Goal: Task Accomplishment & Management: Use online tool/utility

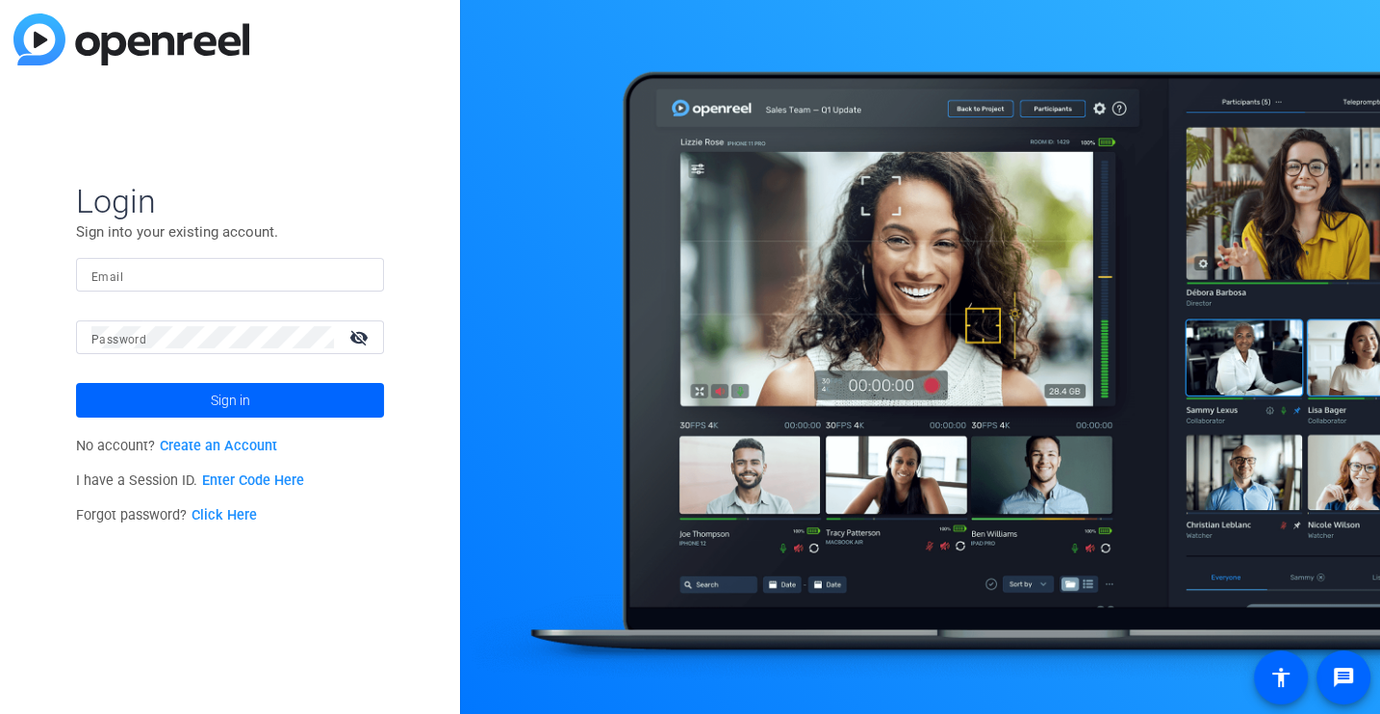
type input "[EMAIL_ADDRESS][DOMAIN_NAME]"
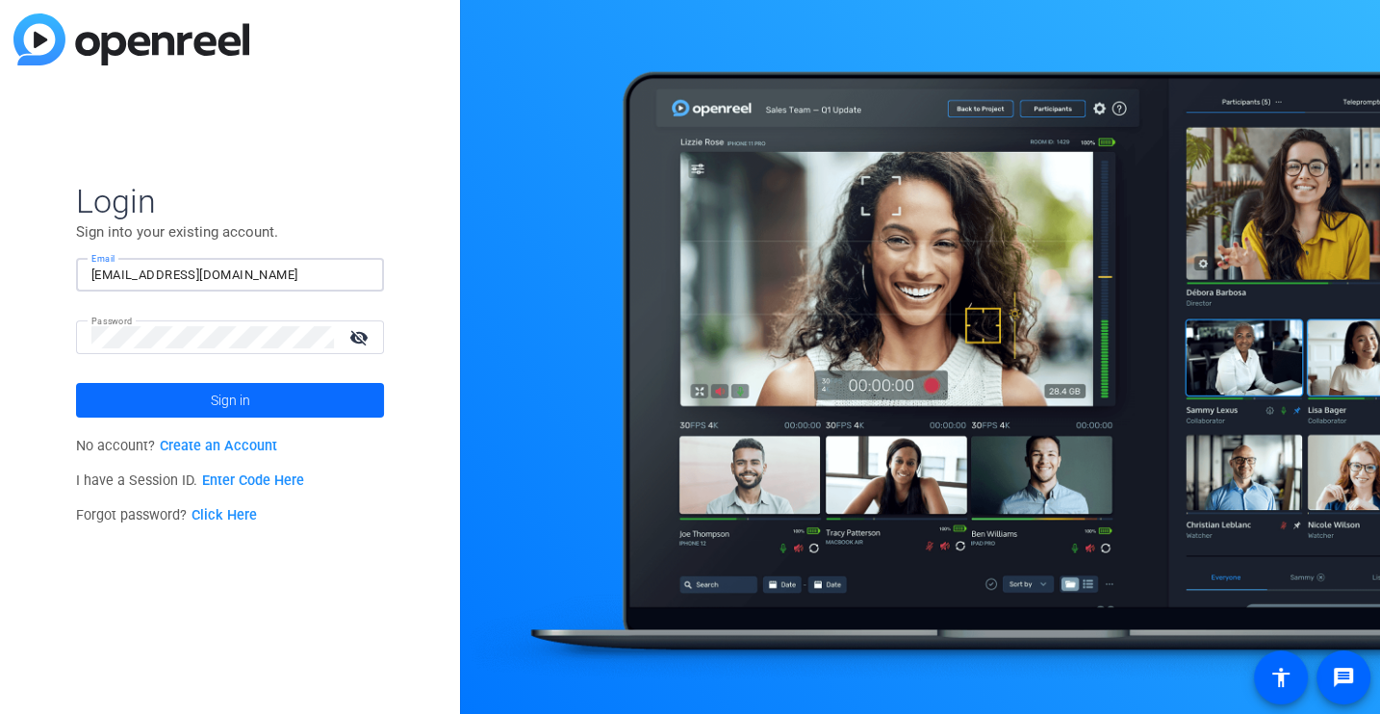
click at [190, 400] on span at bounding box center [230, 400] width 308 height 46
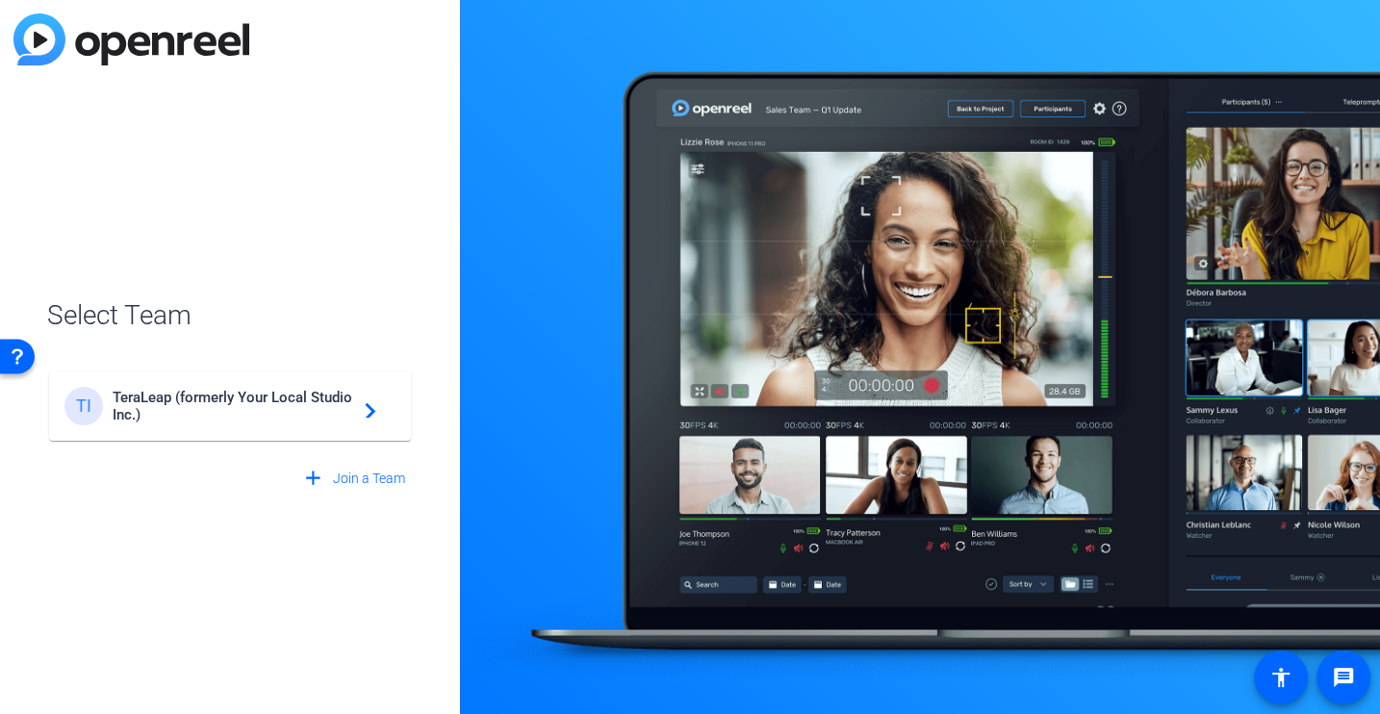
click at [260, 414] on span "TeraLeap (formerly Your Local Studio Inc.)" at bounding box center [233, 406] width 241 height 35
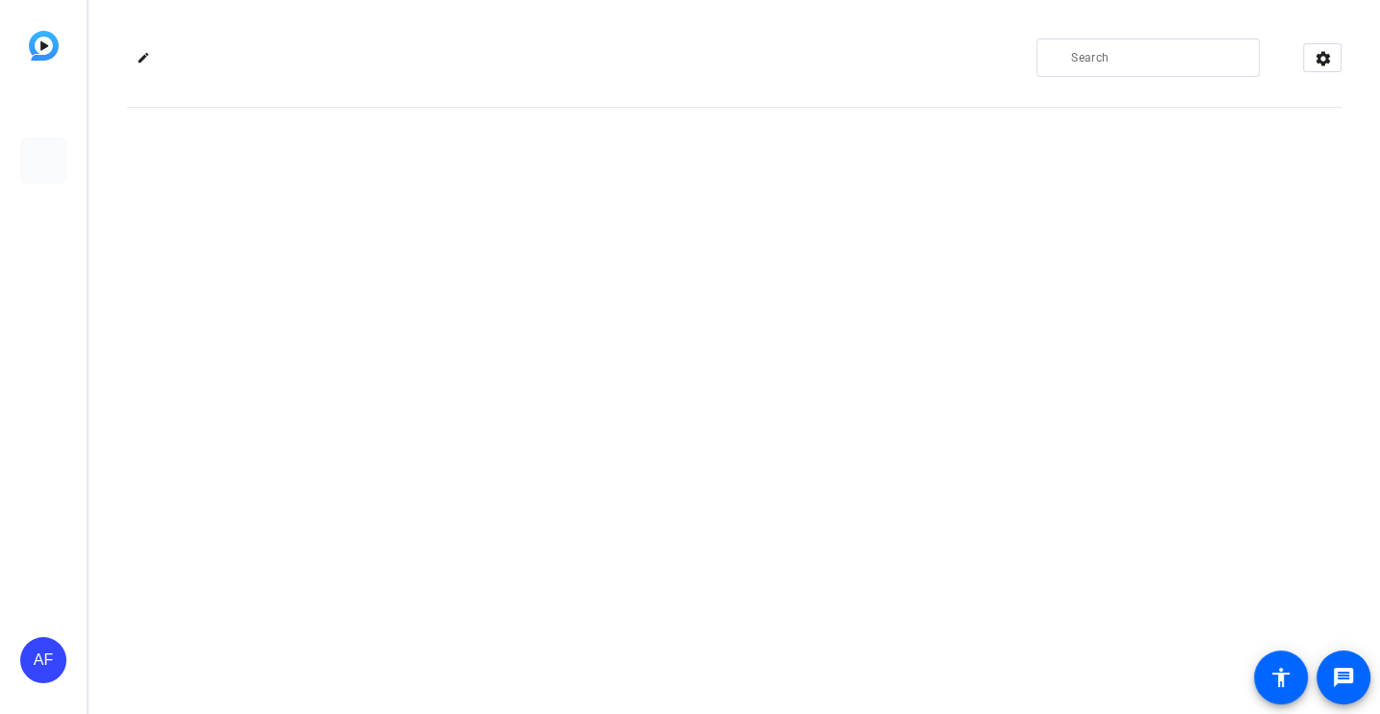
type input "[EMAIL_ADDRESS][DOMAIN_NAME]"
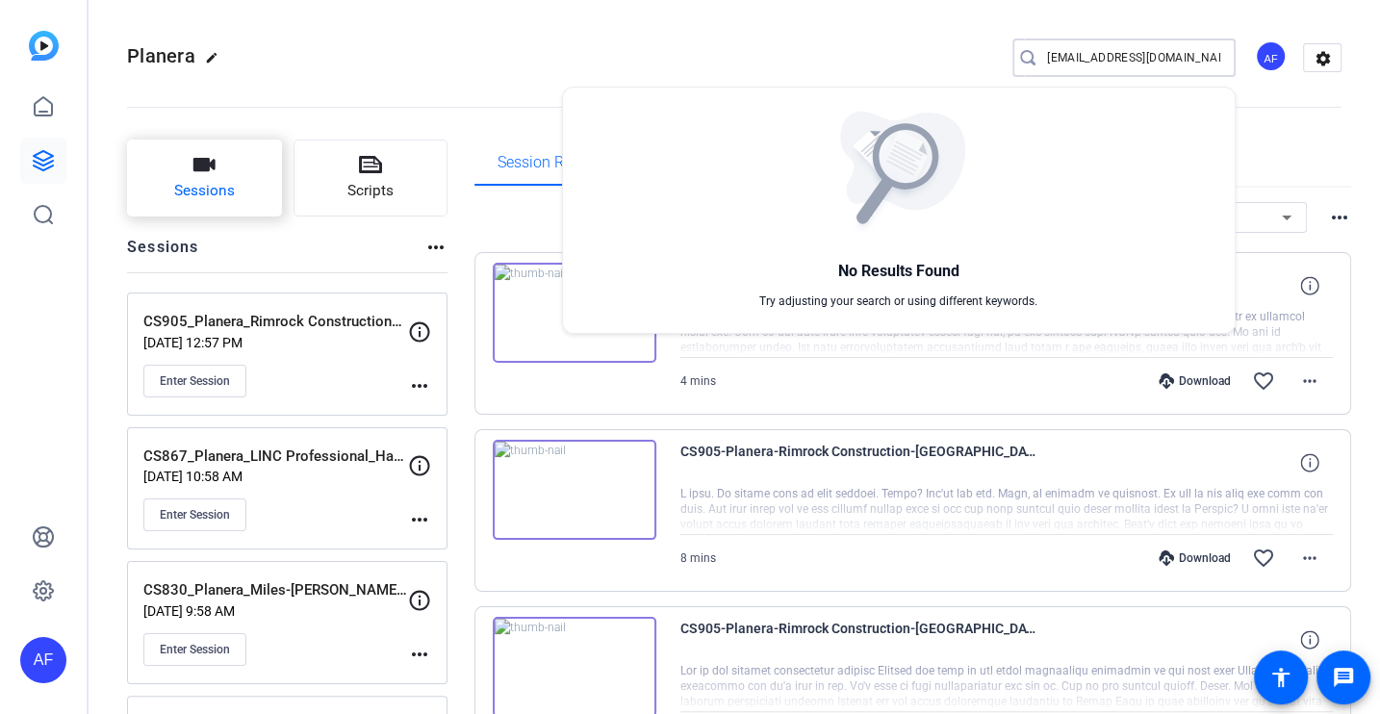
click at [207, 157] on div at bounding box center [690, 357] width 1380 height 714
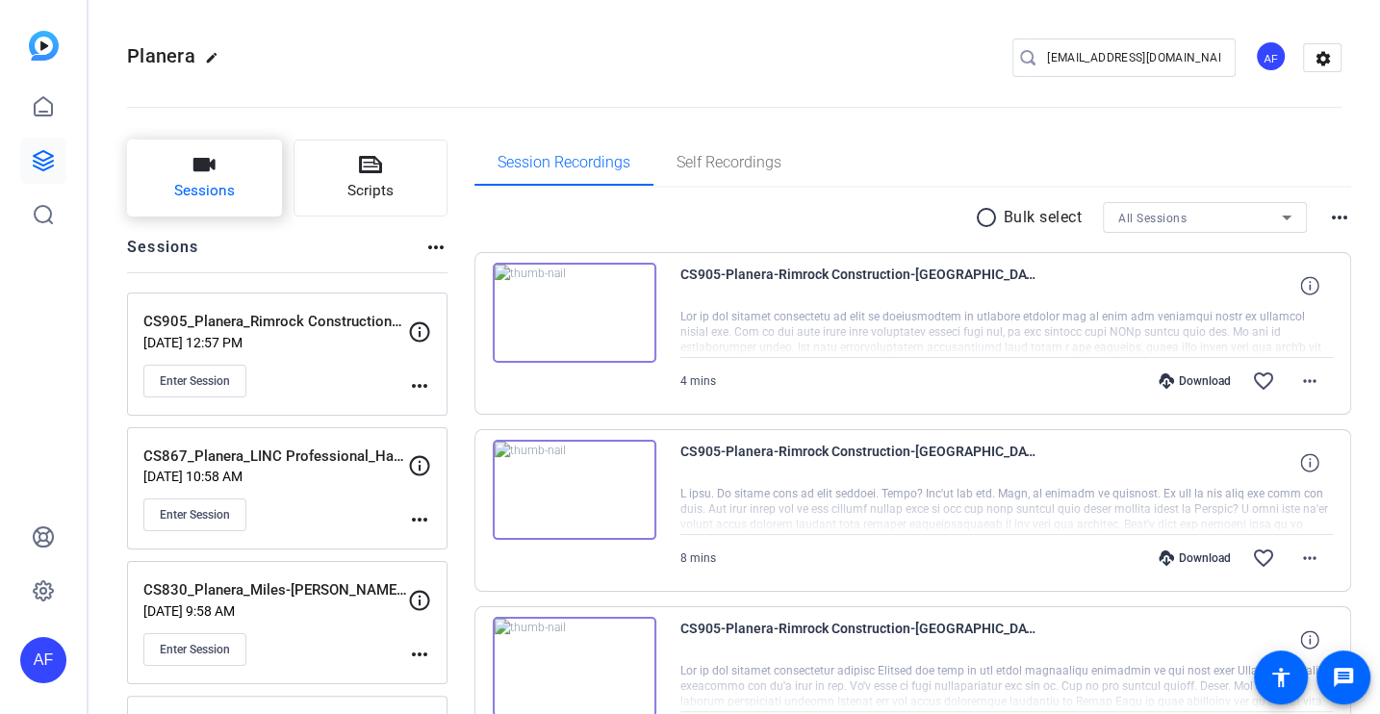
click at [222, 175] on button "Sessions" at bounding box center [204, 178] width 155 height 77
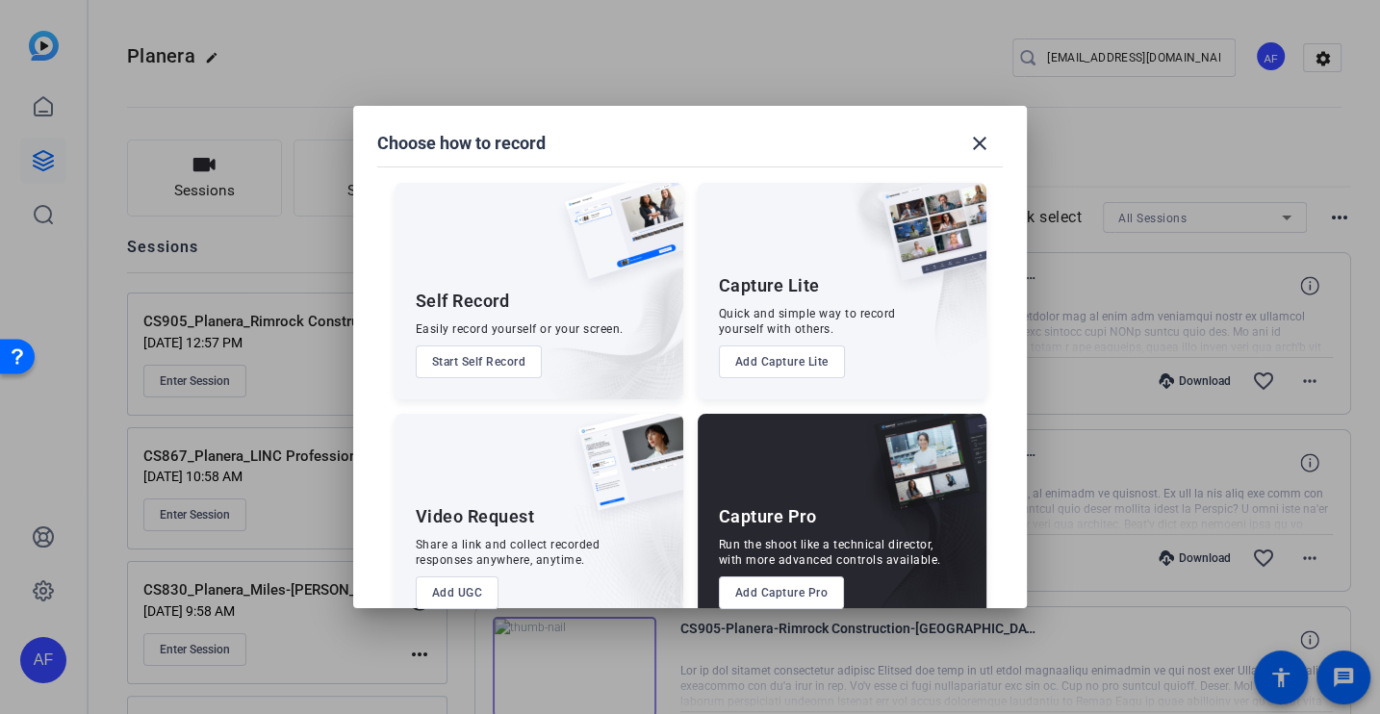
click at [804, 594] on button "Add Capture Pro" at bounding box center [782, 592] width 126 height 33
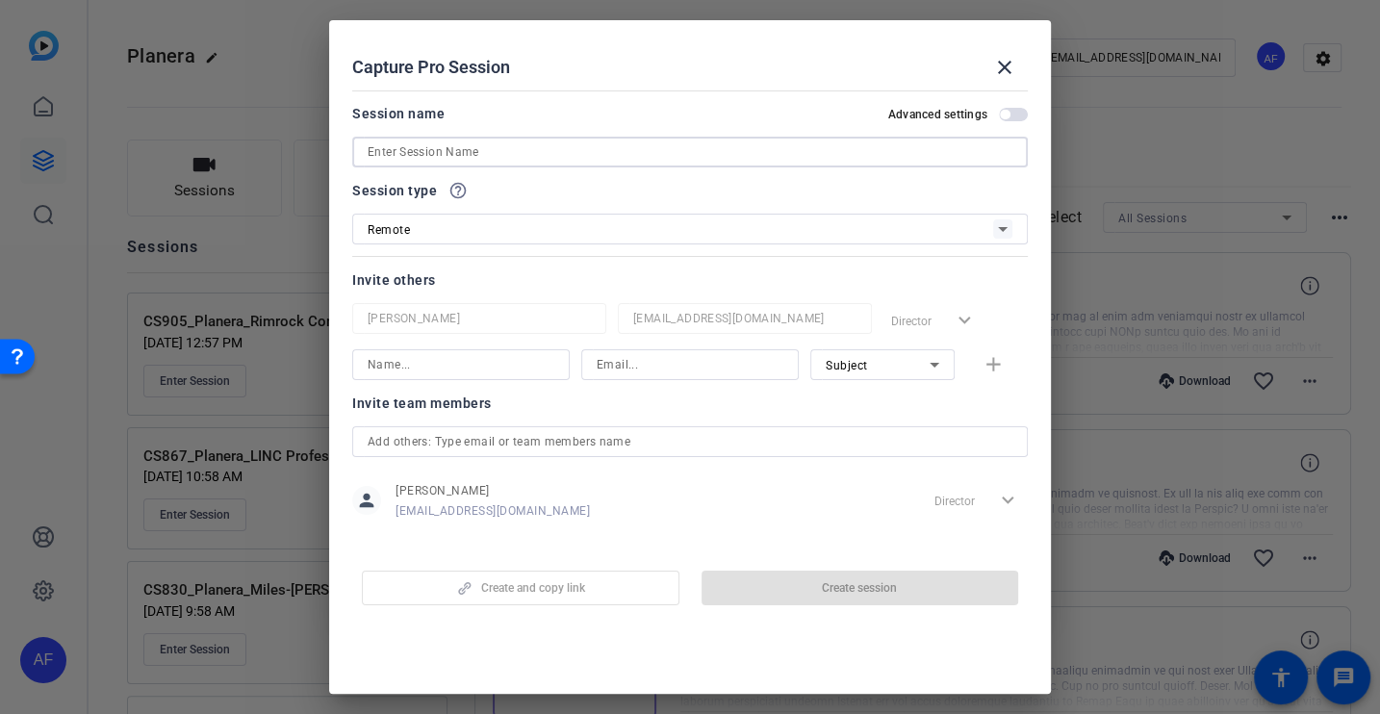
click at [593, 143] on input at bounding box center [690, 152] width 645 height 23
paste input "CS921_Planera_Paulsen Construction_Jason Bartschi"
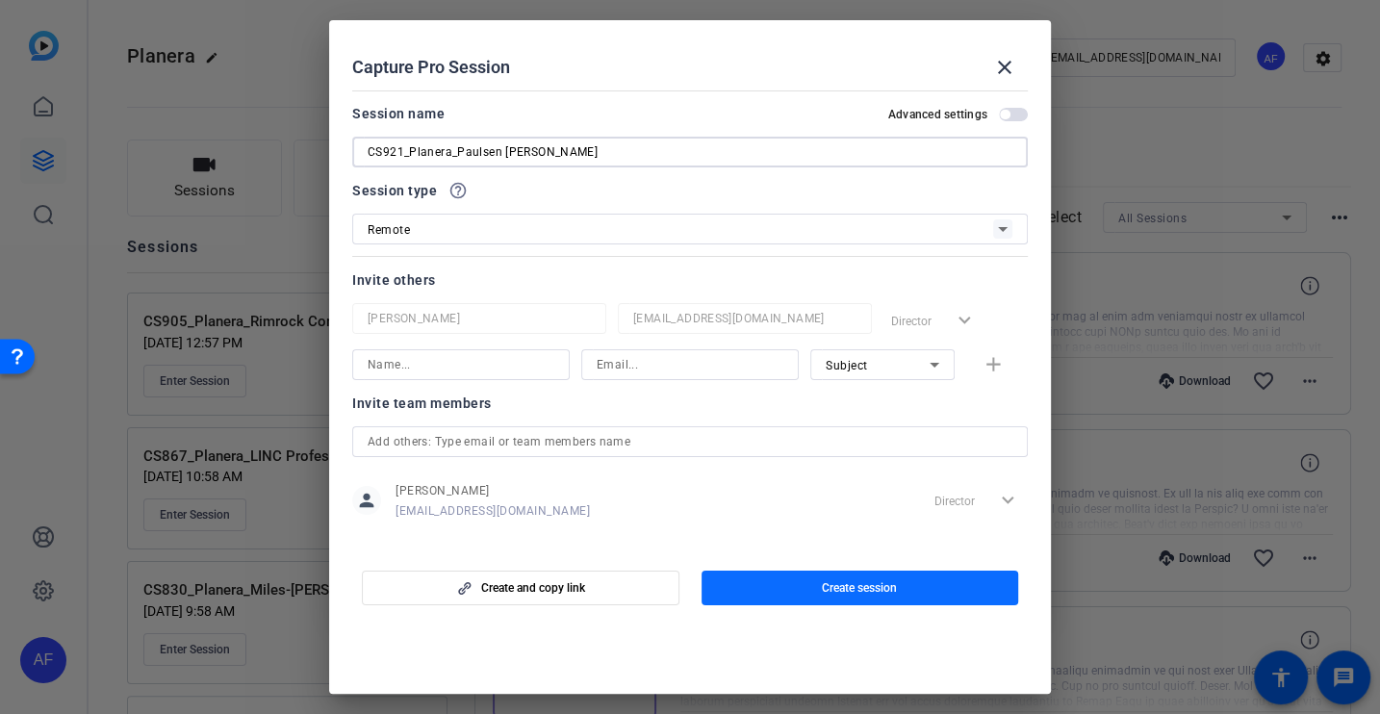
type input "CS921_Planera_Paulsen Construction_Jason Bartschi"
click at [863, 595] on span "Create session" at bounding box center [859, 587] width 75 height 15
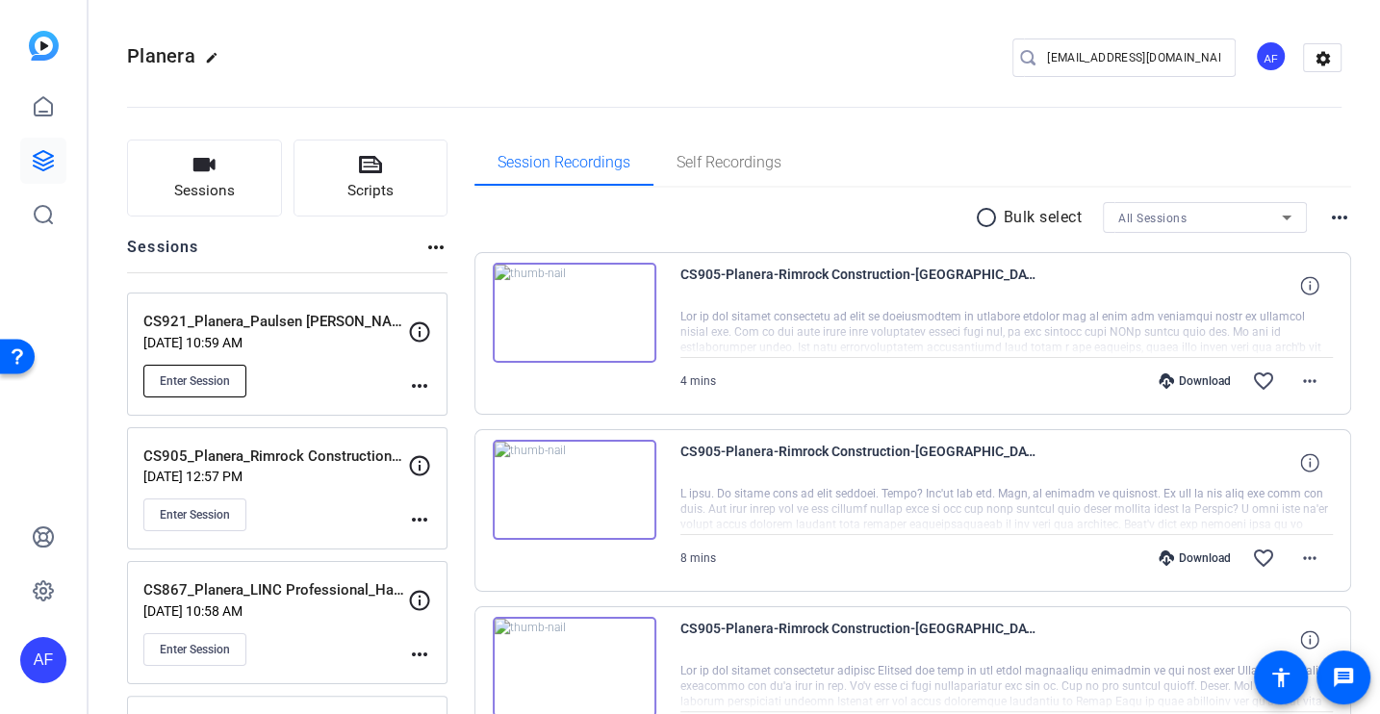
click at [219, 373] on span "Enter Session" at bounding box center [195, 380] width 70 height 15
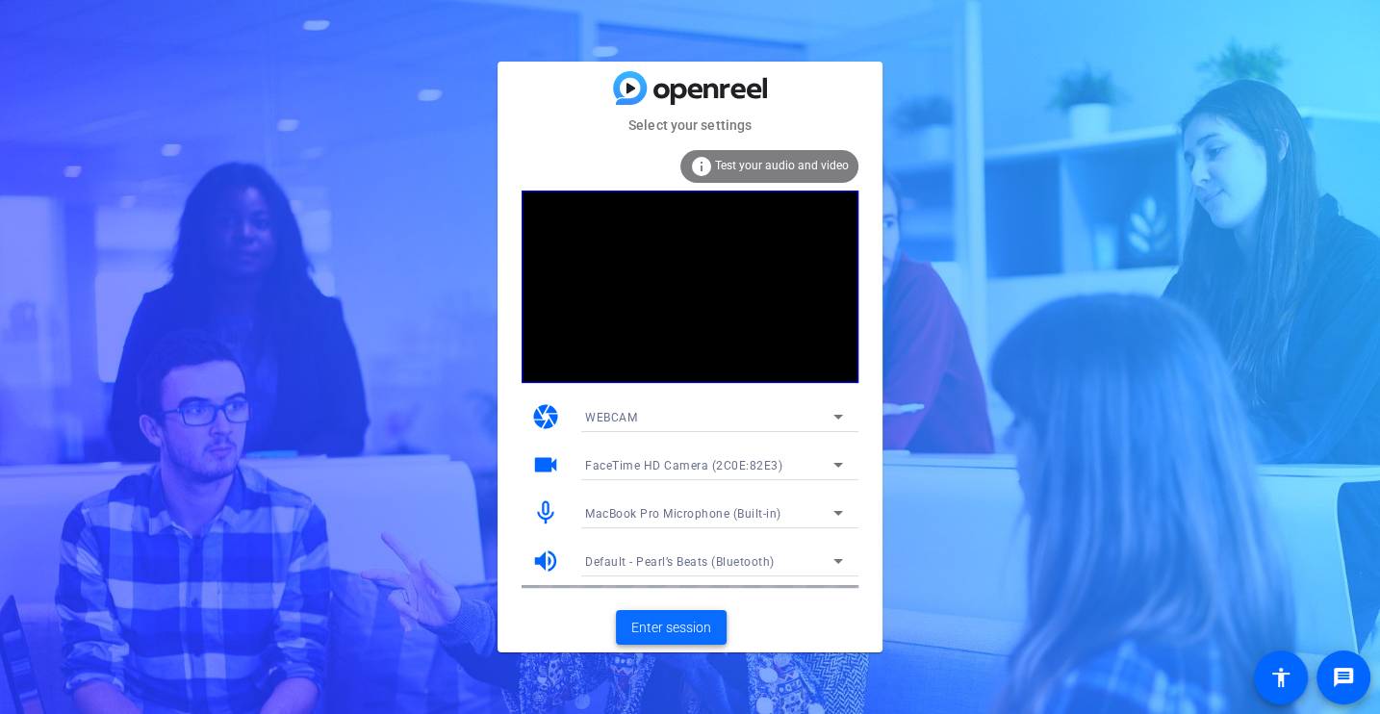
click at [674, 631] on span "Enter session" at bounding box center [671, 628] width 80 height 20
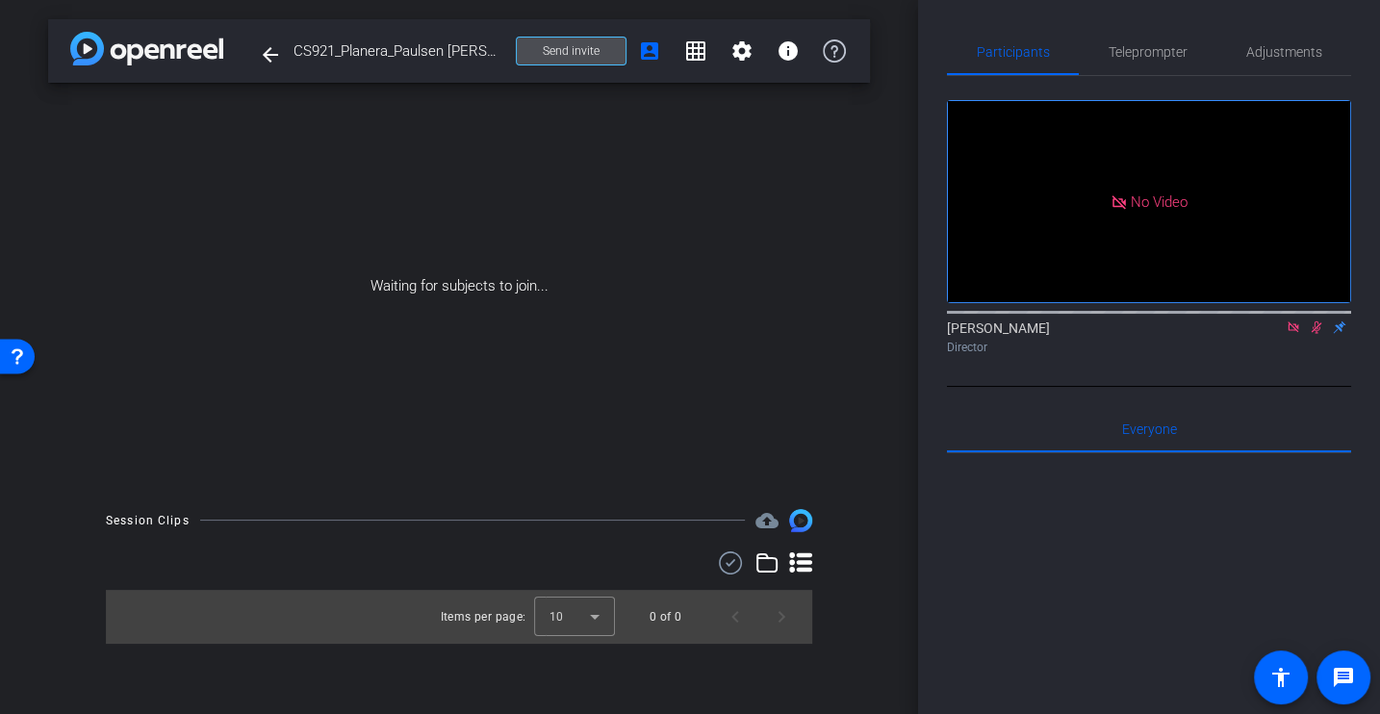
click at [551, 57] on span "Send invite" at bounding box center [571, 50] width 57 height 15
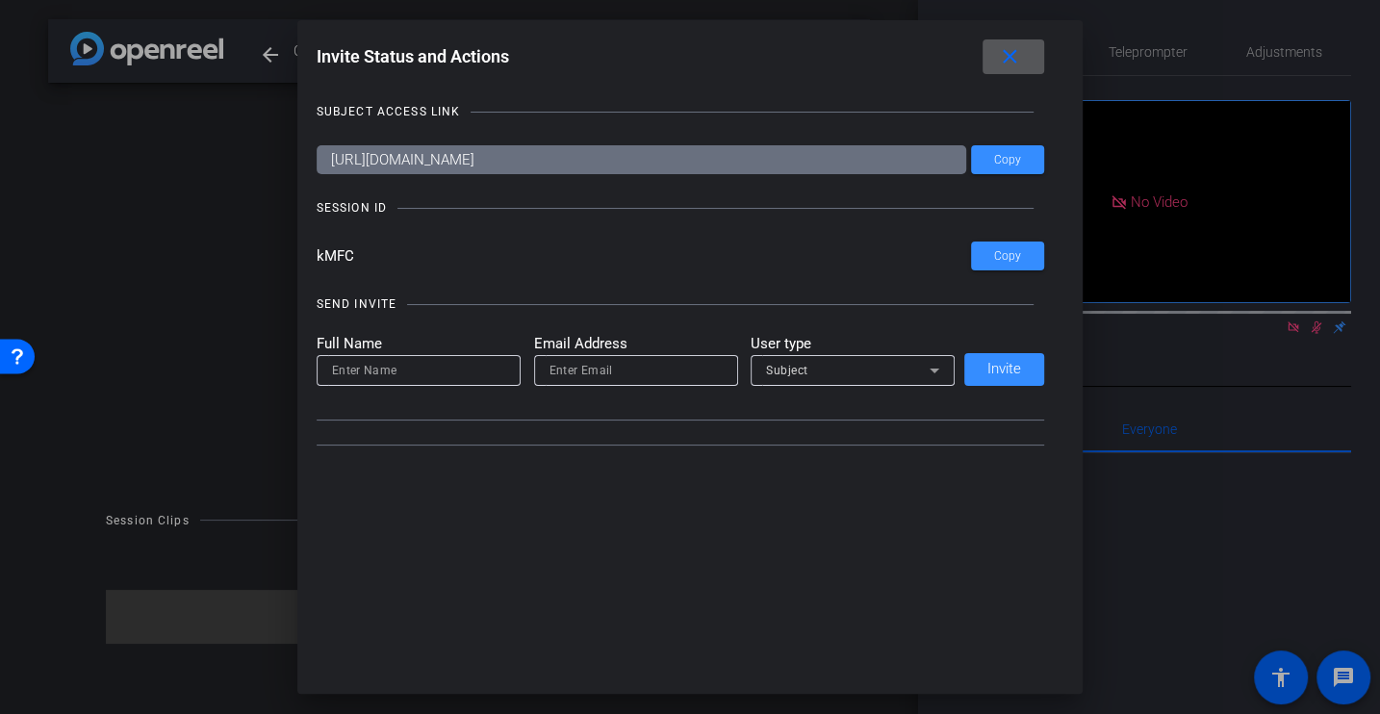
type input "[EMAIL_ADDRESS][DOMAIN_NAME]"
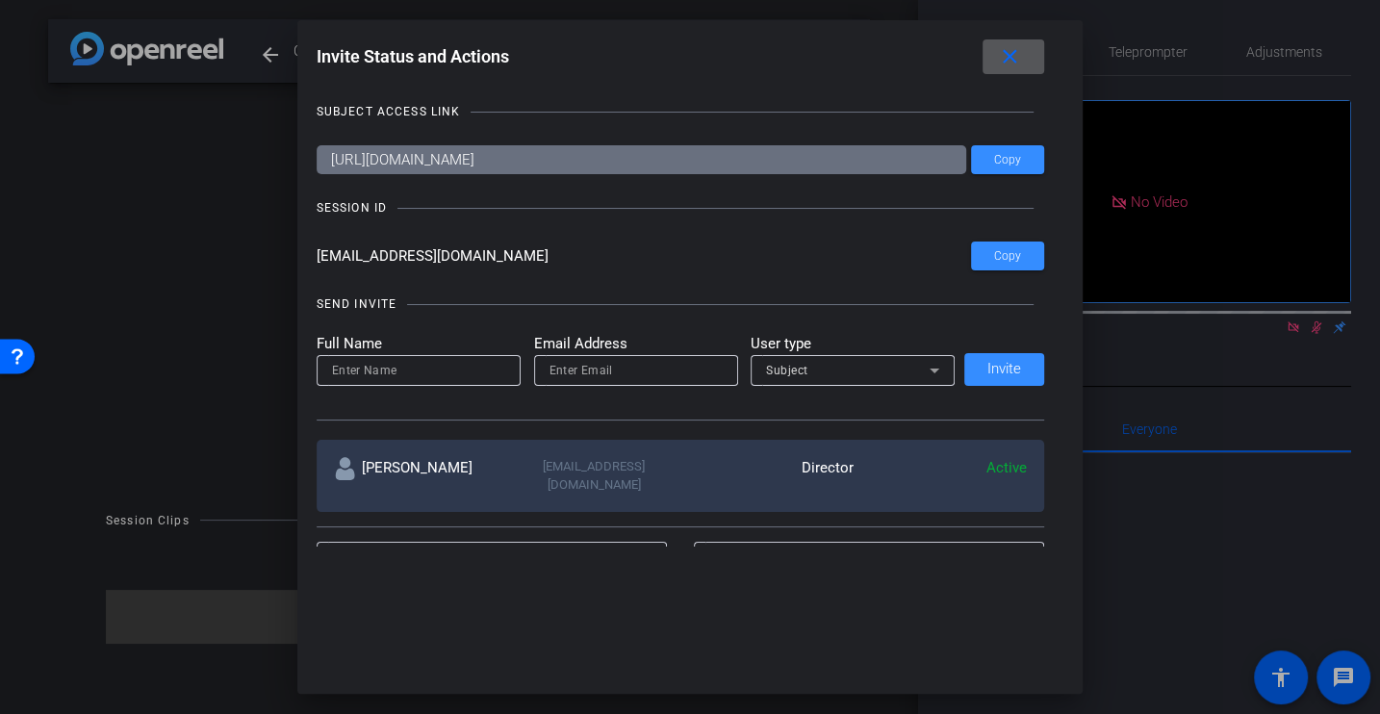
click at [1016, 58] on mat-icon "close" at bounding box center [1010, 57] width 24 height 24
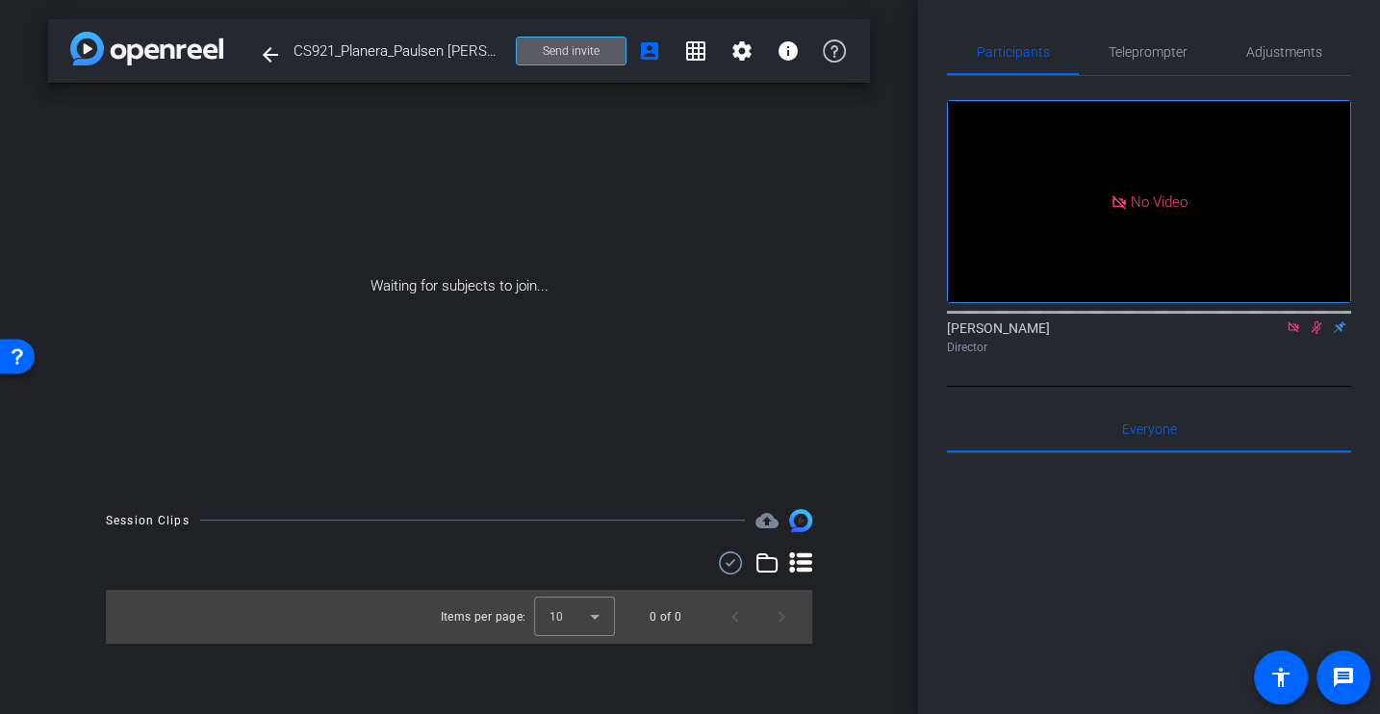
click at [545, 45] on span "Send invite" at bounding box center [571, 50] width 57 height 15
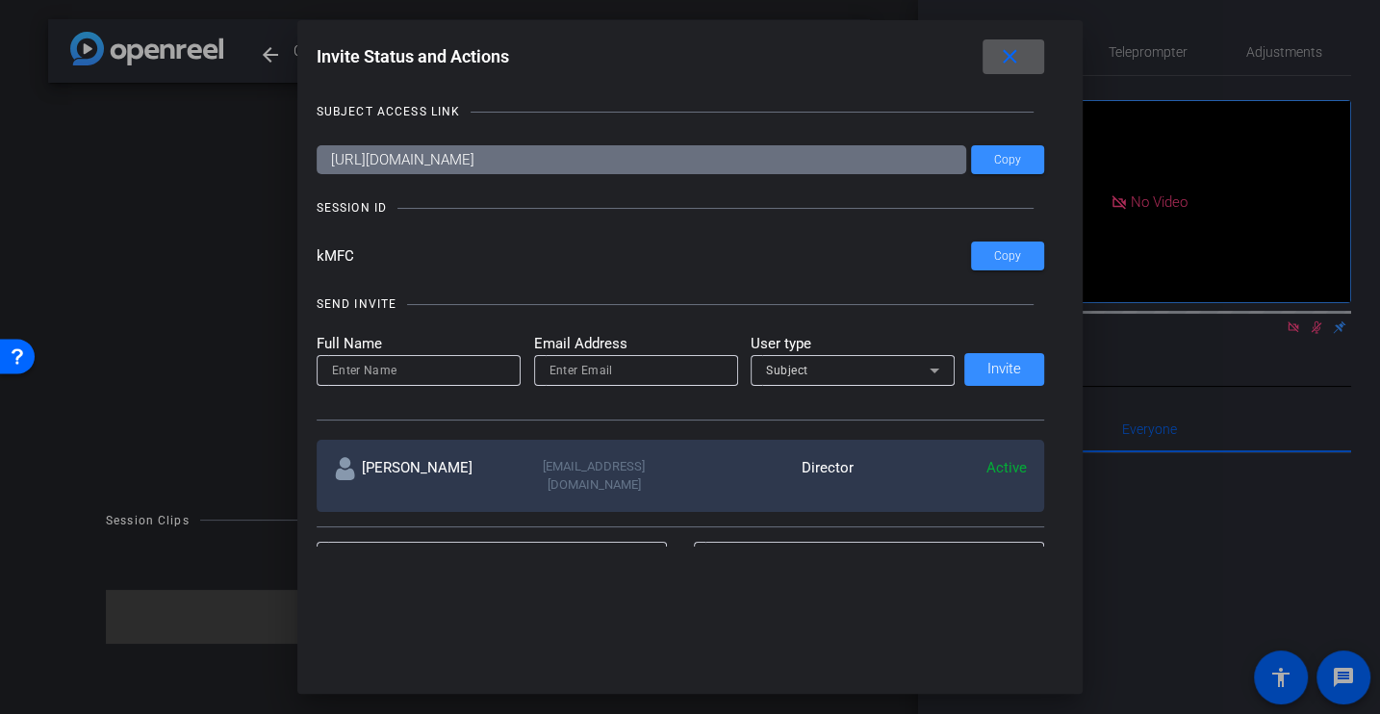
click at [441, 377] on input at bounding box center [418, 370] width 173 height 23
type input "Samantha"
click at [564, 368] on input "email" at bounding box center [636, 370] width 173 height 23
paste input "samanthab@planera.io"
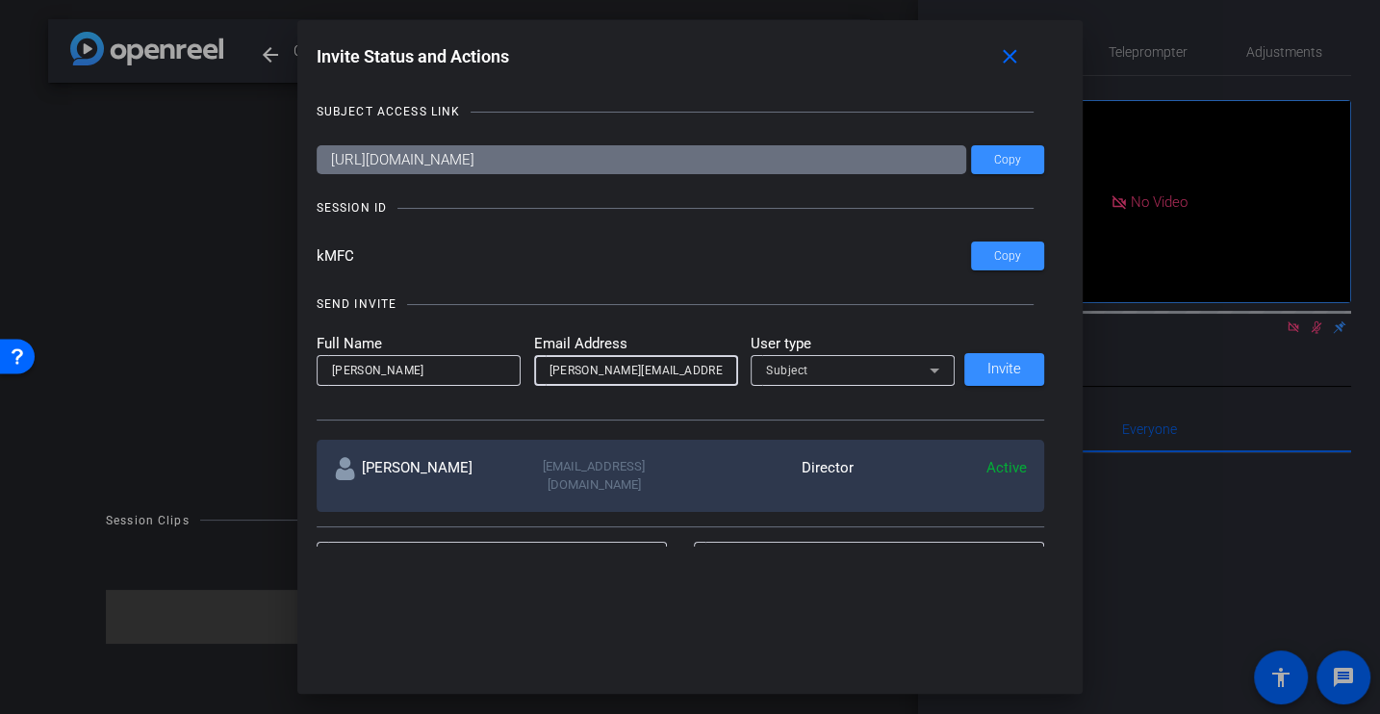
type input "samanthab@planera.io"
click at [806, 372] on span "Subject" at bounding box center [787, 370] width 42 height 13
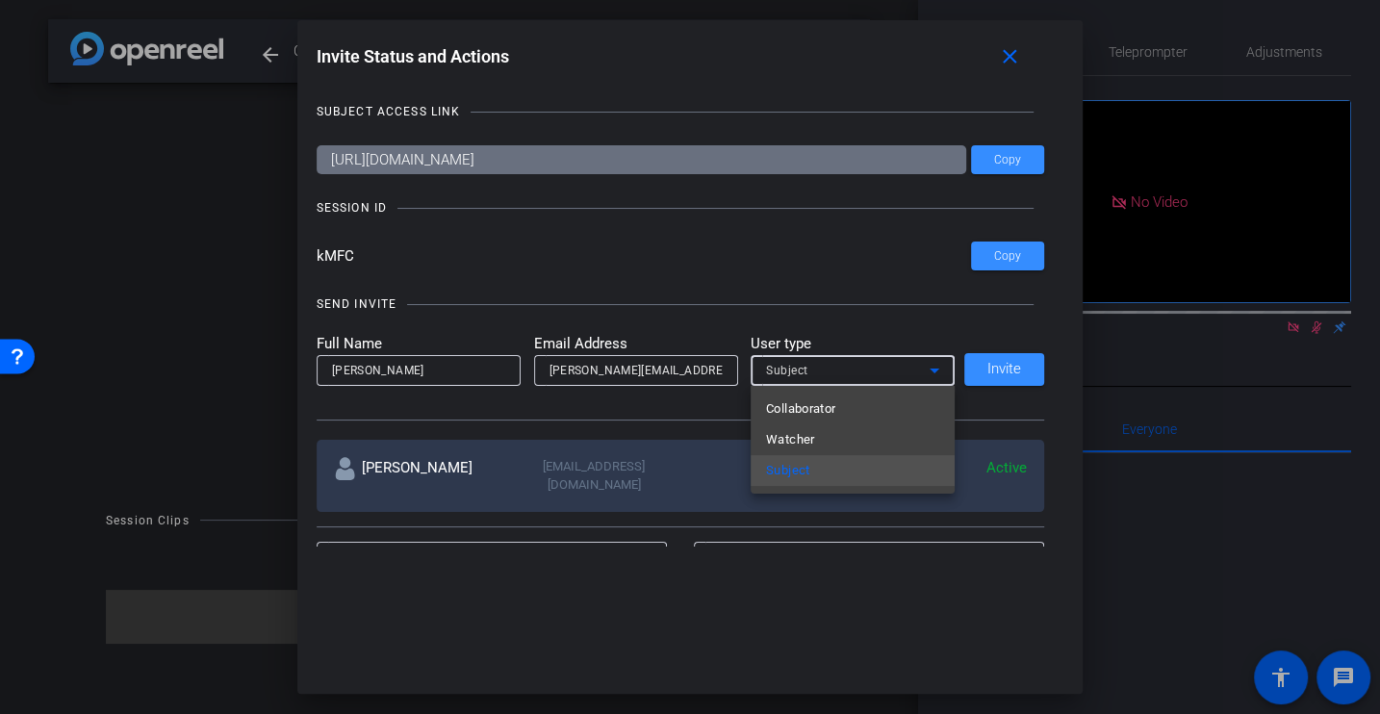
click at [810, 392] on div "Collaborator Watcher Subject" at bounding box center [853, 440] width 204 height 108
click at [810, 398] on span "Collaborator" at bounding box center [801, 408] width 70 height 23
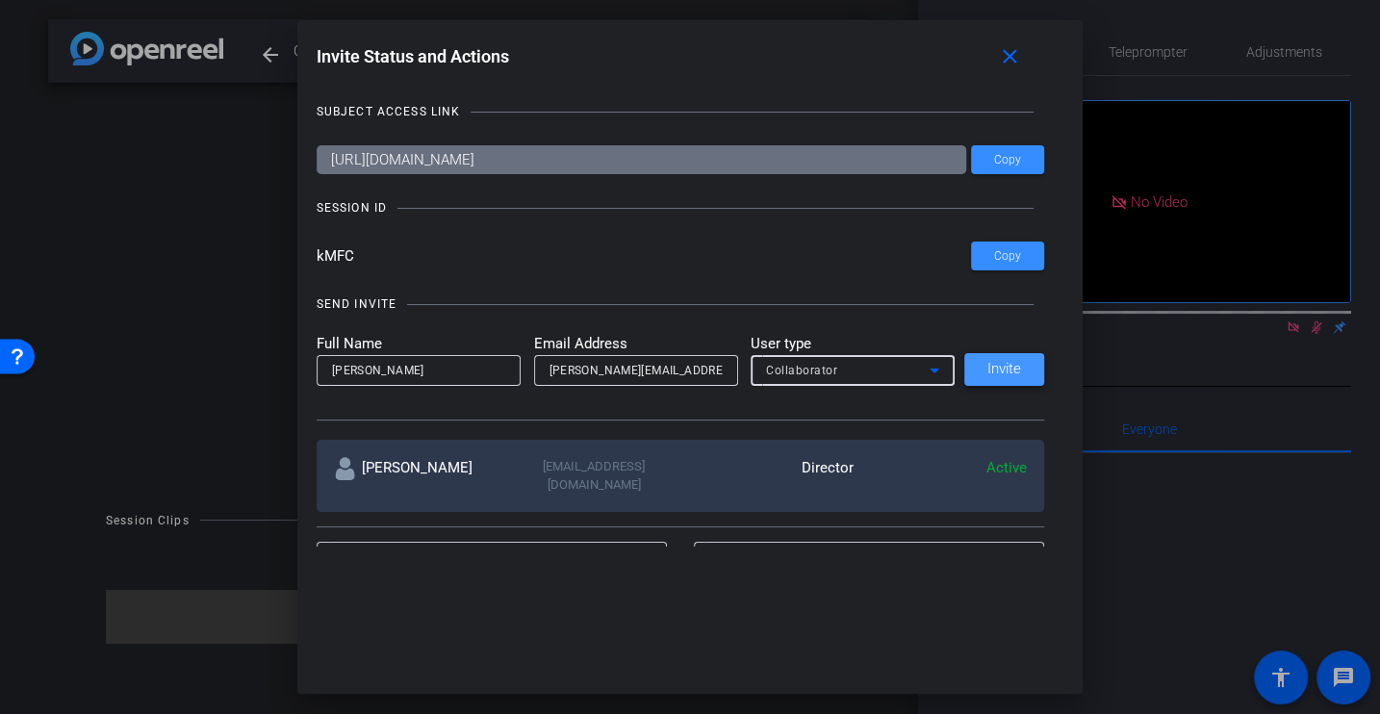
click at [1006, 359] on span at bounding box center [1004, 369] width 80 height 46
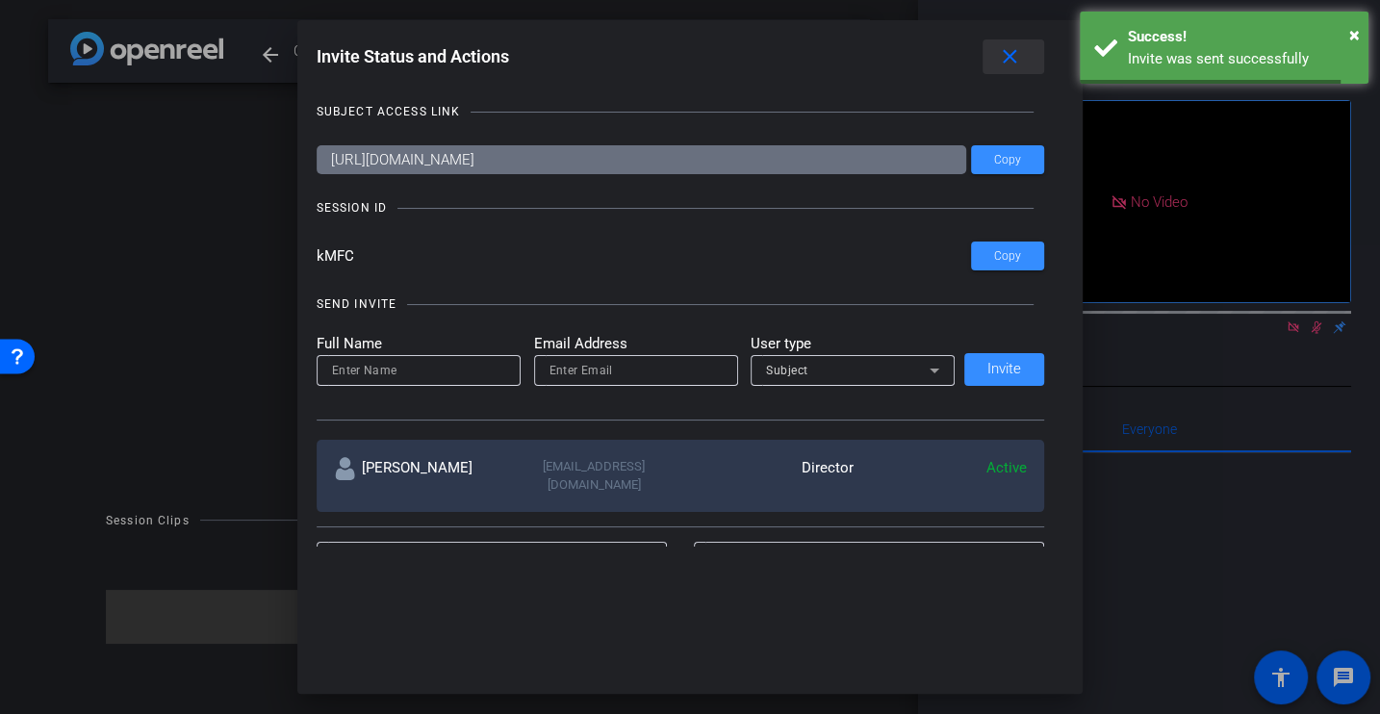
click at [1005, 58] on mat-icon "close" at bounding box center [1010, 57] width 24 height 24
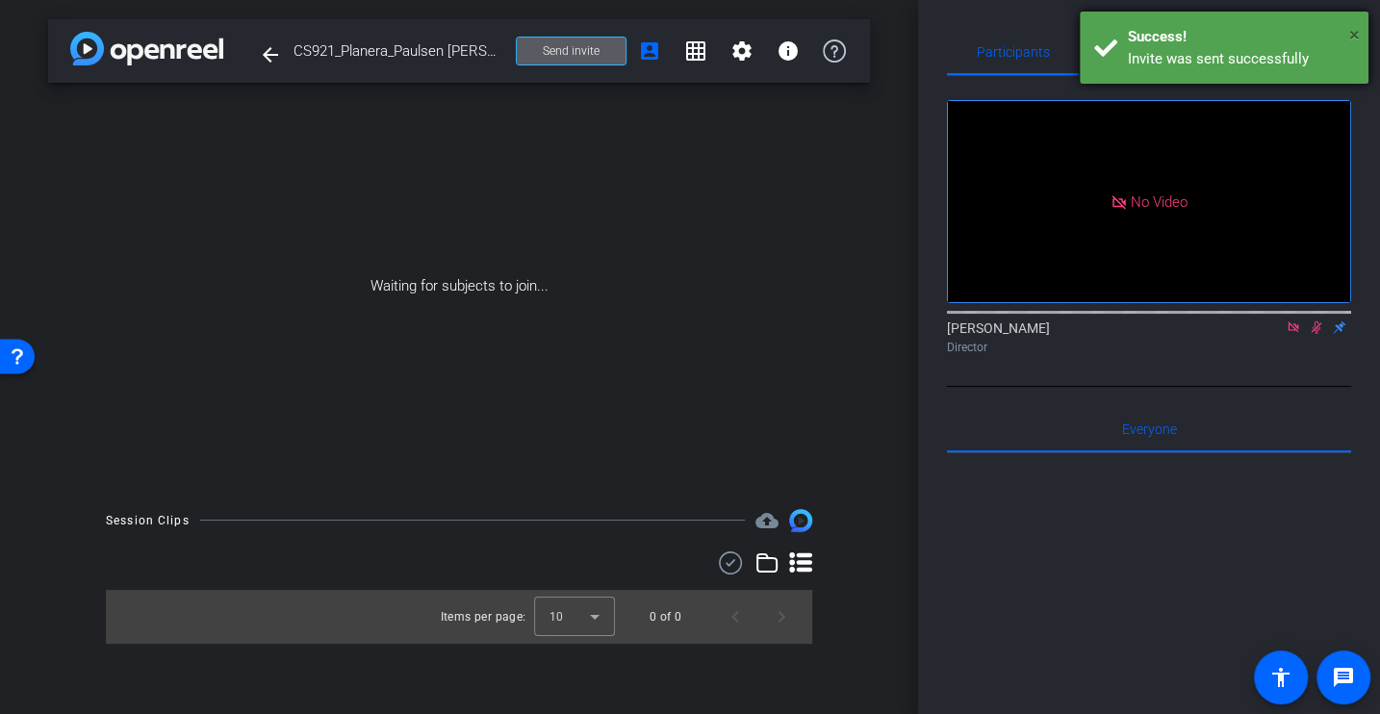
click at [1357, 27] on span "×" at bounding box center [1354, 34] width 11 height 23
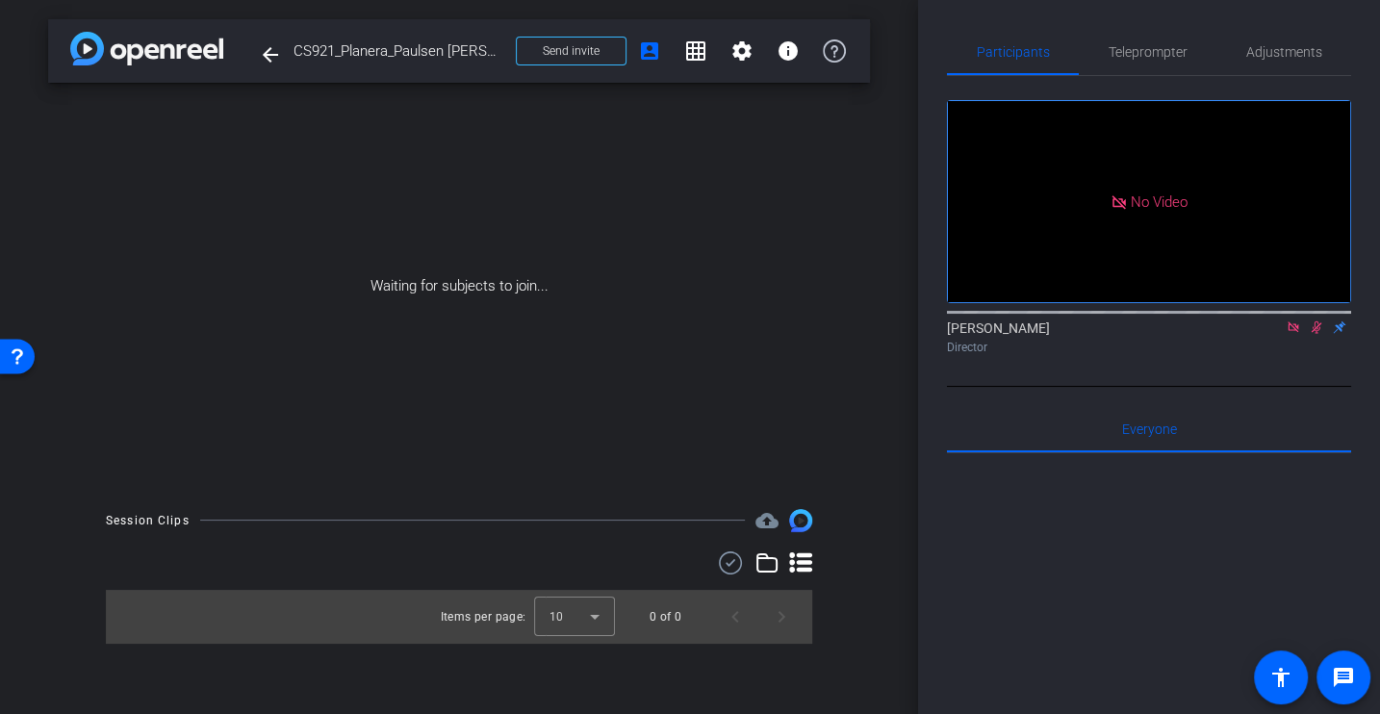
click at [1291, 356] on div "Director" at bounding box center [1149, 347] width 404 height 17
click at [1291, 332] on icon at bounding box center [1293, 326] width 11 height 11
click at [557, 43] on span "Send invite" at bounding box center [571, 50] width 57 height 15
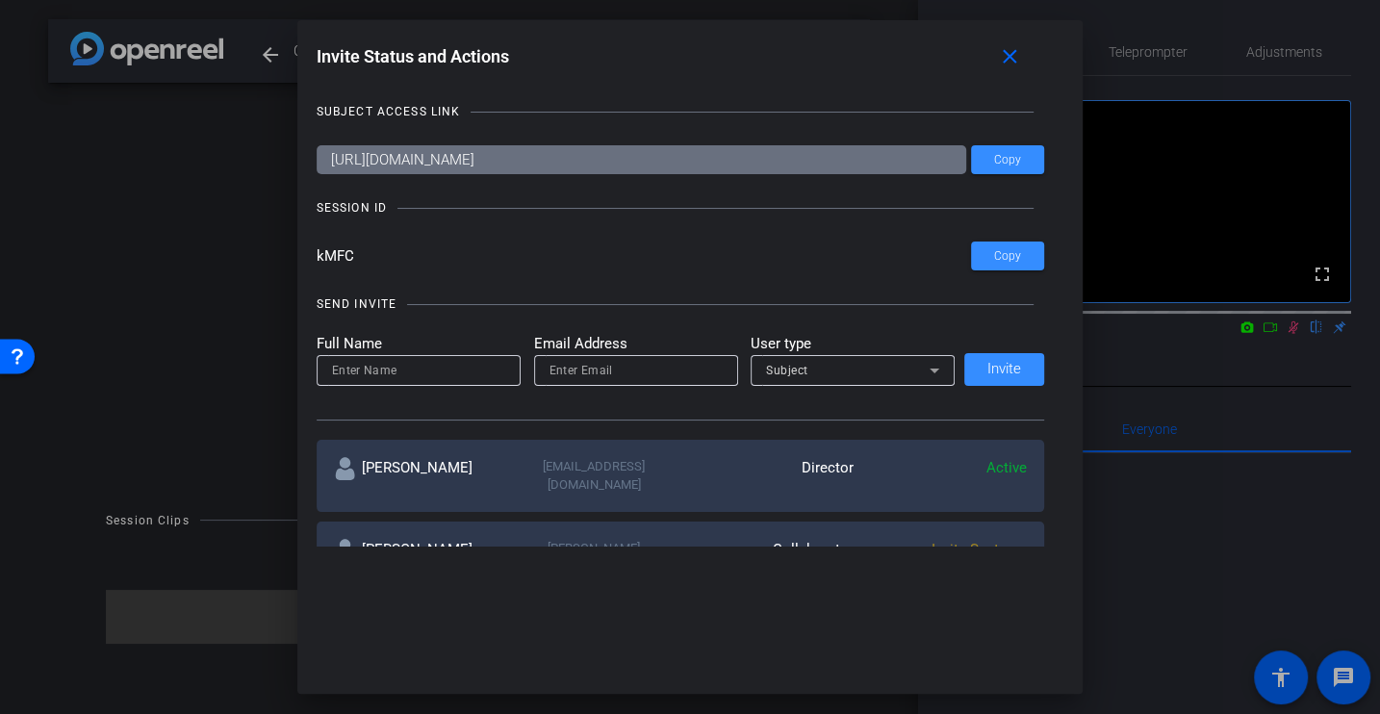
drag, startPoint x: 391, startPoint y: 258, endPoint x: 167, endPoint y: 241, distance: 223.9
click at [167, 241] on div "Invite Status and Actions close SUBJECT ACCESS LINK https://capture.openreel.co…" at bounding box center [690, 357] width 1380 height 714
click at [1026, 59] on span at bounding box center [1014, 57] width 62 height 46
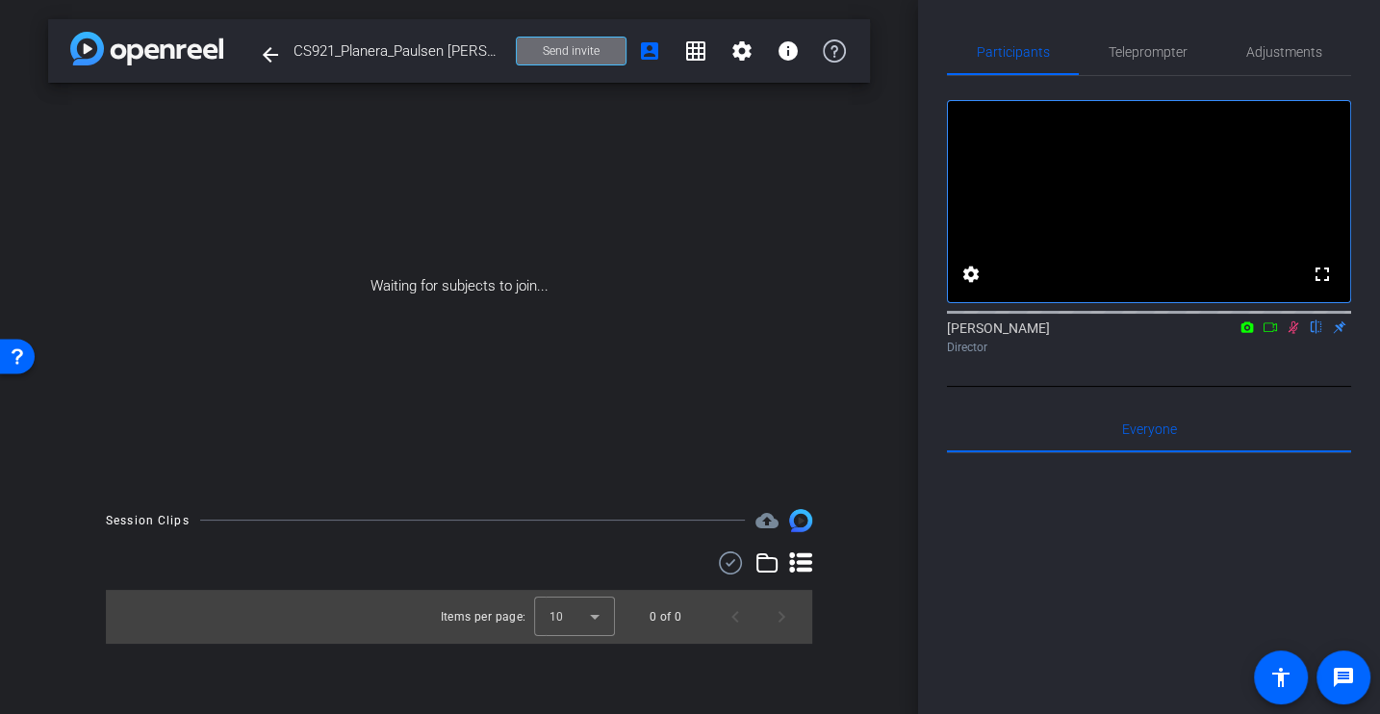
click at [573, 56] on span "Send invite" at bounding box center [571, 50] width 57 height 15
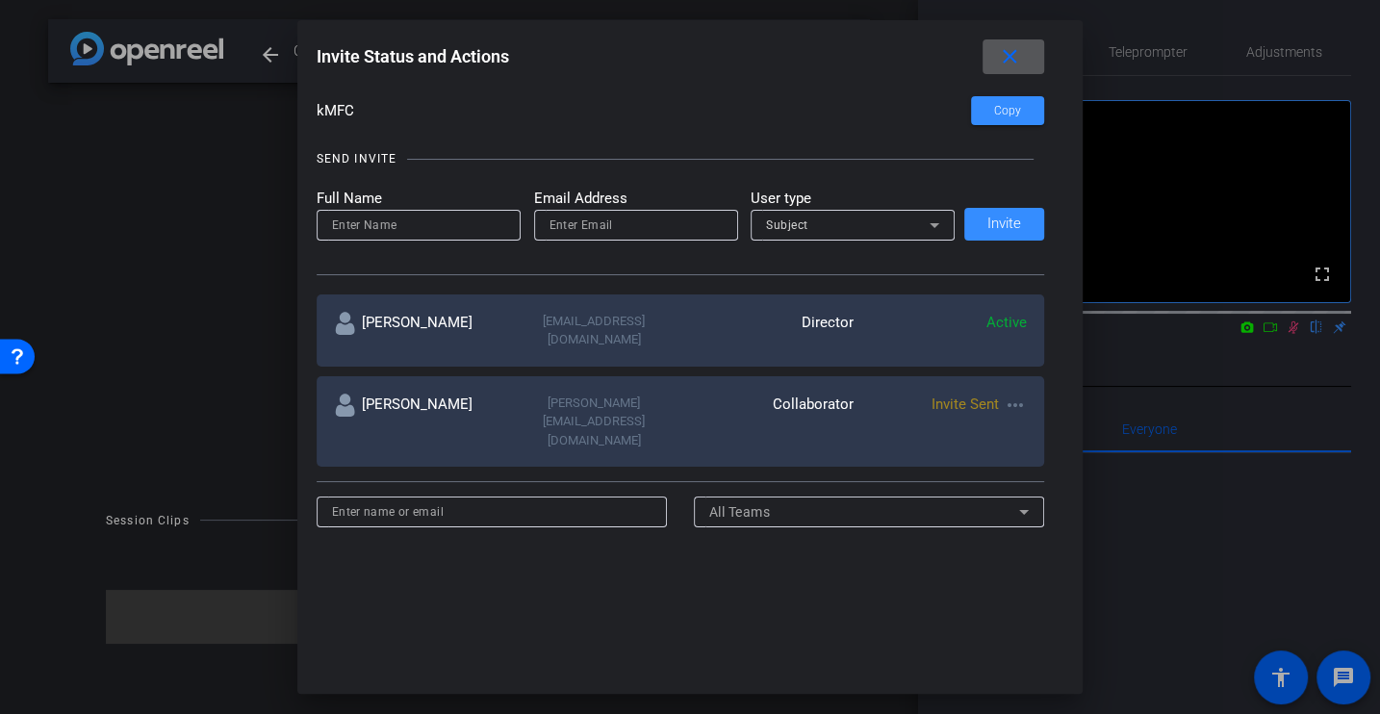
scroll to position [146, 0]
click at [1013, 52] on mat-icon "close" at bounding box center [1010, 57] width 24 height 24
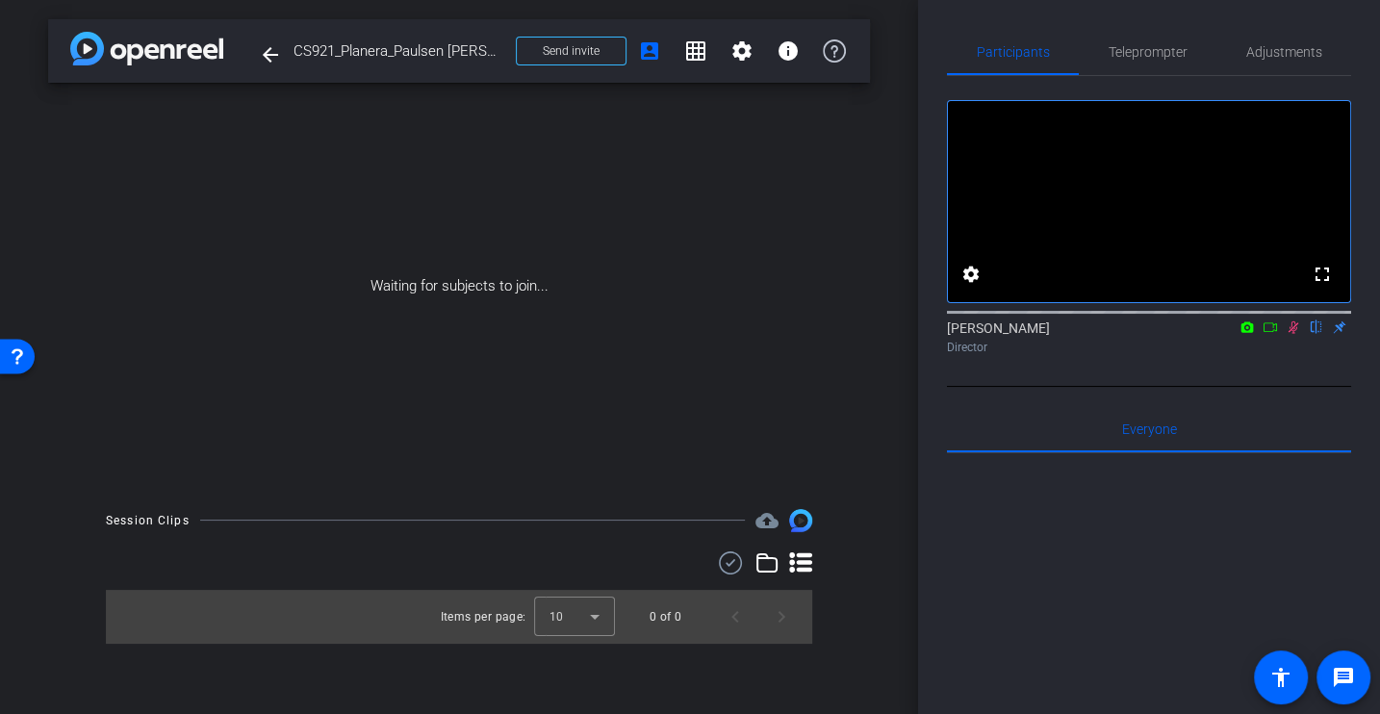
click at [1292, 334] on icon at bounding box center [1294, 327] width 11 height 13
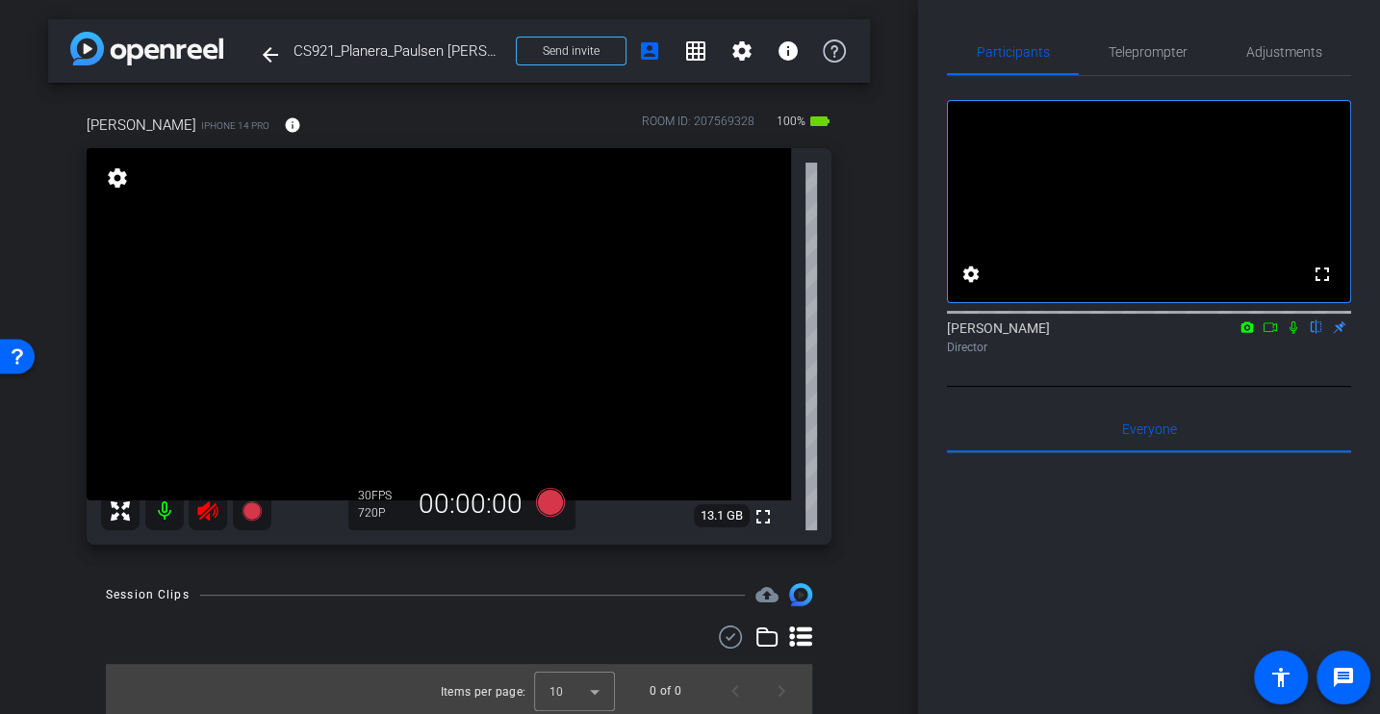
click at [211, 503] on icon at bounding box center [207, 510] width 23 height 23
click at [1300, 45] on span "Adjustments" at bounding box center [1284, 51] width 76 height 13
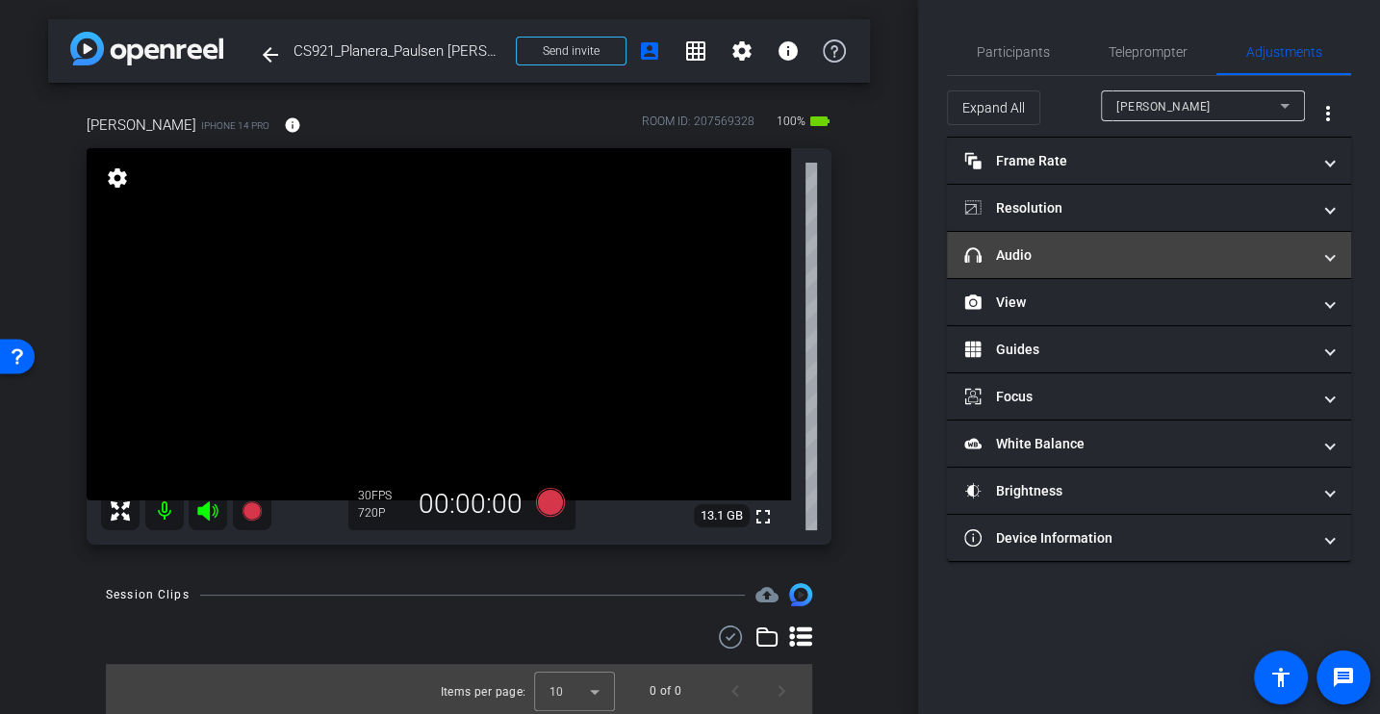
click at [1061, 250] on mat-panel-title "headphone icon Audio" at bounding box center [1137, 255] width 346 height 20
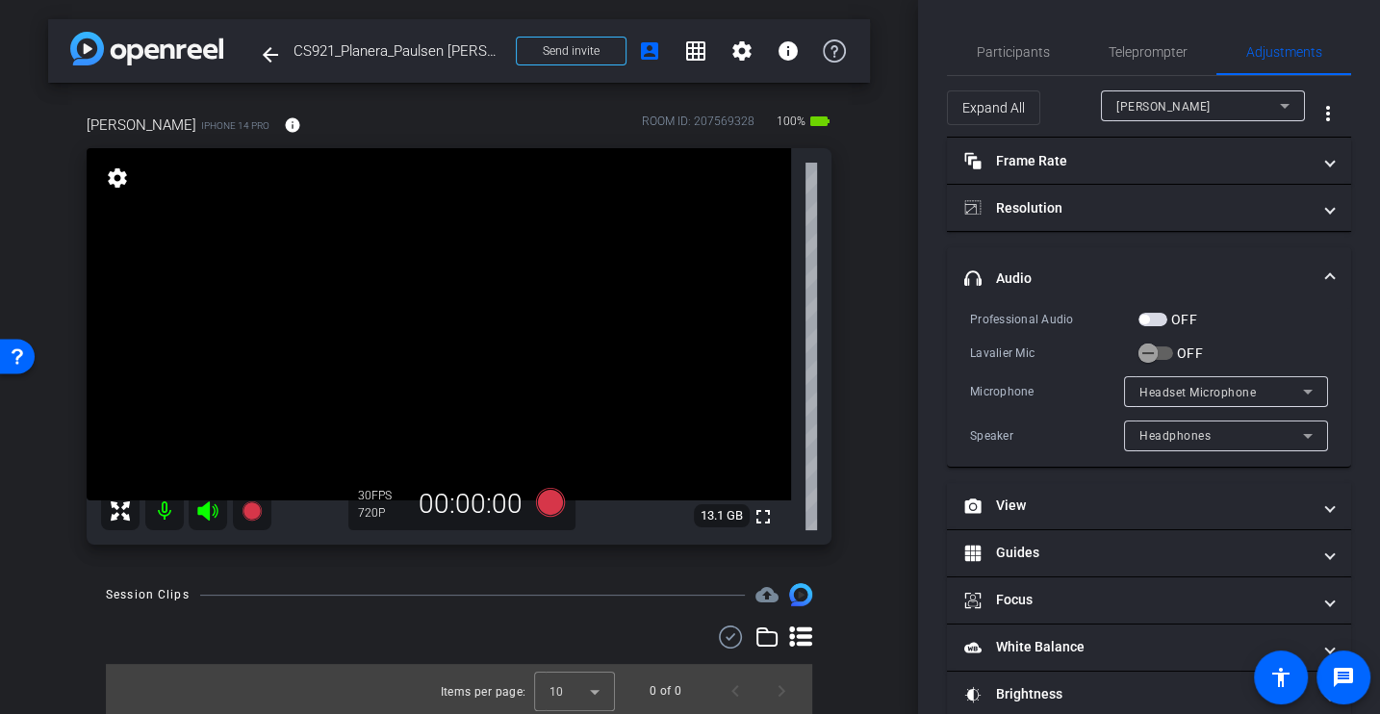
click at [1063, 337] on div "Professional Audio OFF Lavalier Mic OFF Microphone Headset Microphone Speaker H…" at bounding box center [1149, 380] width 358 height 142
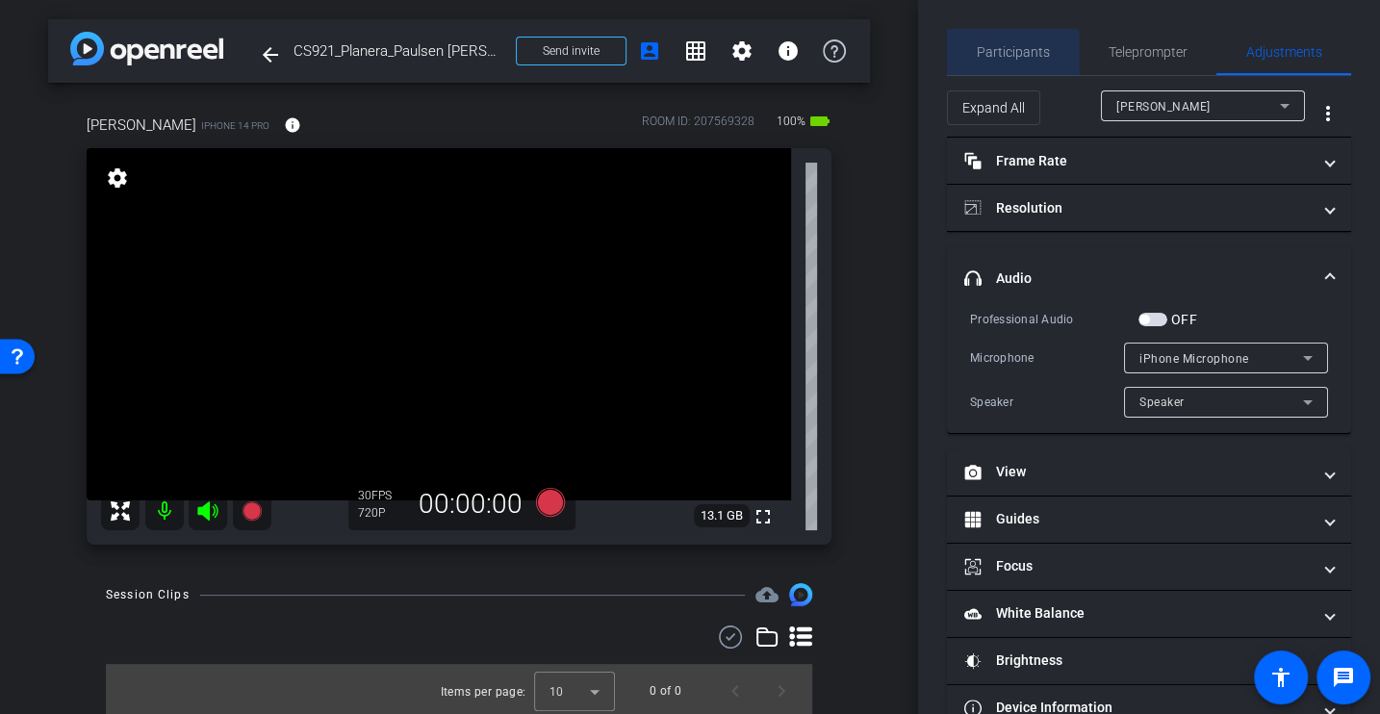
click at [1011, 59] on span "Participants" at bounding box center [1013, 51] width 73 height 13
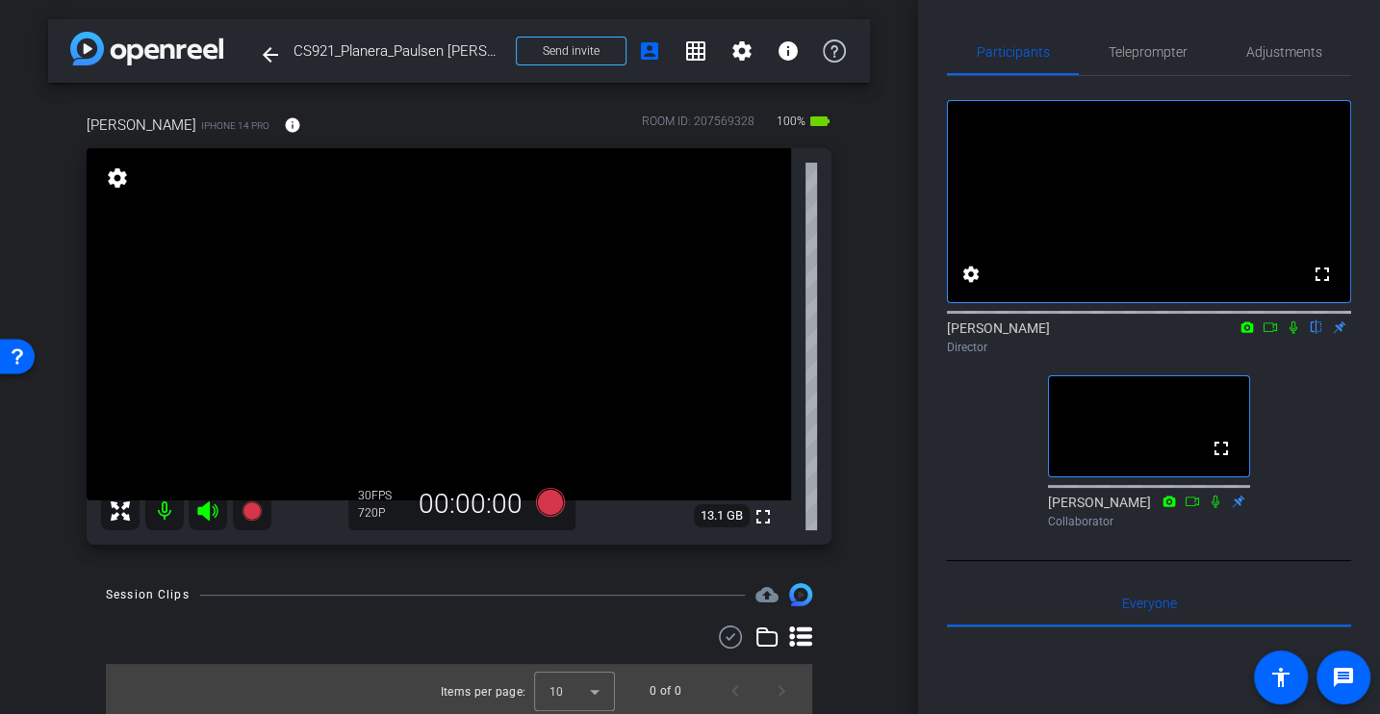
click at [975, 500] on div "fullscreen settings Alex Ferguson flip Director fullscreen Samantha Collaborator" at bounding box center [1149, 306] width 404 height 460
click at [994, 445] on div "fullscreen settings Alex Ferguson flip Director fullscreen Samantha Collaborator" at bounding box center [1149, 306] width 404 height 460
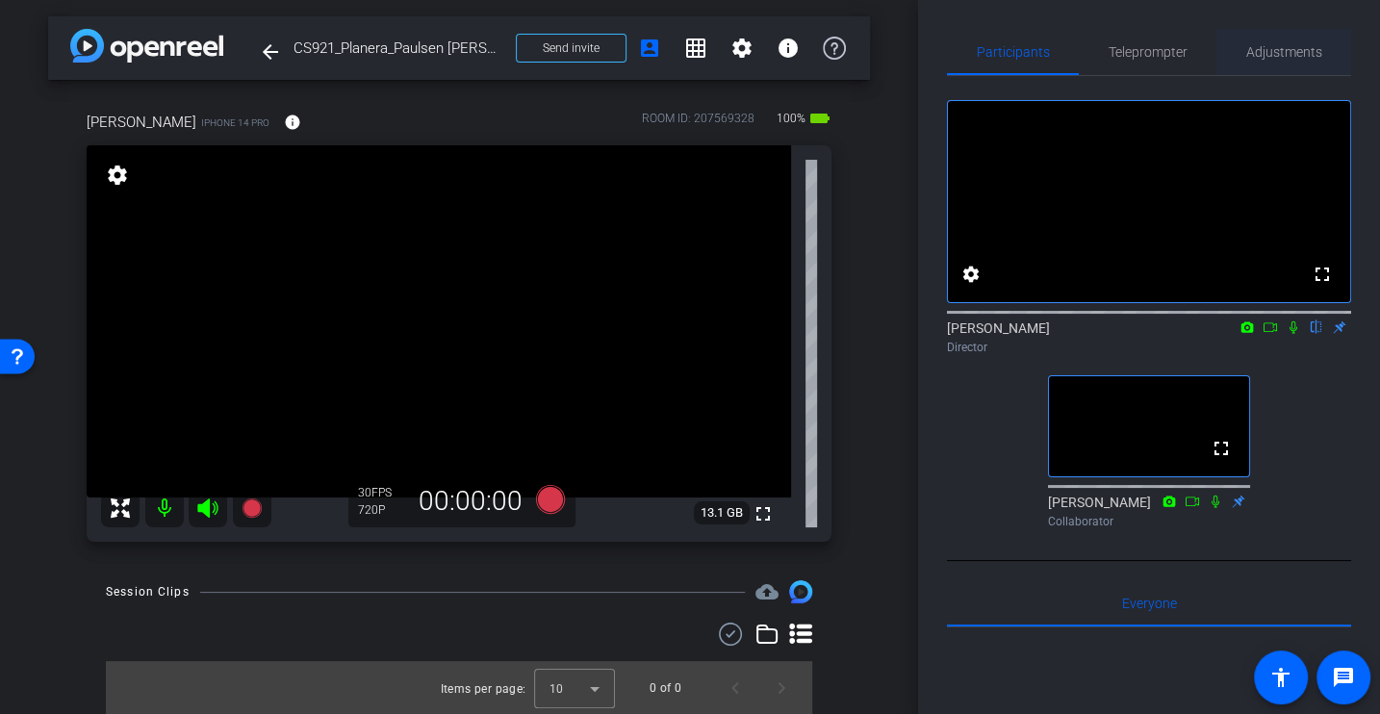
click at [1287, 38] on span "Adjustments" at bounding box center [1284, 52] width 76 height 46
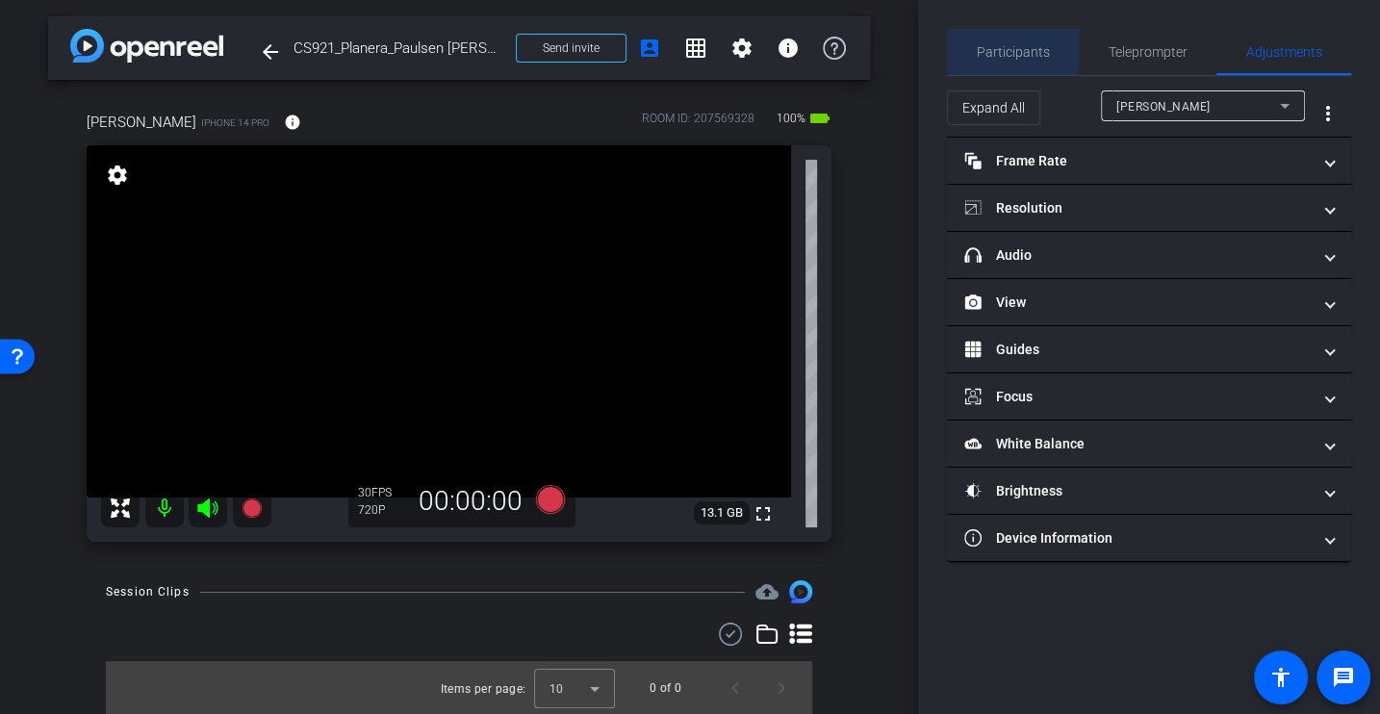
click at [982, 45] on span "Participants" at bounding box center [1013, 51] width 73 height 13
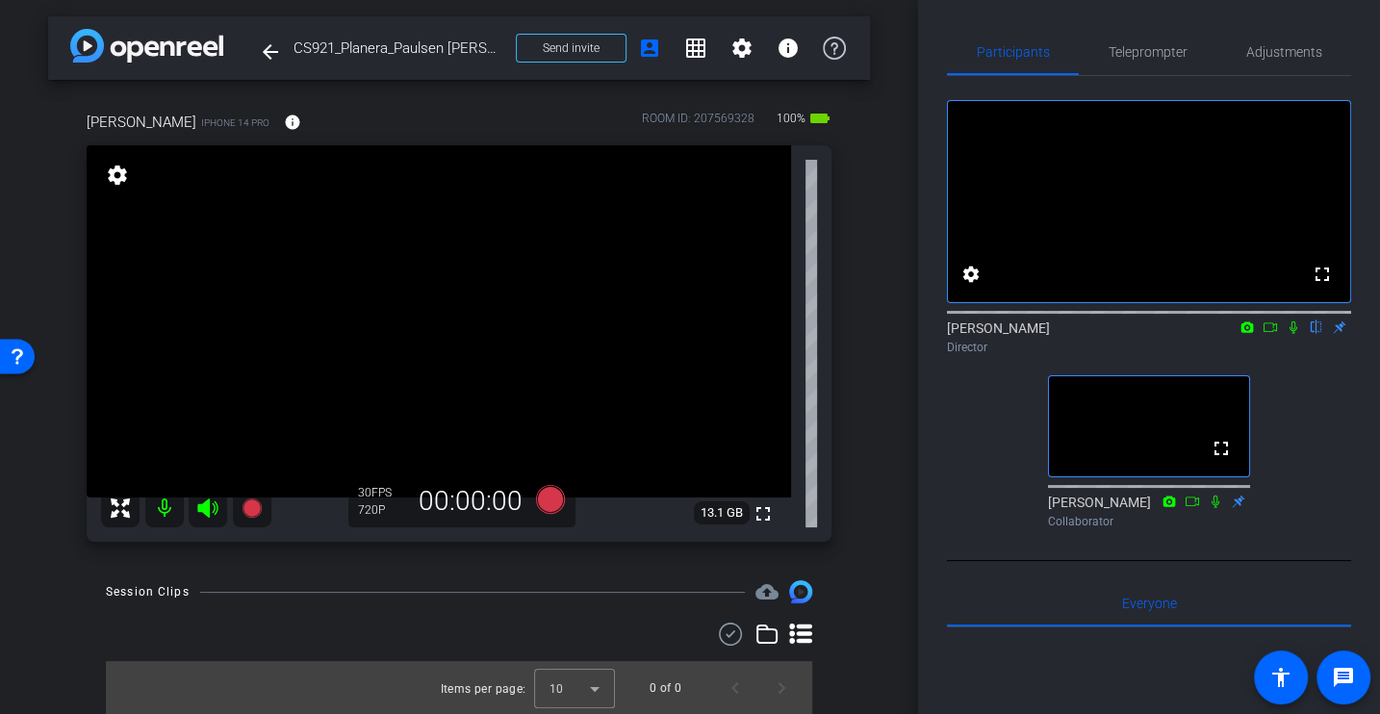
click at [867, 535] on div "Jason Bartschi iPhone 14 Pro info ROOM ID: 207569328 100% battery_std fullscree…" at bounding box center [459, 320] width 822 height 481
click at [879, 499] on div "arrow_back CS921_Planera_Paulsen Construction_Jason Bartschi Back to project Se…" at bounding box center [459, 354] width 918 height 714
click at [871, 612] on div "arrow_back CS921_Planera_Paulsen Construction_Jason Bartschi Back to project Se…" at bounding box center [459, 354] width 918 height 714
click at [1288, 60] on span "Adjustments" at bounding box center [1284, 52] width 76 height 46
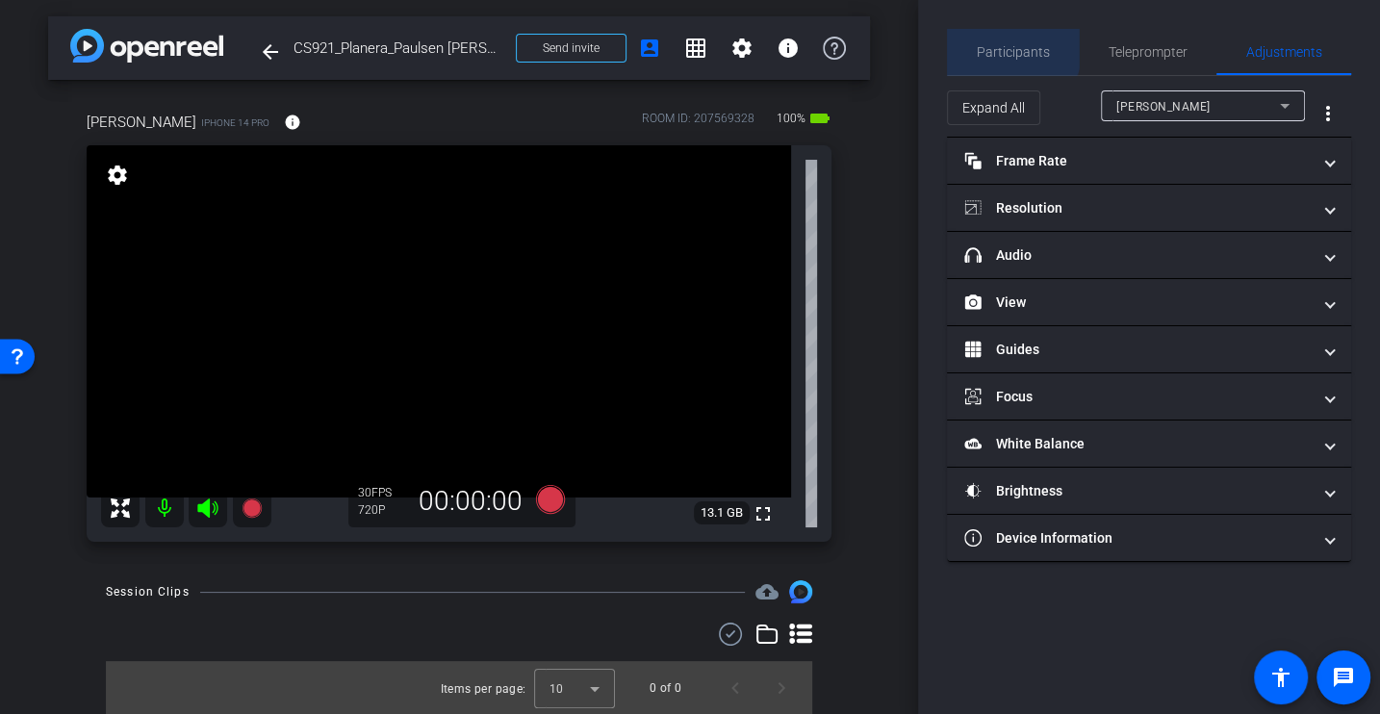
click at [1011, 48] on span "Participants" at bounding box center [1013, 51] width 73 height 13
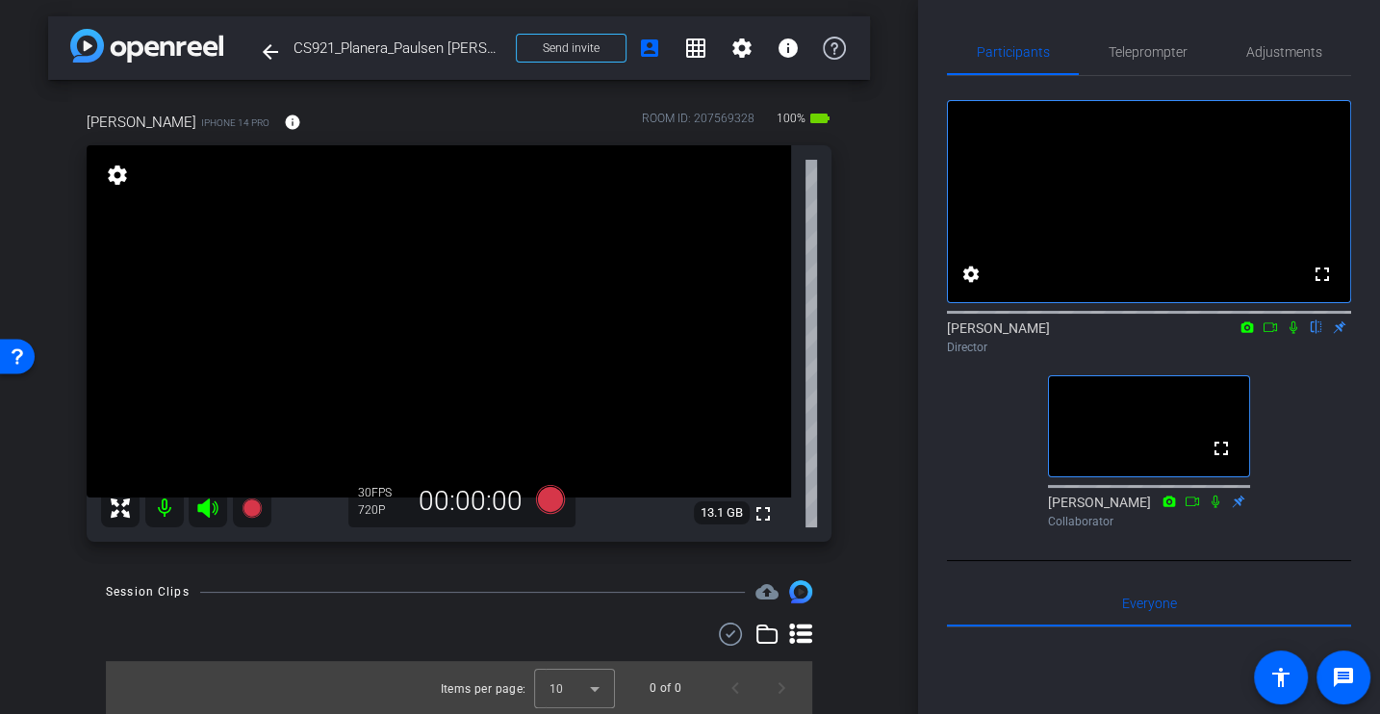
click at [898, 322] on div "arrow_back CS921_Planera_Paulsen Construction_Jason Bartschi Back to project Se…" at bounding box center [459, 354] width 918 height 714
click at [285, 108] on span at bounding box center [292, 122] width 46 height 46
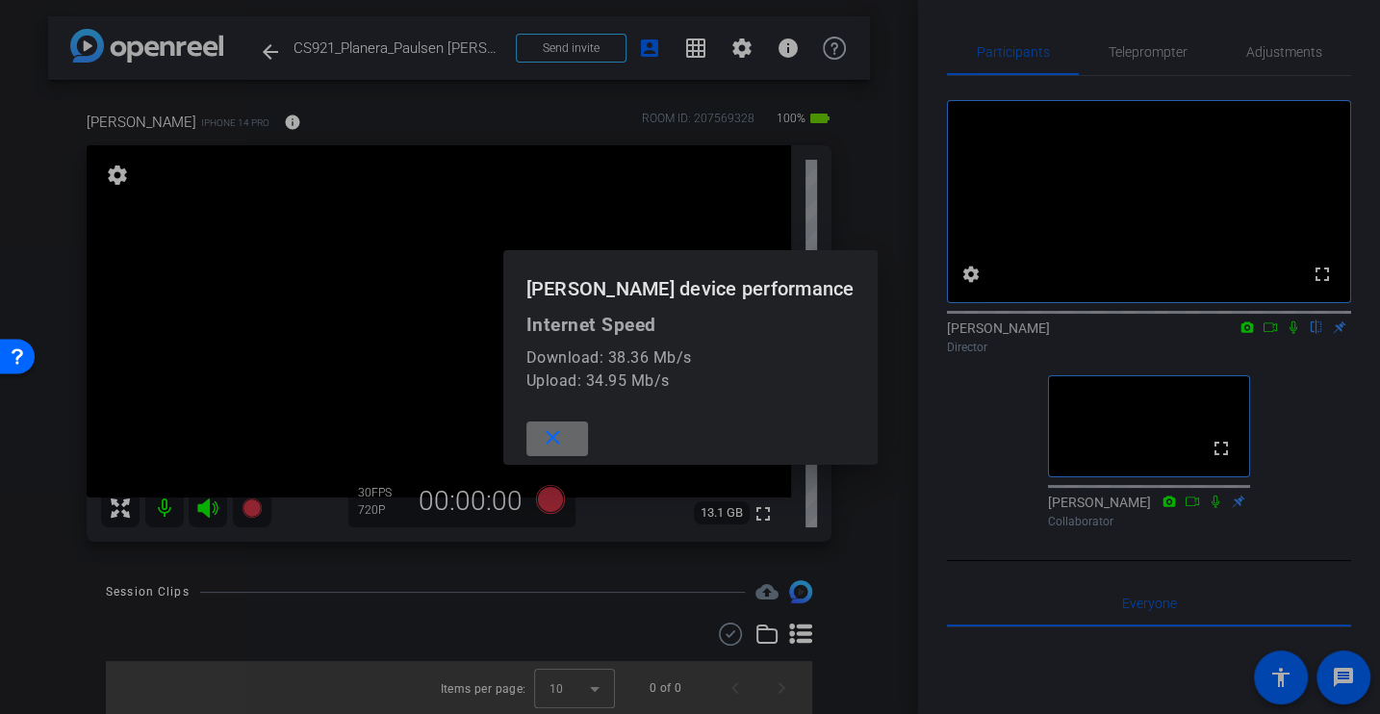
click at [588, 431] on span at bounding box center [557, 439] width 62 height 46
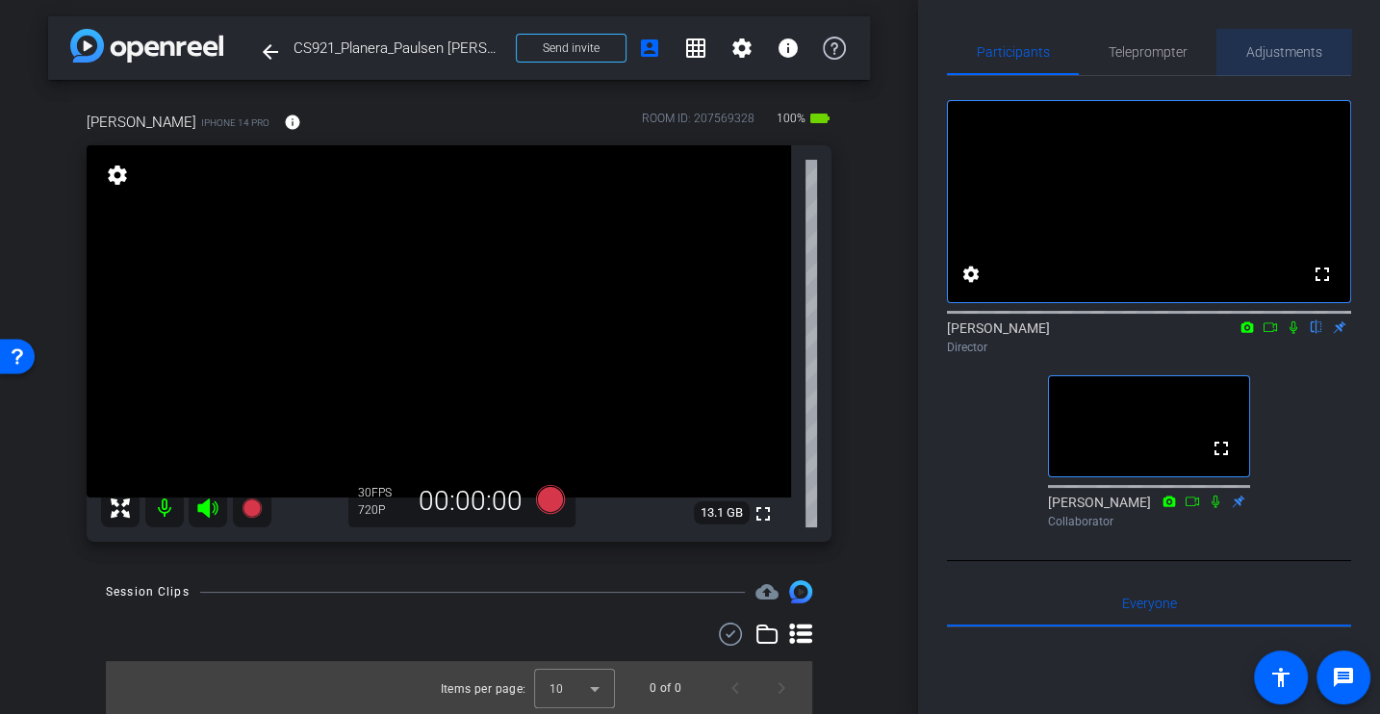
click at [1282, 46] on span "Adjustments" at bounding box center [1284, 51] width 76 height 13
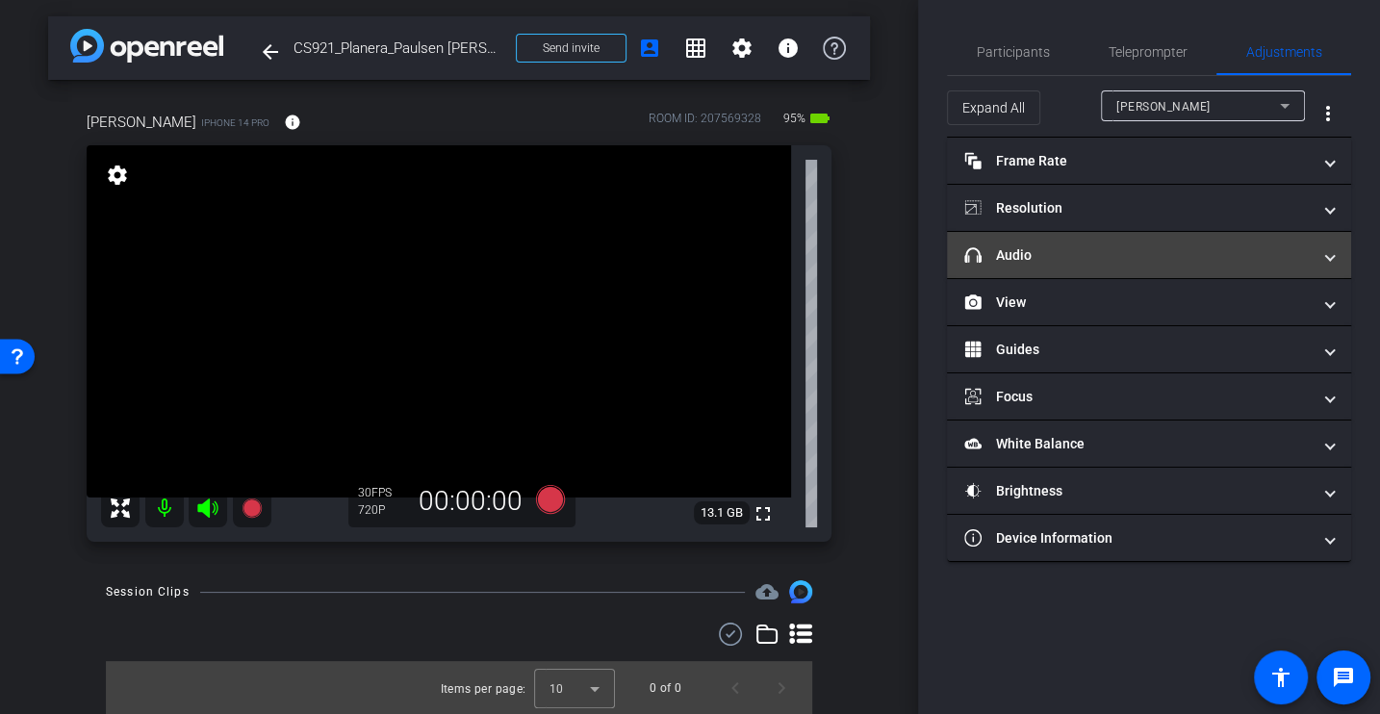
click at [1055, 232] on mat-expansion-panel-header "headphone icon Audio" at bounding box center [1149, 255] width 404 height 46
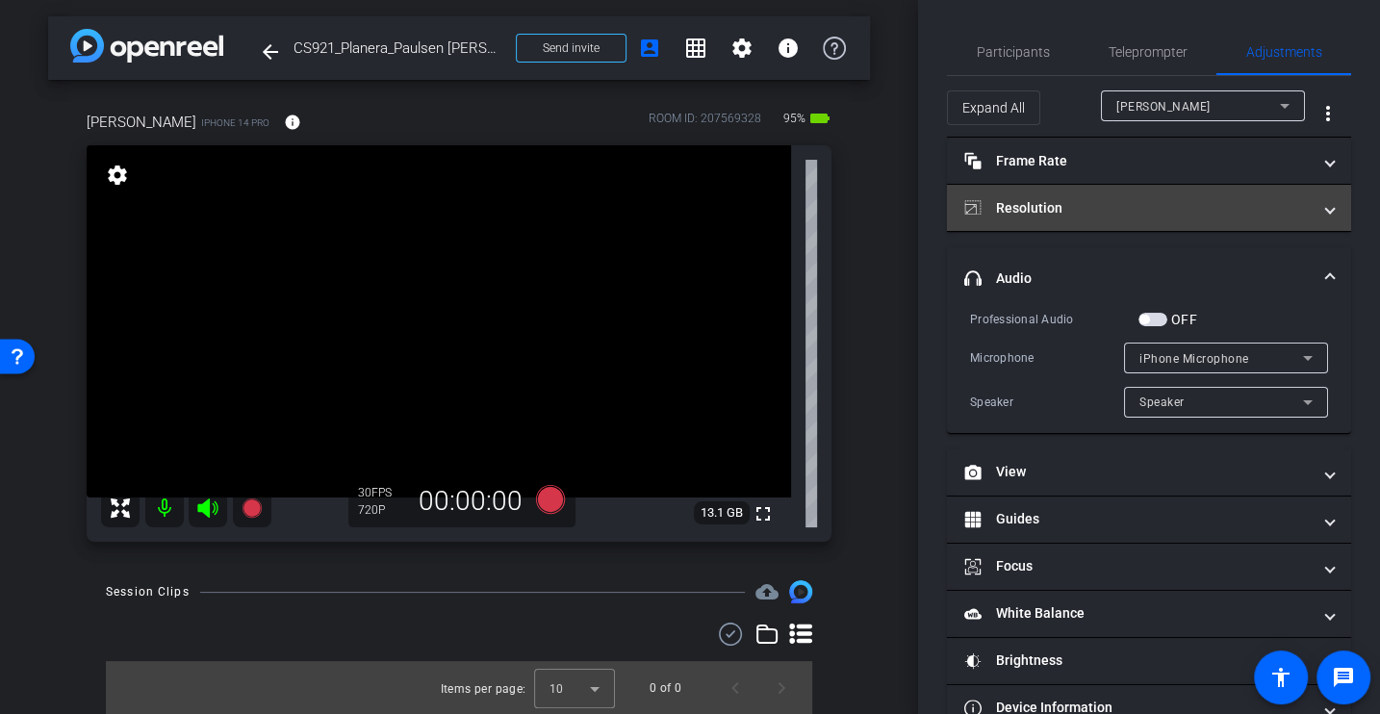
click at [1055, 214] on mat-panel-title "Resolution" at bounding box center [1137, 208] width 346 height 20
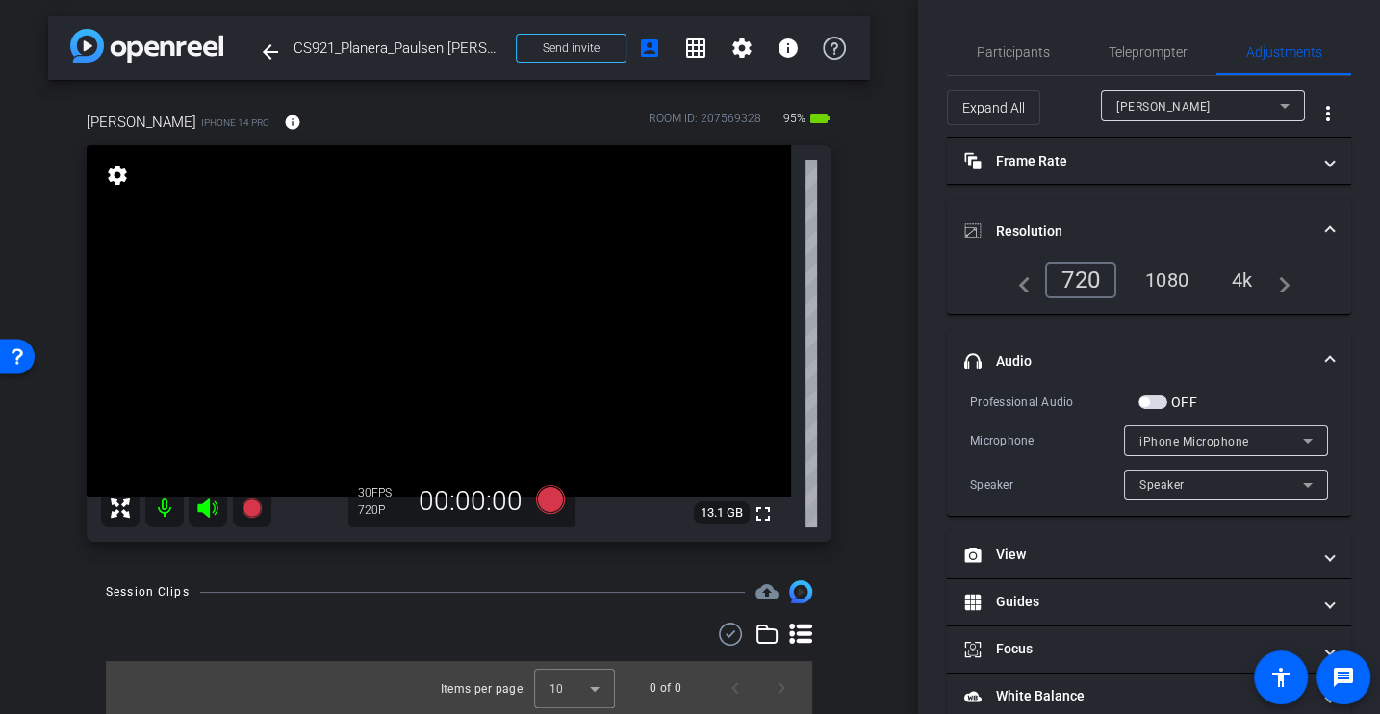
click at [1243, 277] on div "4k" at bounding box center [1242, 280] width 50 height 33
click at [1036, 39] on span "Participants" at bounding box center [1013, 52] width 73 height 46
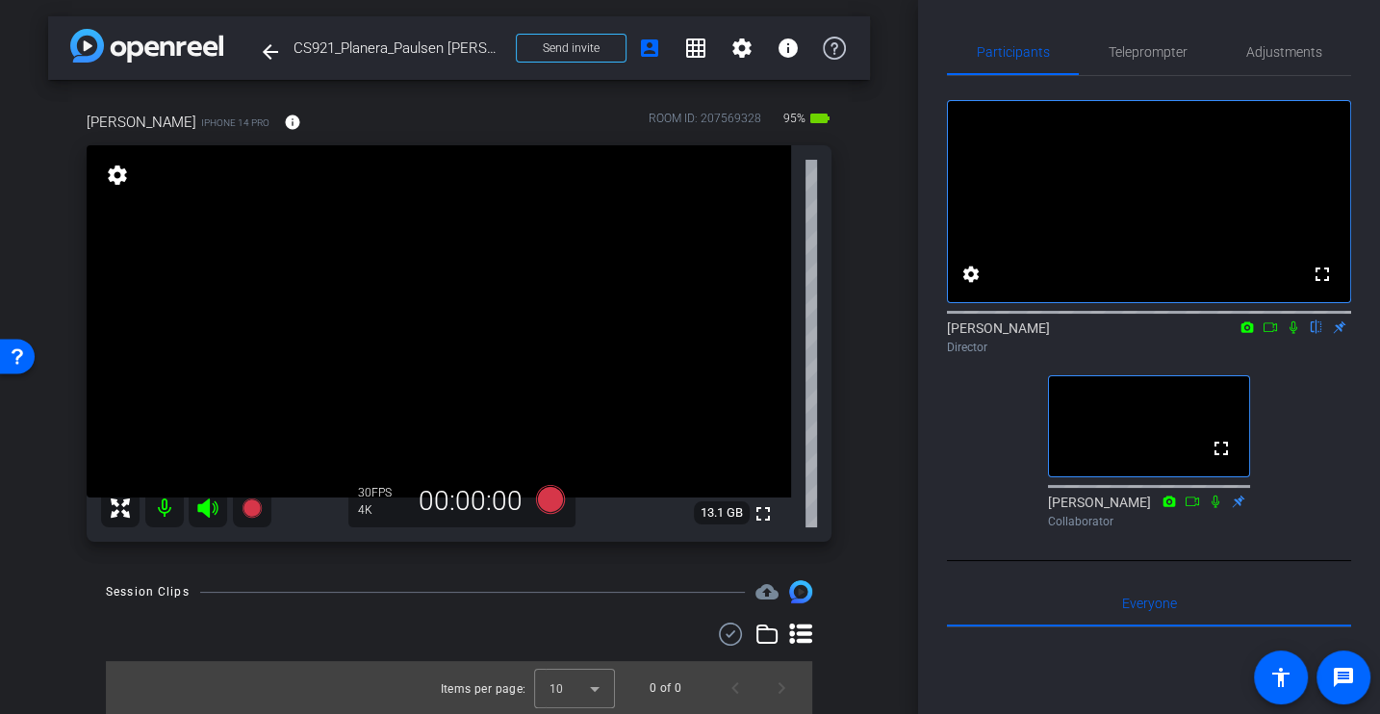
click at [845, 471] on div "Jason Bartschi iPhone 14 Pro info ROOM ID: 207569328 95% battery_std fullscreen…" at bounding box center [459, 320] width 822 height 481
click at [959, 513] on div "fullscreen settings Alex Ferguson flip Director fullscreen Samantha Collaborator" at bounding box center [1149, 306] width 404 height 460
click at [897, 439] on div "arrow_back CS921_Planera_Paulsen Construction_Jason Bartschi Back to project Se…" at bounding box center [459, 354] width 918 height 714
click at [922, 547] on div "Participants Teleprompter Adjustments fullscreen settings Alex Ferguson flip Di…" at bounding box center [1149, 357] width 462 height 714
click at [1333, 461] on div "fullscreen settings Alex Ferguson flip Director fullscreen Samantha Collaborator" at bounding box center [1149, 306] width 404 height 460
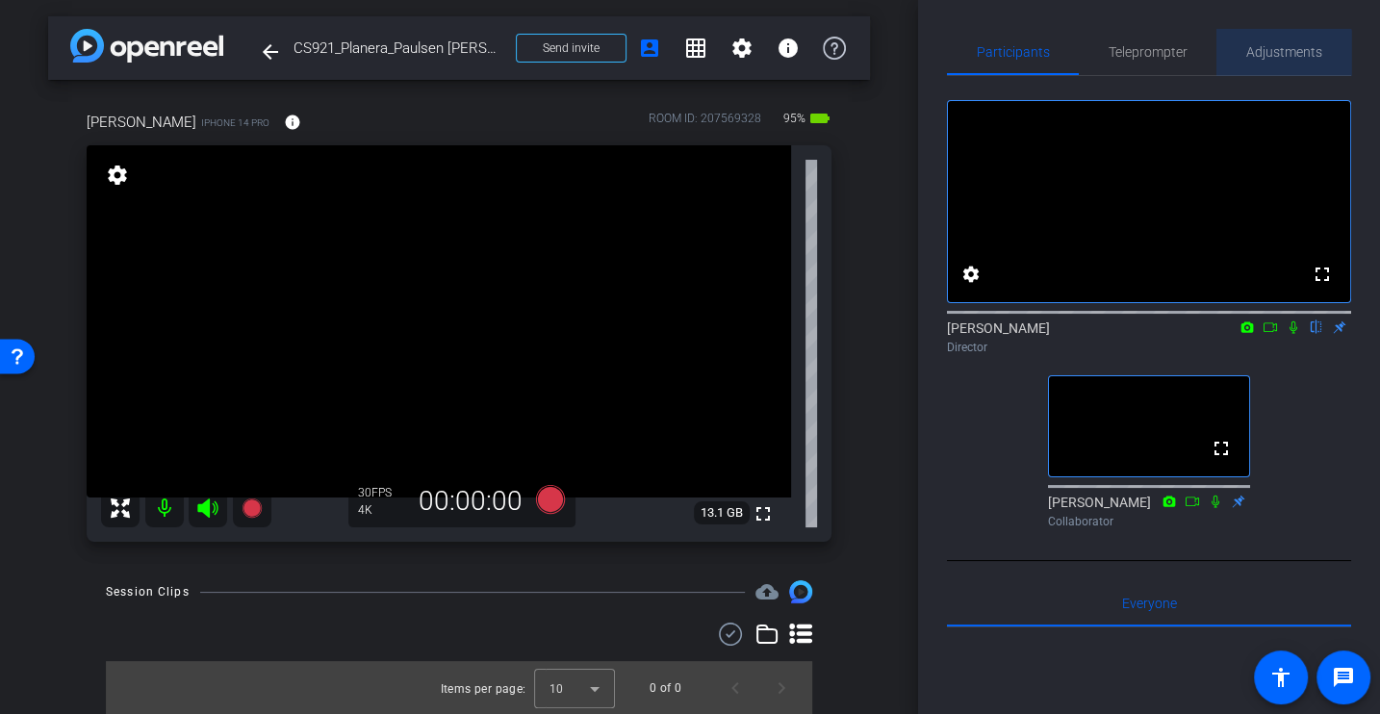
click at [1276, 55] on span "Adjustments" at bounding box center [1284, 51] width 76 height 13
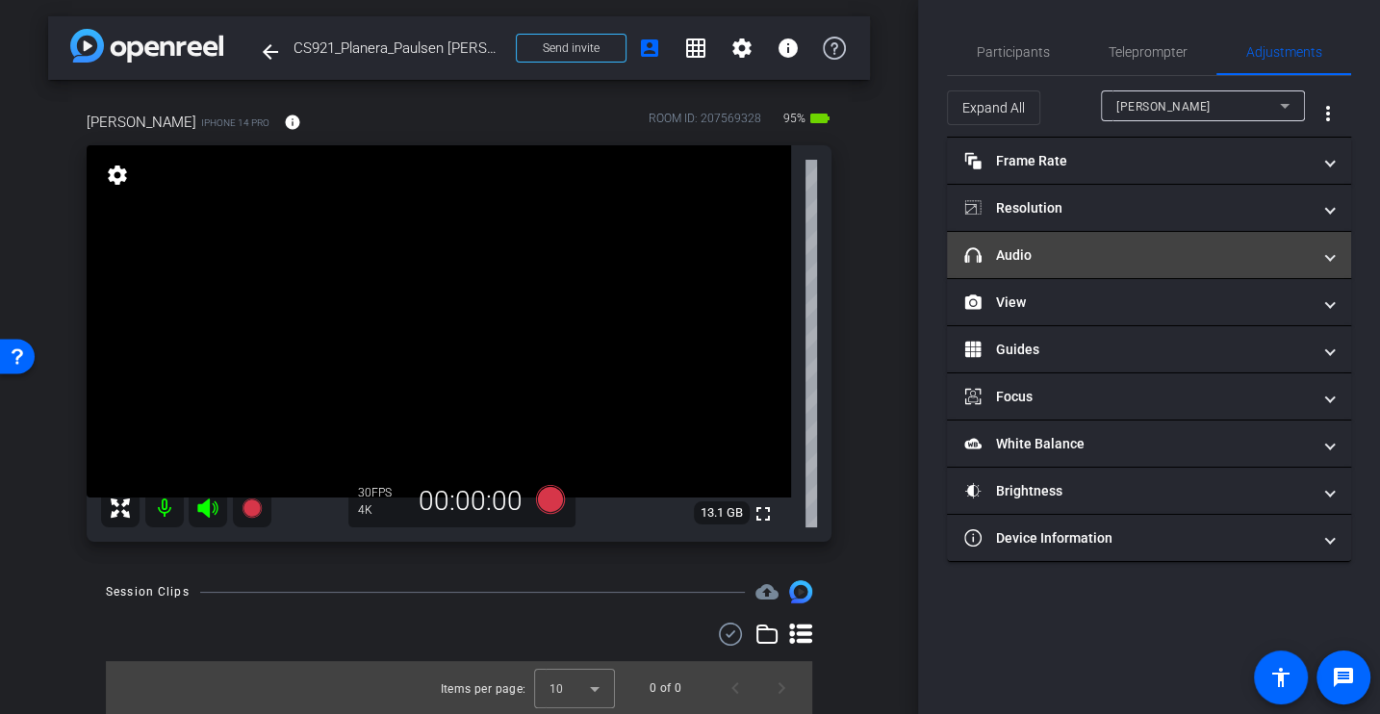
click at [1046, 259] on mat-panel-title "headphone icon Audio" at bounding box center [1137, 255] width 346 height 20
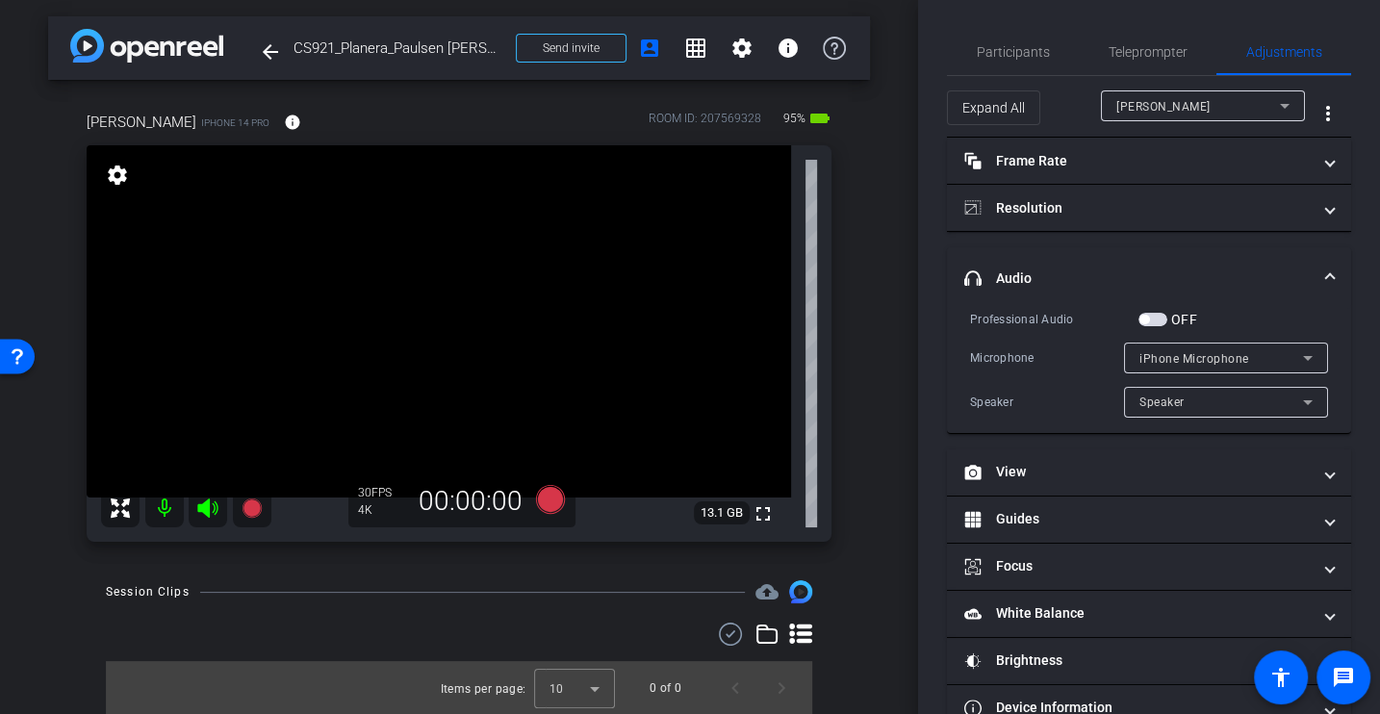
click at [1038, 312] on div "Professional Audio" at bounding box center [1054, 319] width 168 height 19
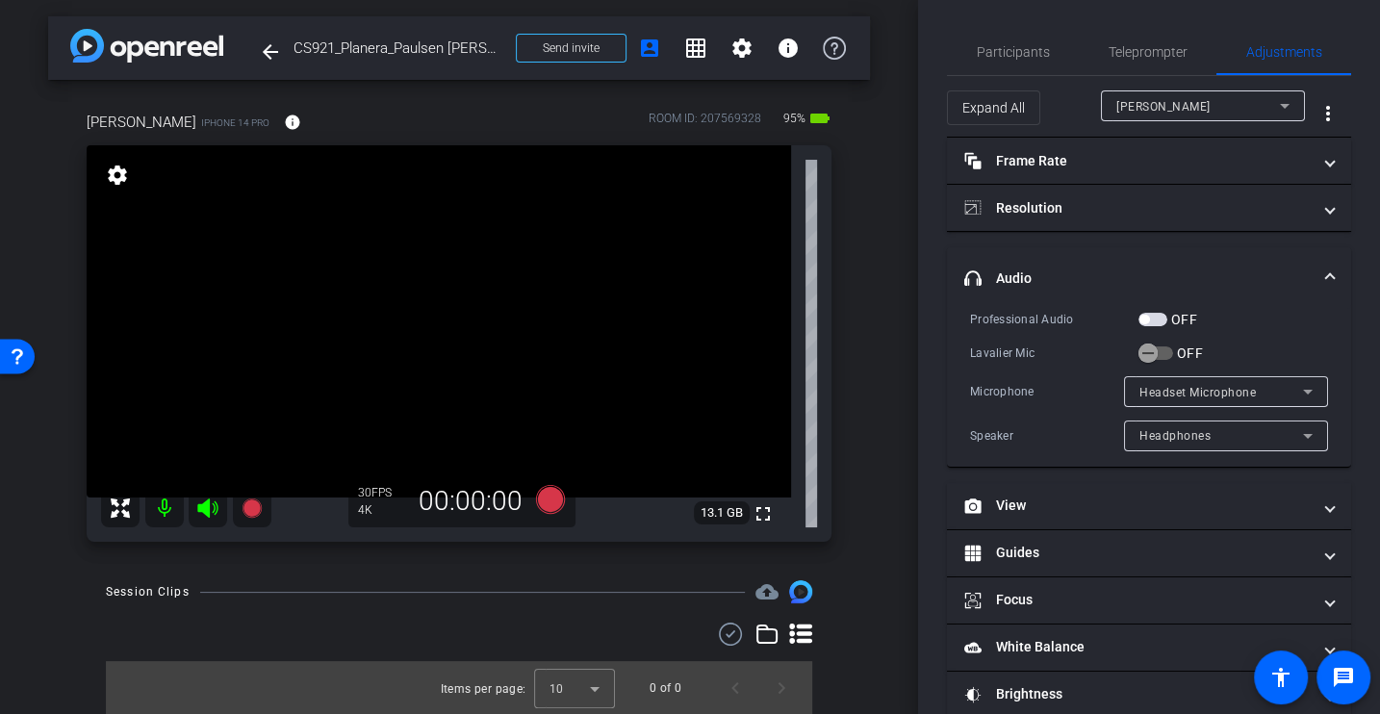
click at [1080, 344] on div "Lavalier Mic" at bounding box center [1054, 353] width 168 height 19
click at [1145, 344] on span "button" at bounding box center [1148, 353] width 19 height 19
click at [1077, 344] on div "Lavalier Mic" at bounding box center [1054, 353] width 168 height 19
click at [1062, 371] on div "Professional Audio OFF Lavalier Mic ON Microphone Lavalier Microphone Speaker S…" at bounding box center [1149, 380] width 358 height 142
click at [1047, 376] on div "Microphone Lavalier Microphone" at bounding box center [1149, 391] width 358 height 31
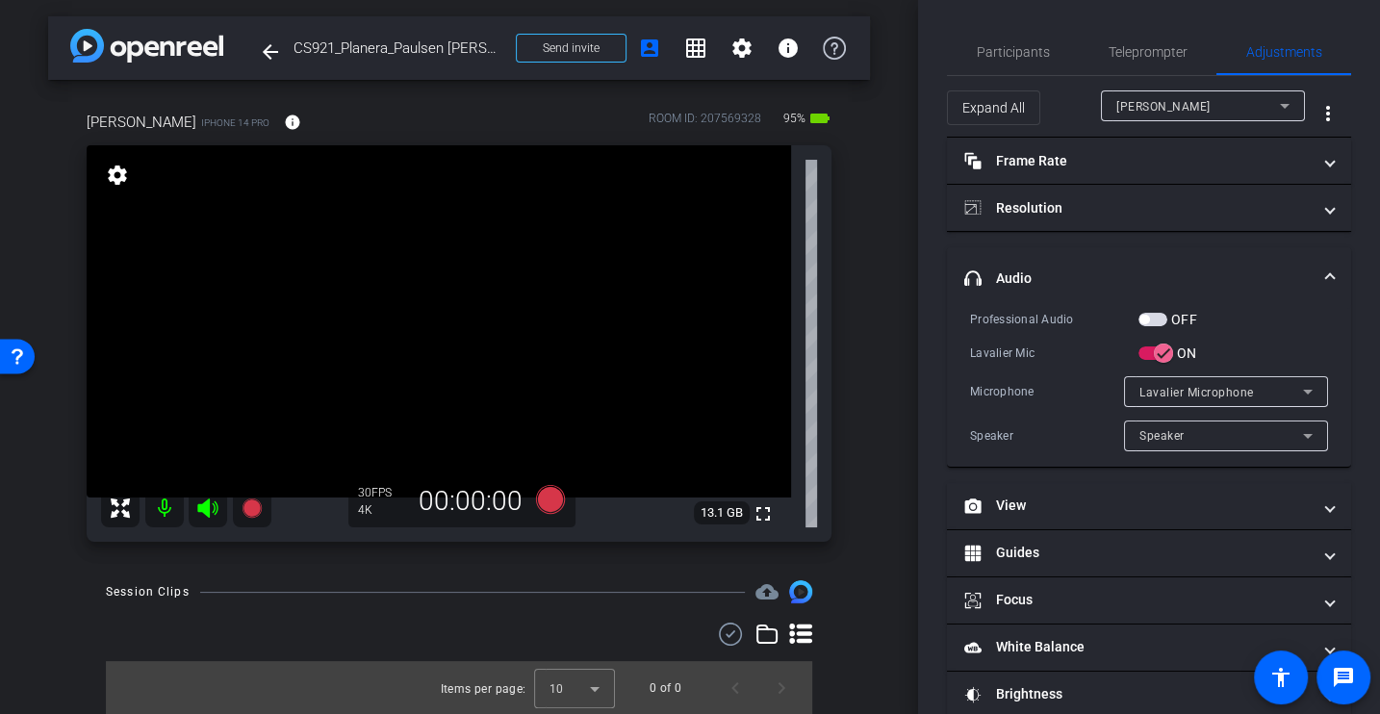
click at [1150, 313] on span "button" at bounding box center [1153, 319] width 29 height 13
click at [1064, 335] on div "Professional Audio OFF Lavalier Mic ON Microphone Lavalier Microphone Speaker S…" at bounding box center [1149, 380] width 358 height 142
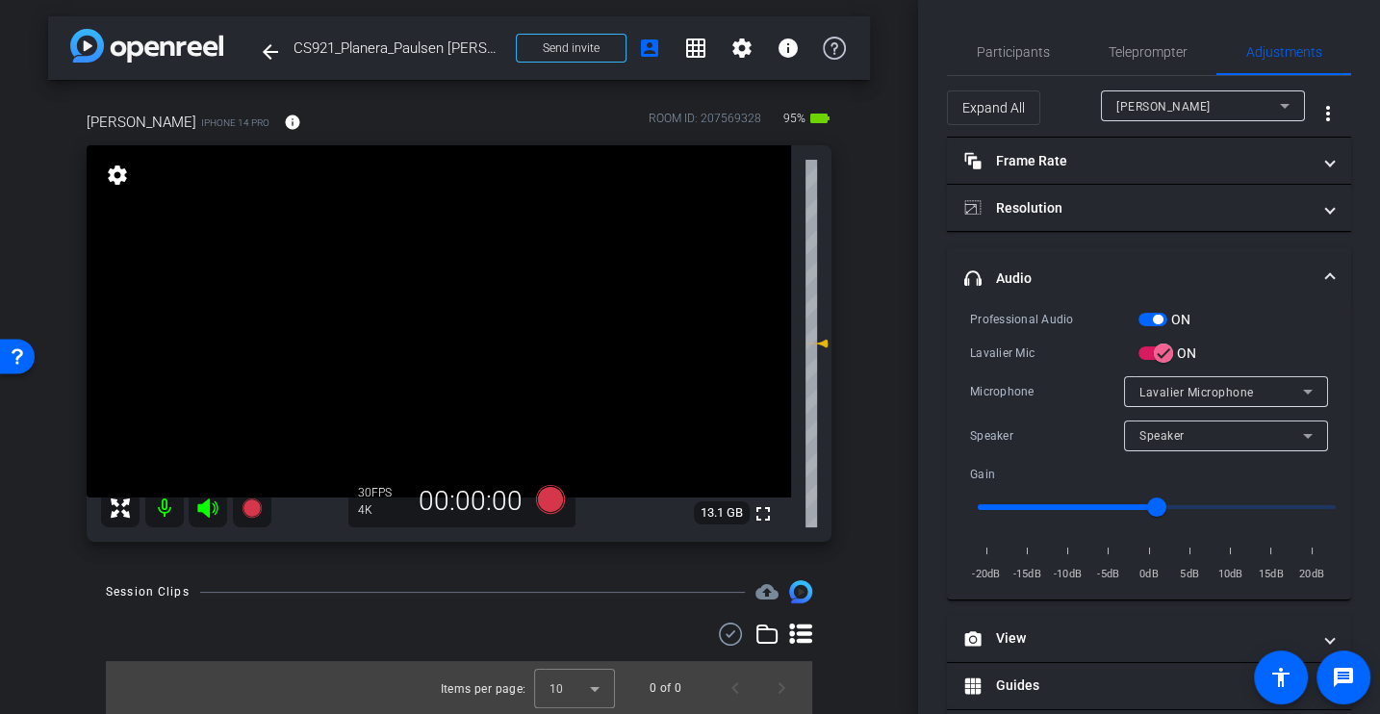
click at [1052, 338] on div "Professional Audio ON Lavalier Mic ON Microphone Lavalier Microphone Speaker Sp…" at bounding box center [1149, 446] width 358 height 275
click at [1077, 452] on div "Professional Audio ON Lavalier Mic ON Microphone Lavalier Microphone Speaker Sp…" at bounding box center [1149, 446] width 358 height 275
click at [1025, 57] on span "Participants" at bounding box center [1013, 51] width 73 height 13
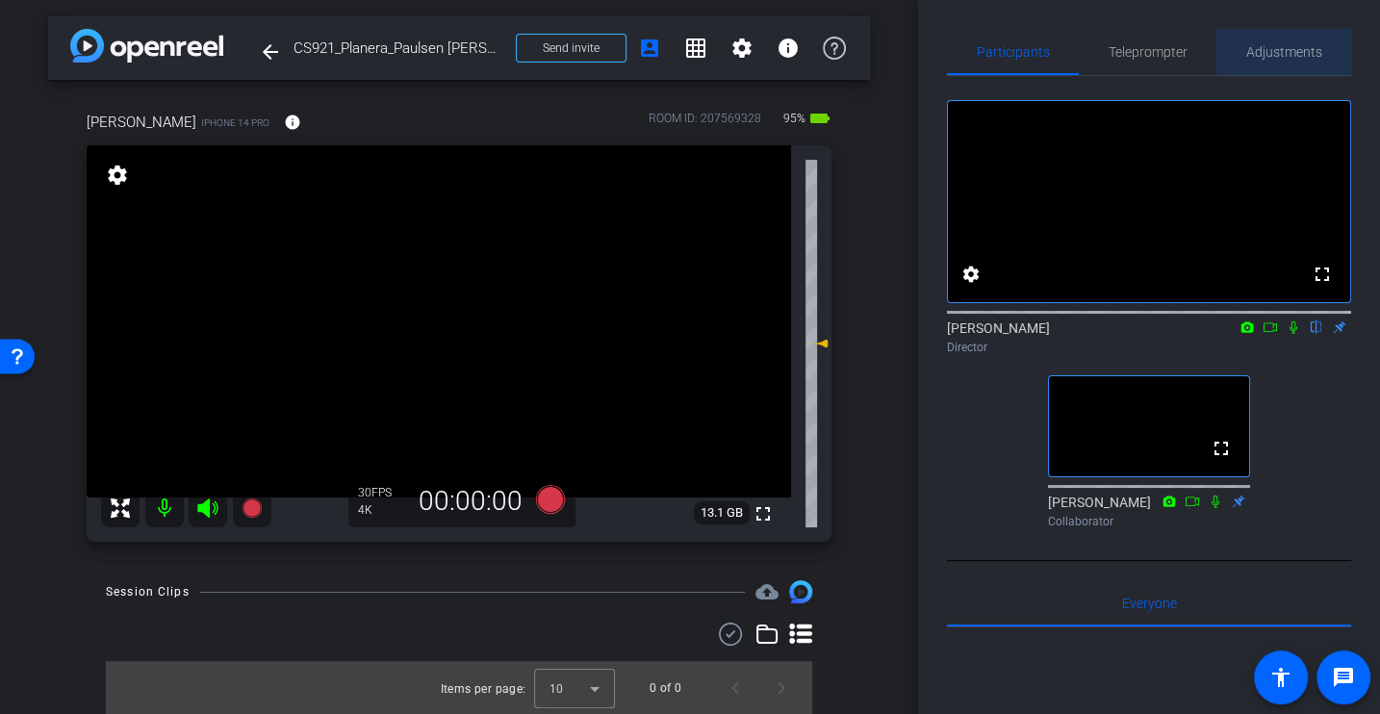
click at [1290, 48] on span "Adjustments" at bounding box center [1284, 51] width 76 height 13
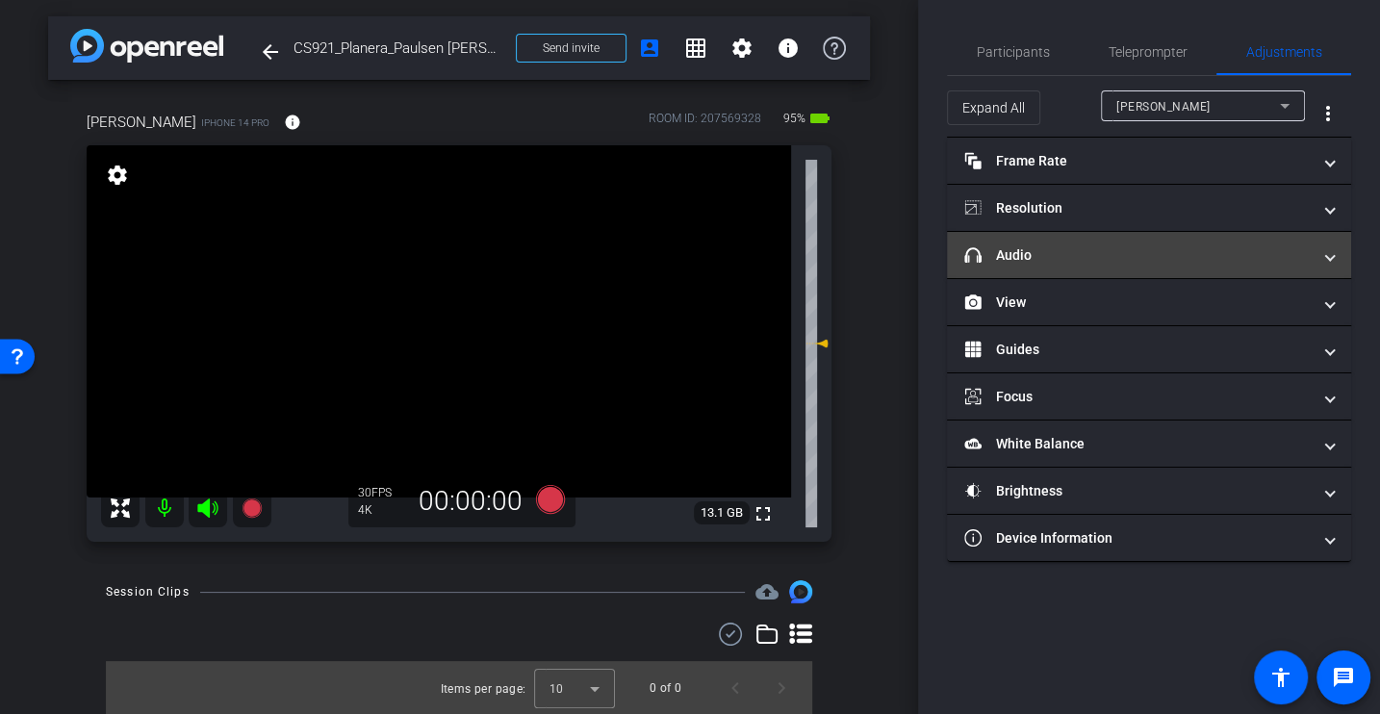
click at [1067, 259] on mat-panel-title "headphone icon Audio" at bounding box center [1137, 255] width 346 height 20
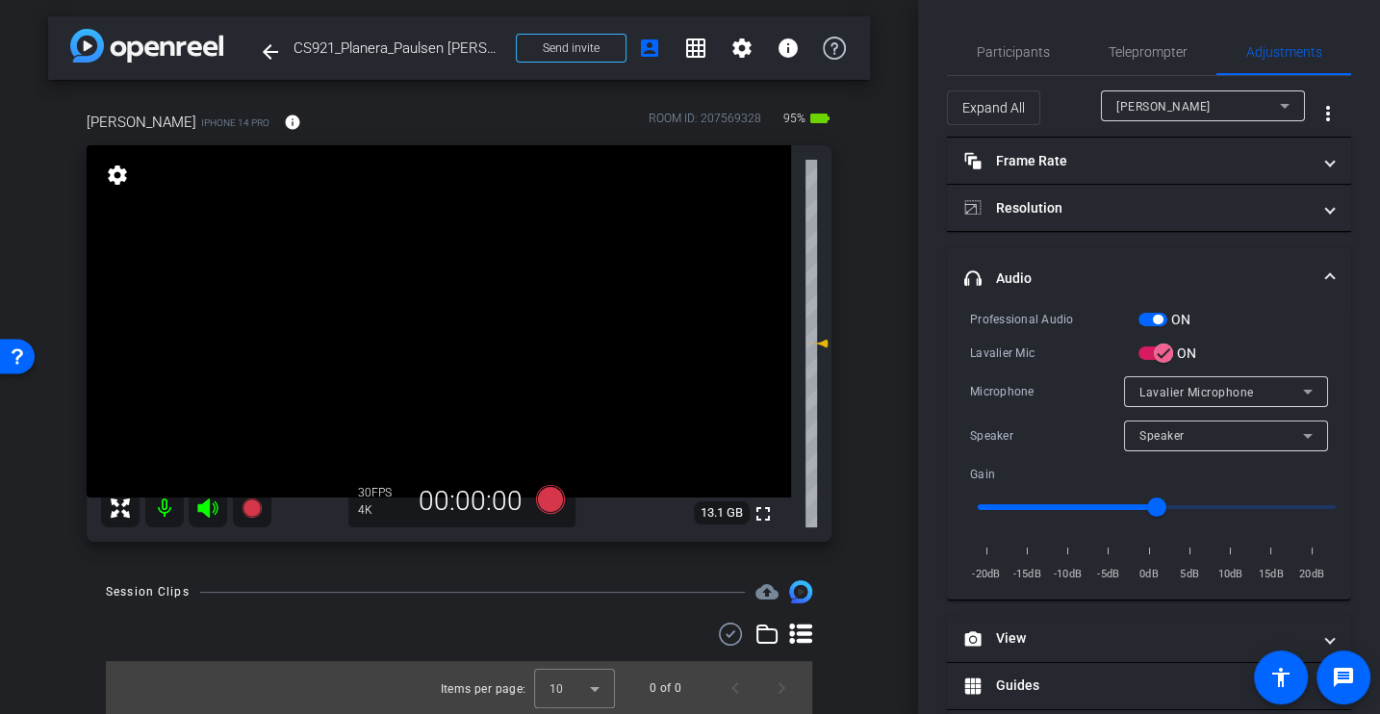
click at [1041, 401] on div "Microphone Lavalier Microphone" at bounding box center [1149, 391] width 358 height 31
type input "-2"
click at [1140, 506] on input "range" at bounding box center [1157, 507] width 398 height 42
click at [1011, 55] on span "Participants" at bounding box center [1013, 51] width 73 height 13
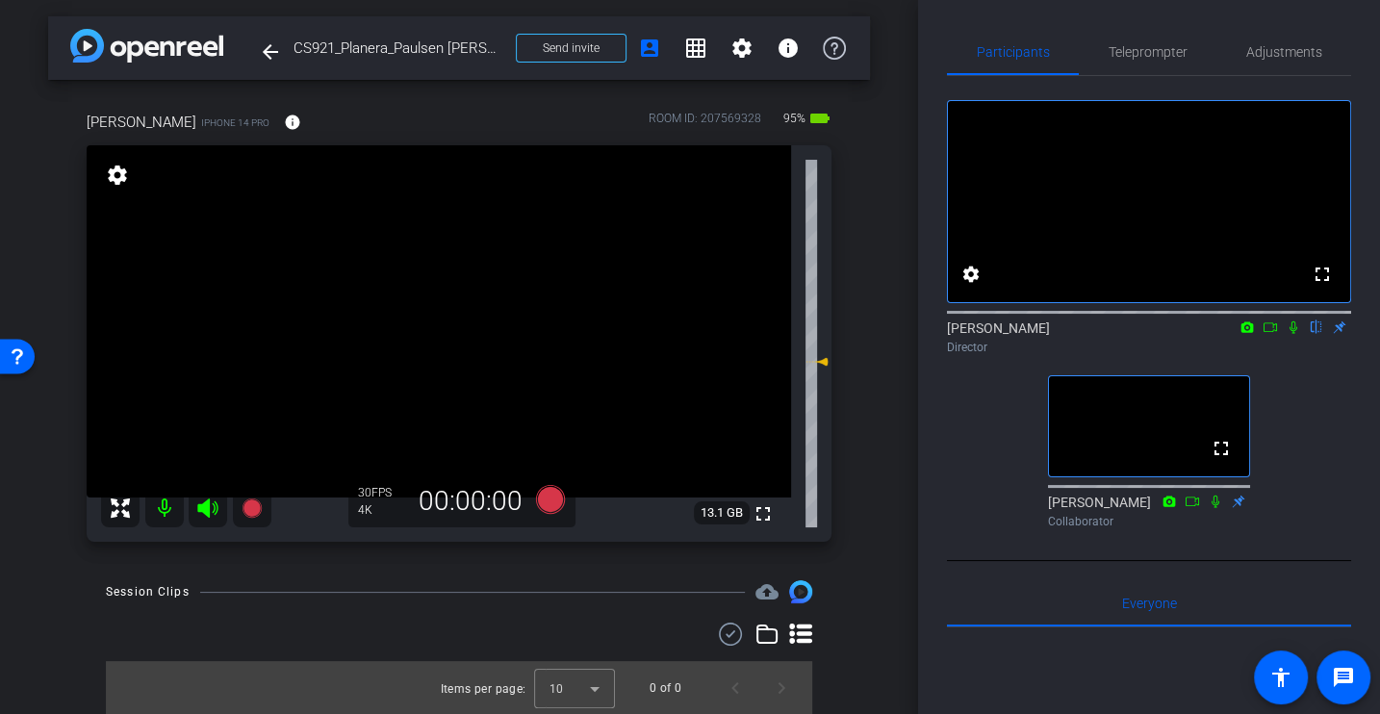
click at [952, 469] on div "fullscreen settings Alex Ferguson flip Director fullscreen Samantha Collaborator" at bounding box center [1149, 306] width 404 height 460
click at [555, 501] on icon at bounding box center [550, 499] width 29 height 29
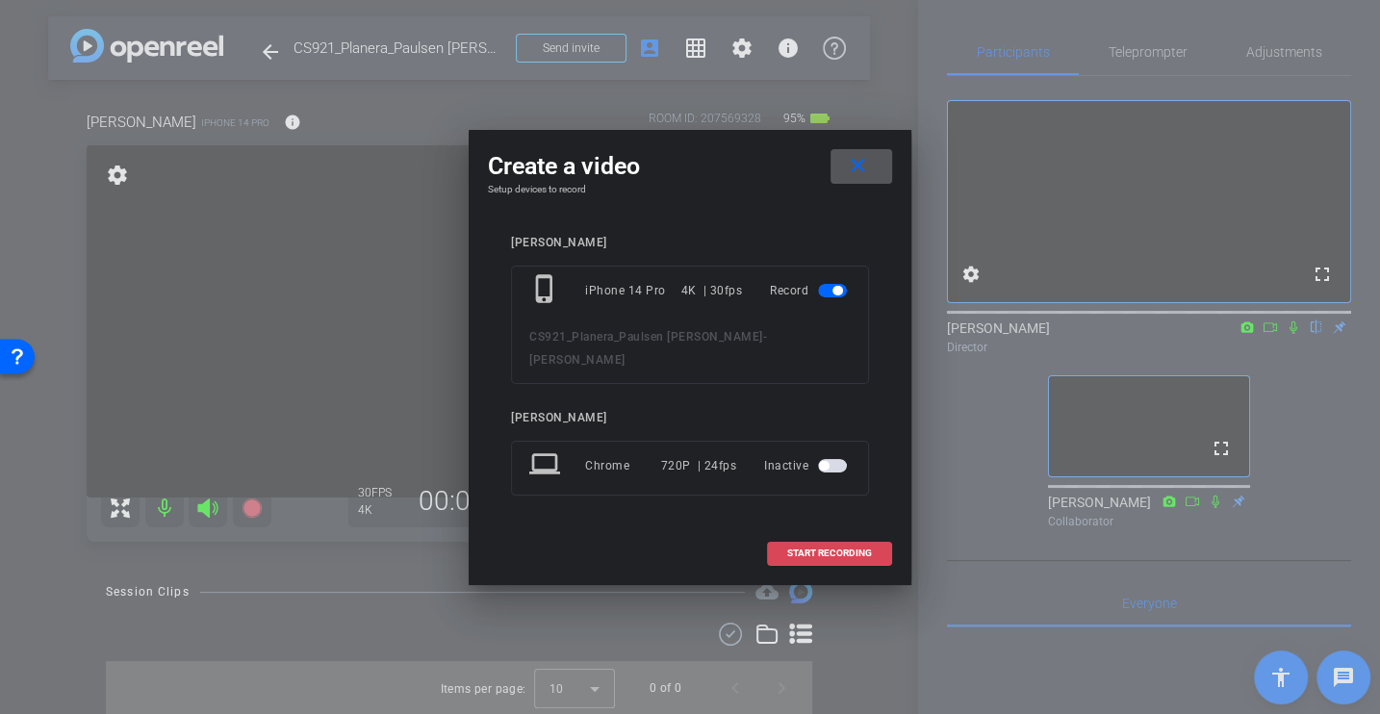
click at [829, 539] on span at bounding box center [829, 553] width 123 height 46
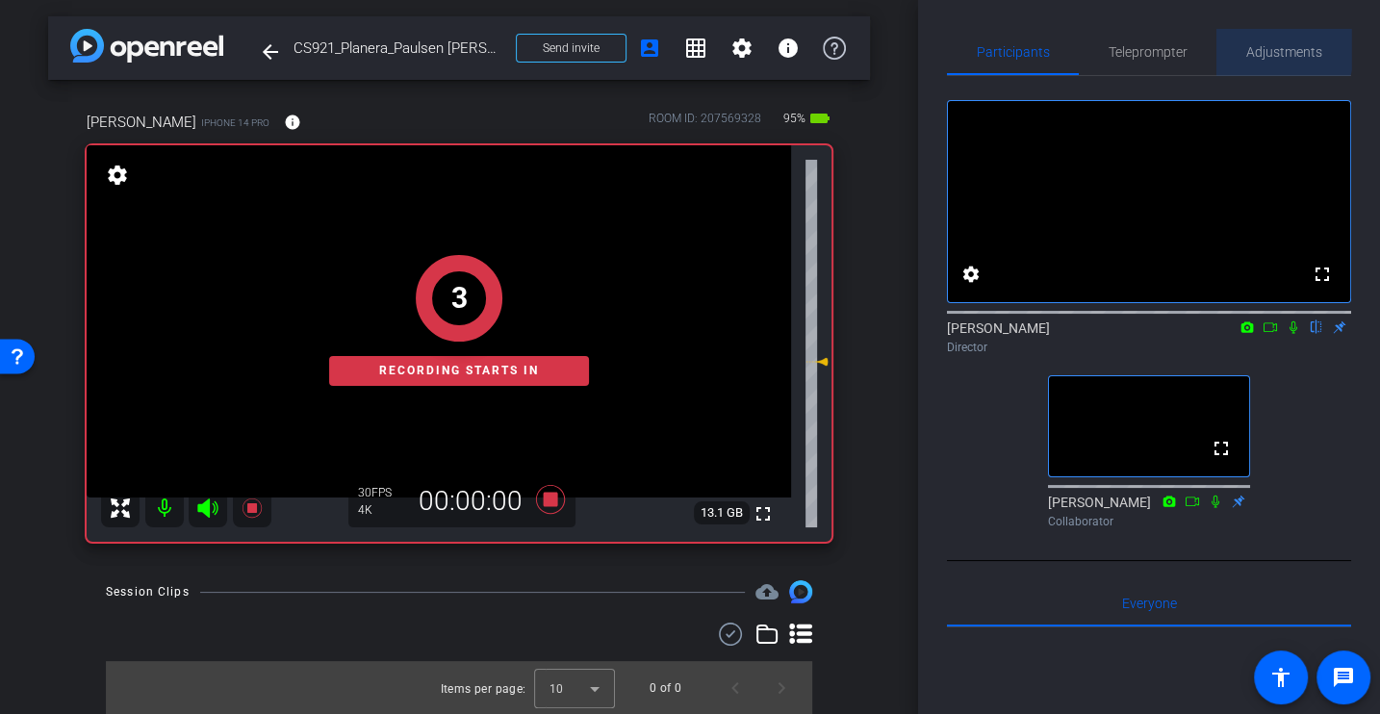
click at [1262, 47] on span "Adjustments" at bounding box center [1284, 51] width 76 height 13
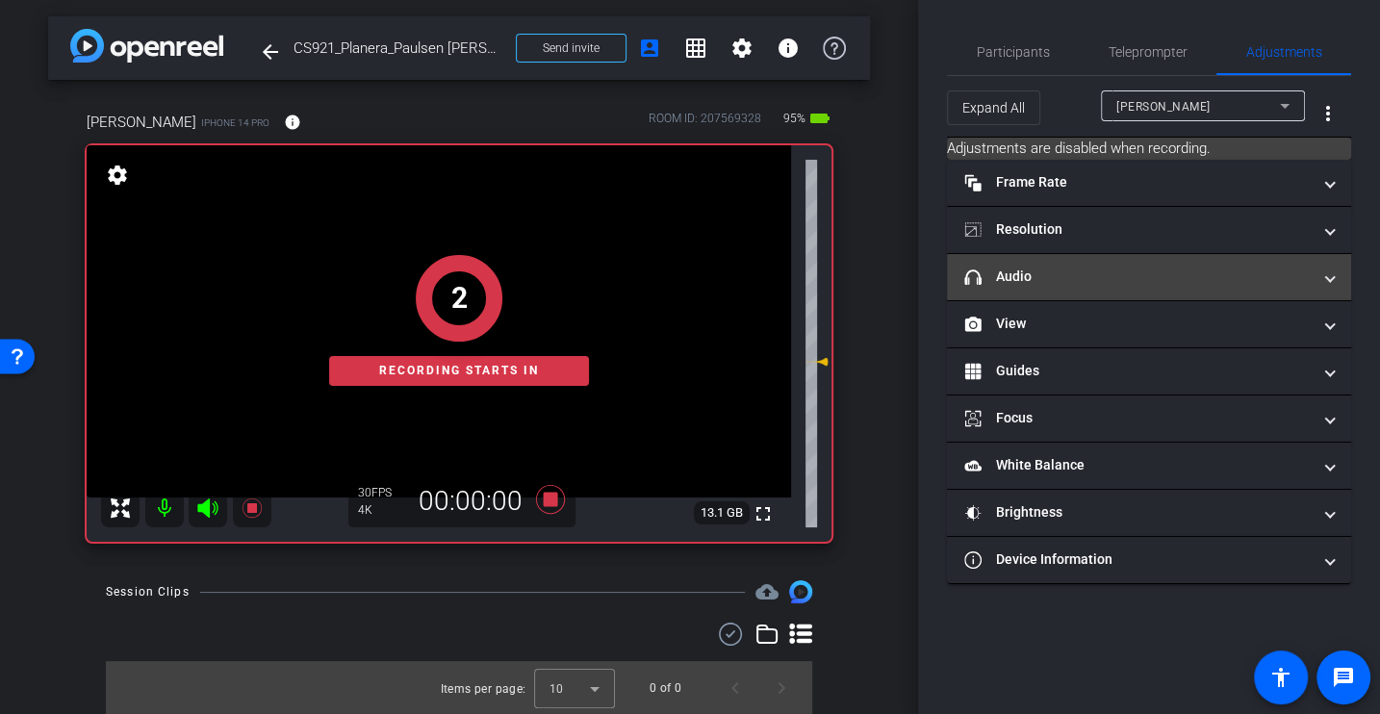
click at [1078, 282] on mat-panel-title "headphone icon Audio" at bounding box center [1137, 277] width 346 height 20
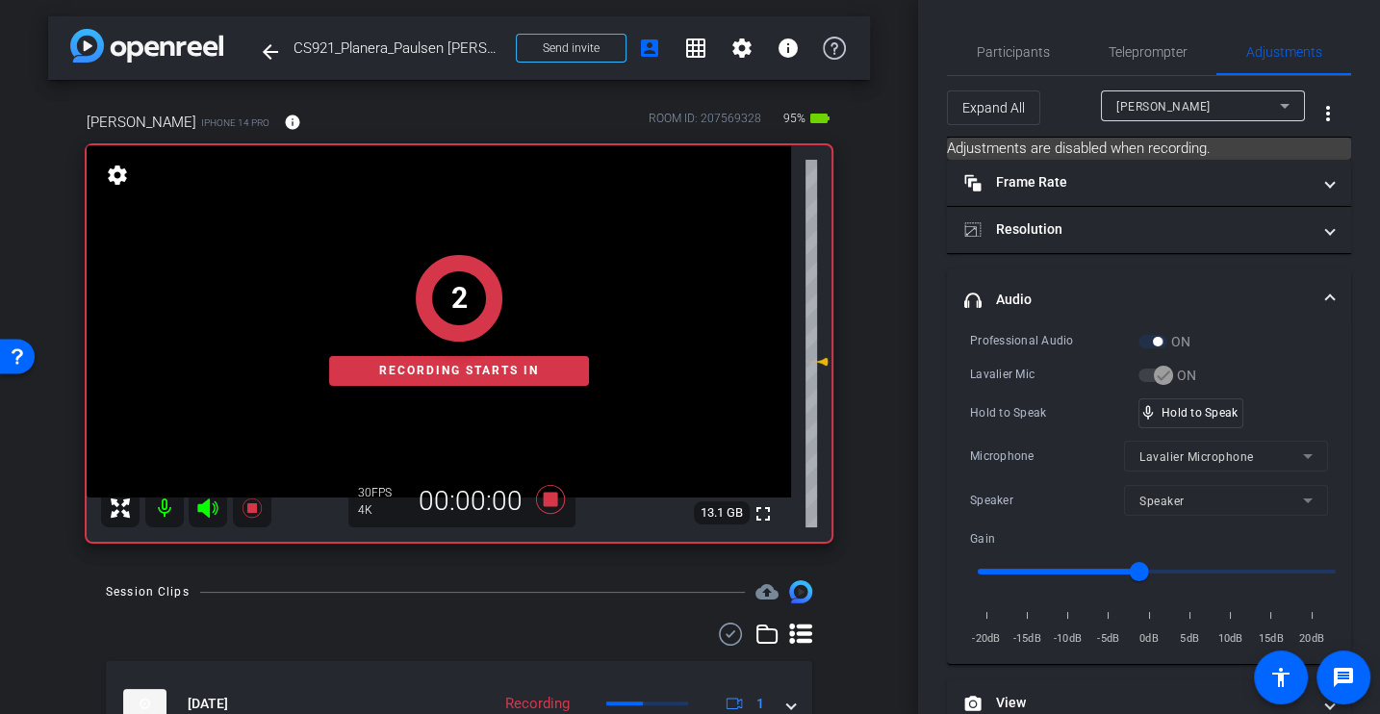
click at [1077, 447] on div "Microphone" at bounding box center [1047, 456] width 154 height 19
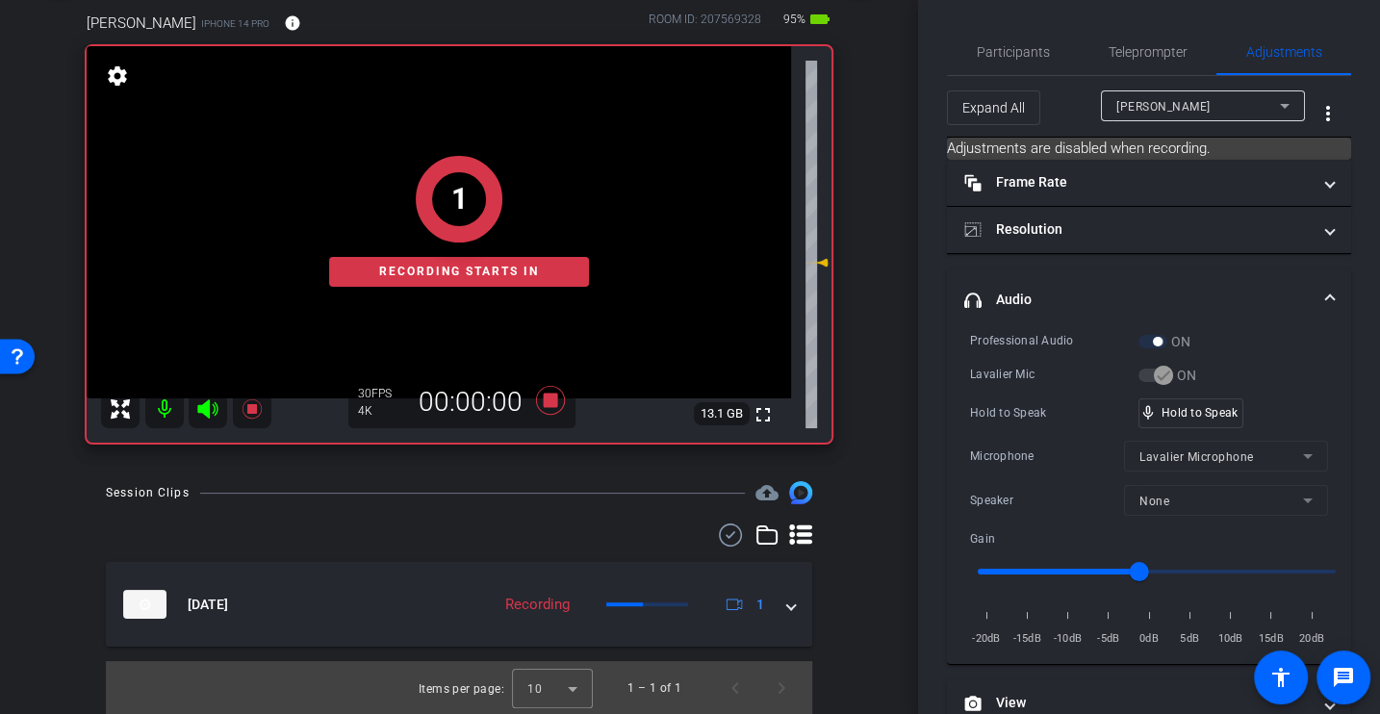
scroll to position [0, 0]
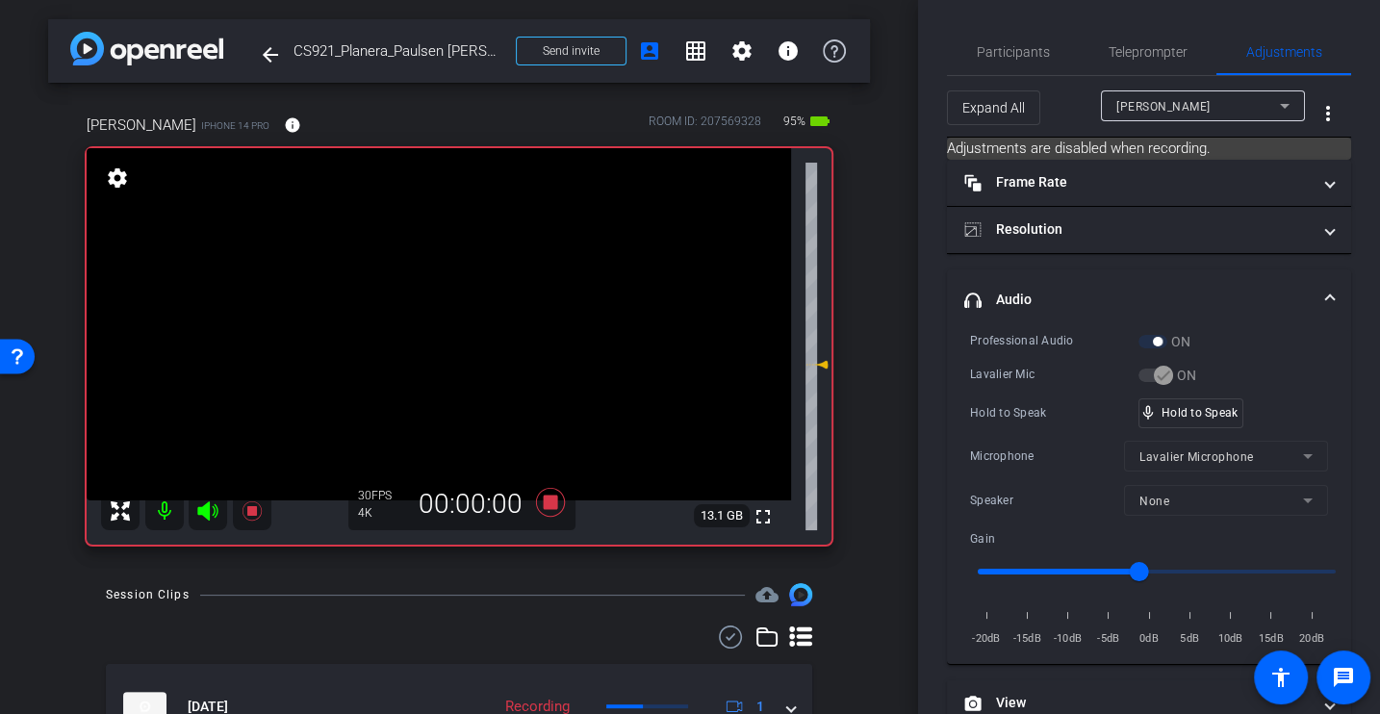
click at [1002, 383] on div "Lavalier Mic ON" at bounding box center [1149, 375] width 358 height 20
drag, startPoint x: 1139, startPoint y: 566, endPoint x: 1113, endPoint y: 566, distance: 26.0
click at [1113, 566] on input "range" at bounding box center [1157, 571] width 398 height 42
drag, startPoint x: 1106, startPoint y: 560, endPoint x: 1095, endPoint y: 561, distance: 10.6
type input "-7"
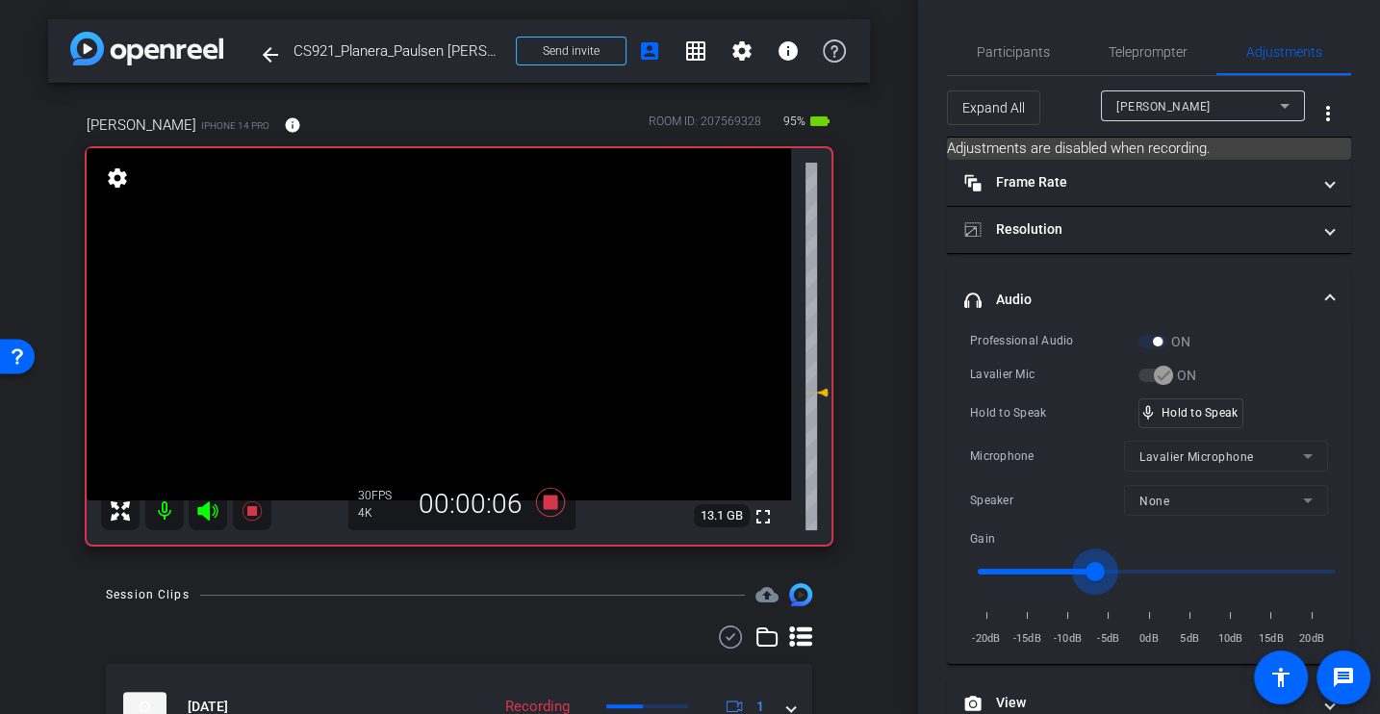
click at [1095, 561] on input "range" at bounding box center [1157, 571] width 398 height 42
click at [1048, 461] on div "Microphone" at bounding box center [1047, 456] width 154 height 19
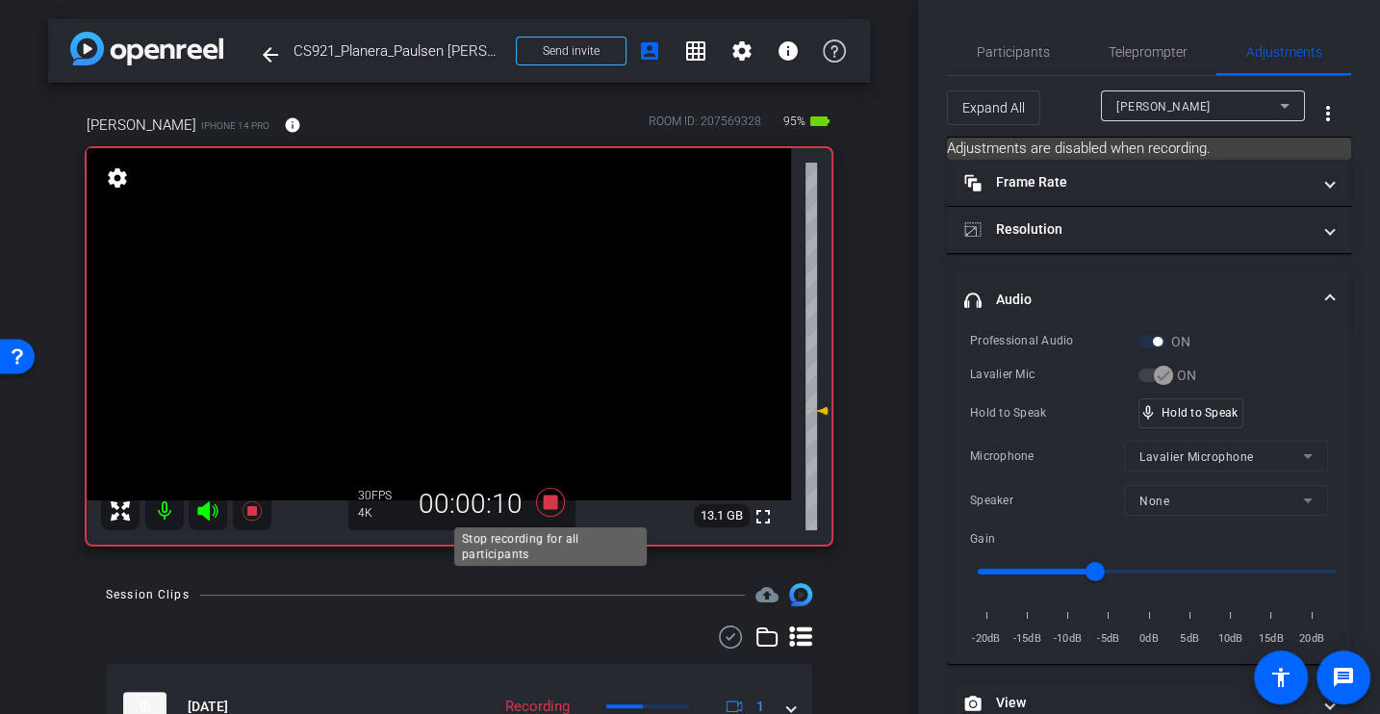
click at [549, 503] on icon at bounding box center [550, 502] width 29 height 29
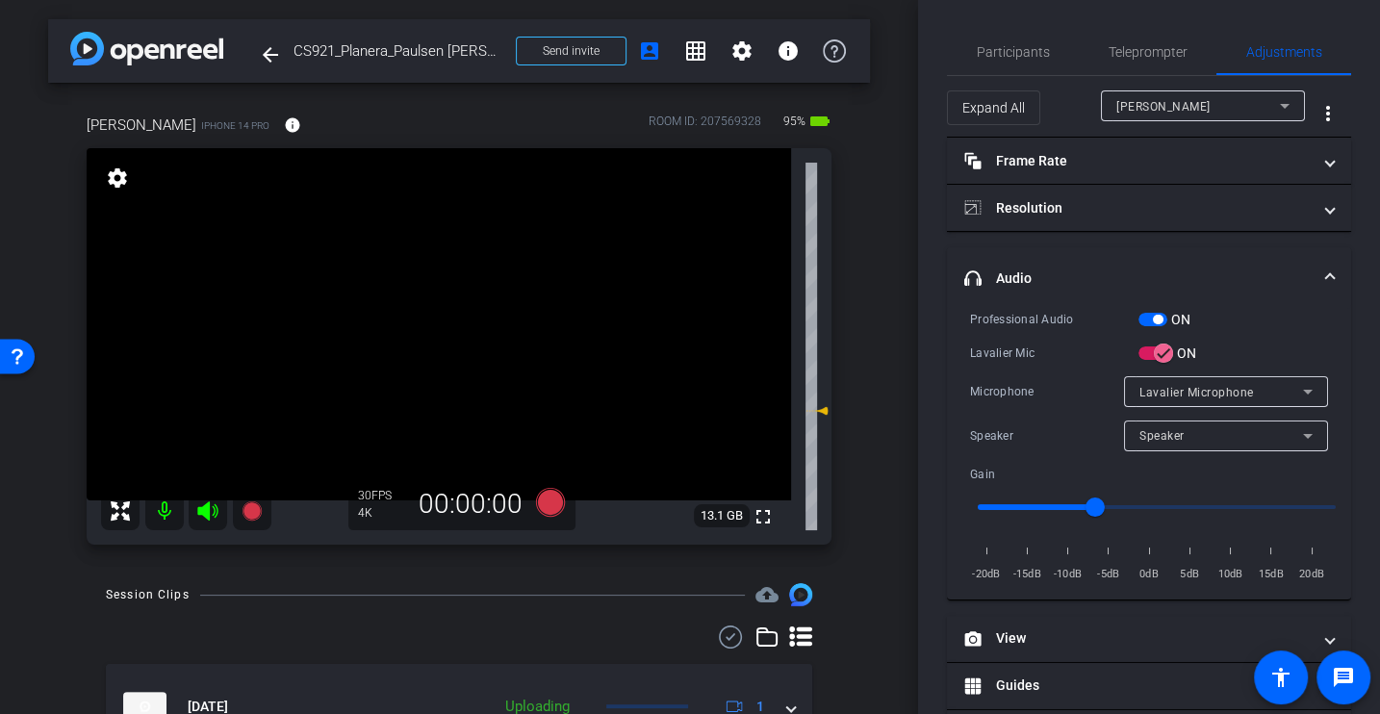
scroll to position [102, 0]
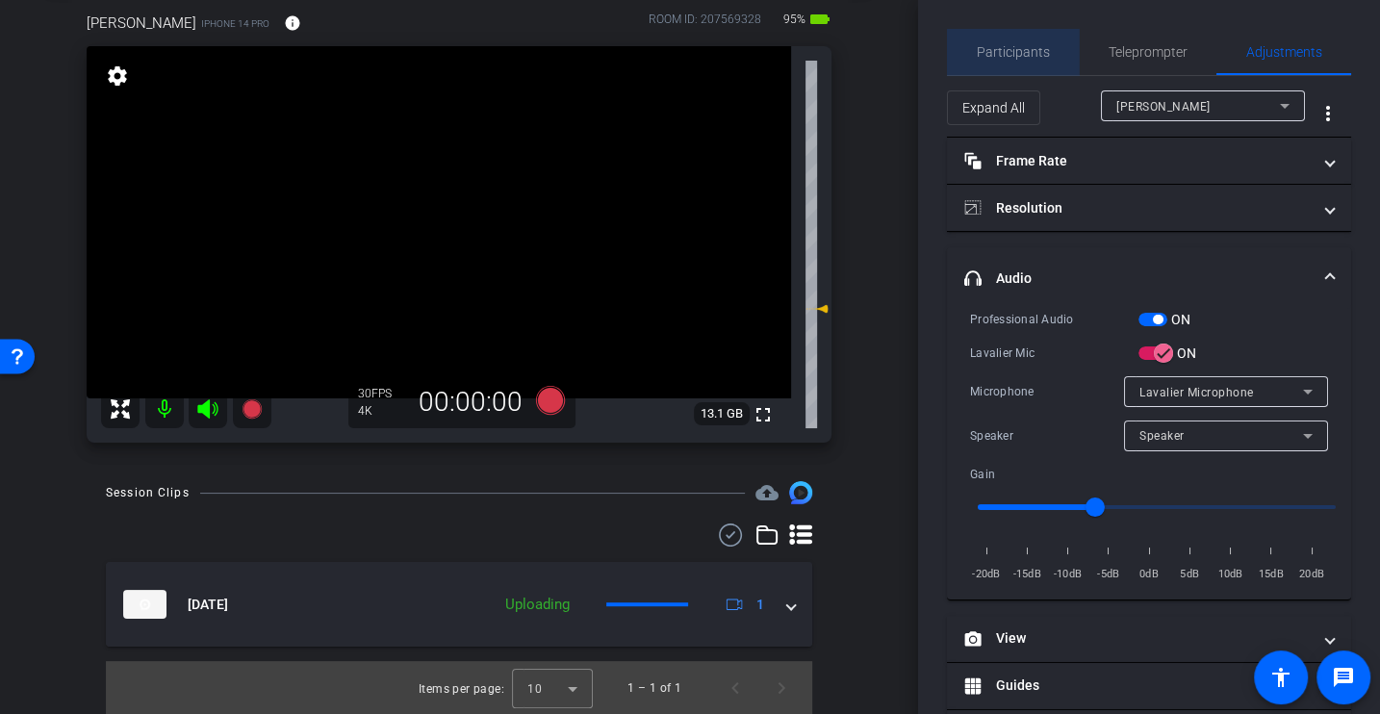
click at [1017, 58] on span "Participants" at bounding box center [1013, 51] width 73 height 13
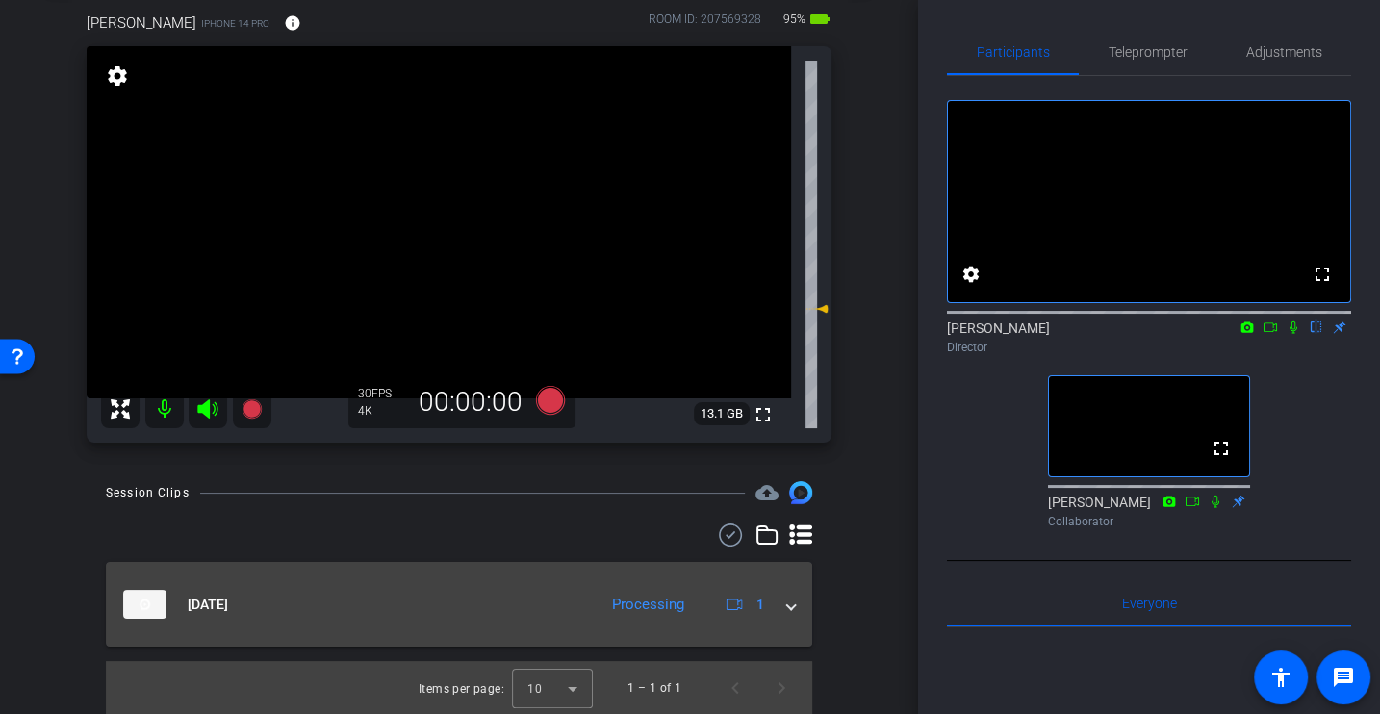
click at [783, 618] on div "Sep 18, 2025 Processing 1" at bounding box center [455, 604] width 664 height 29
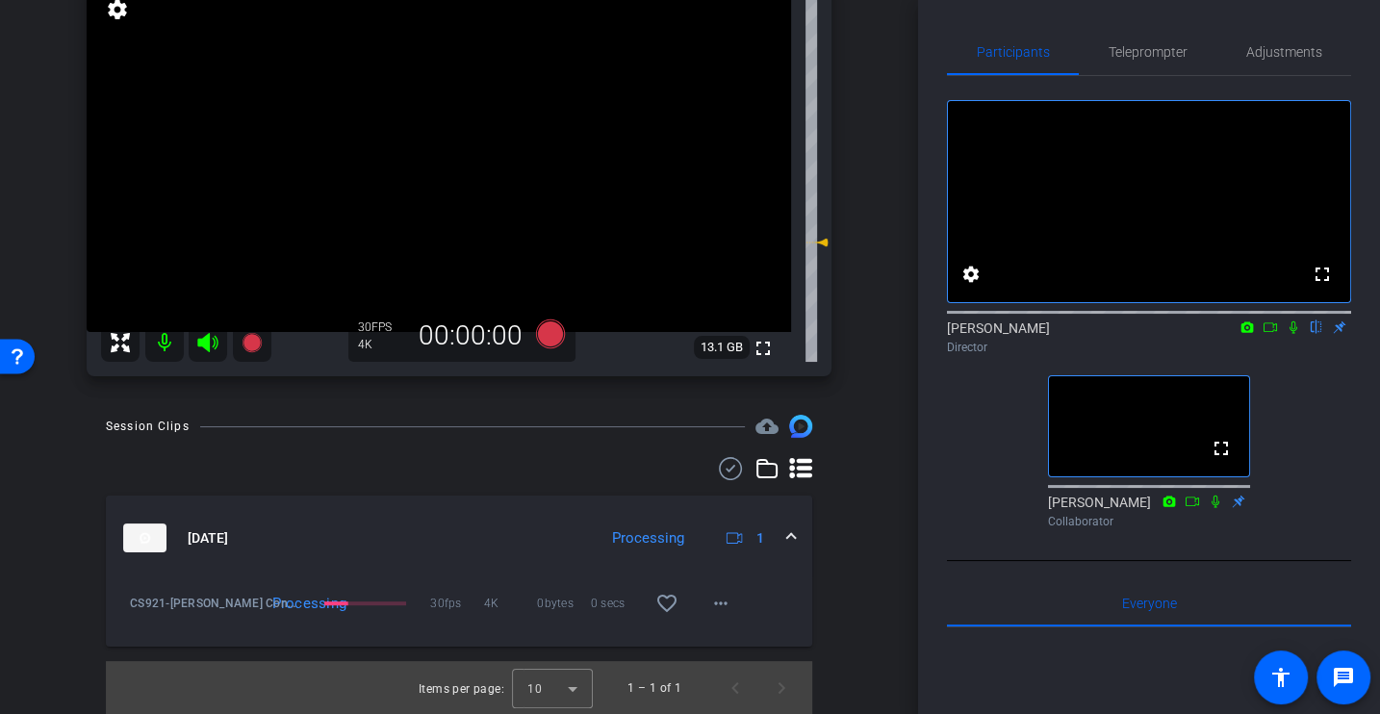
scroll to position [0, 0]
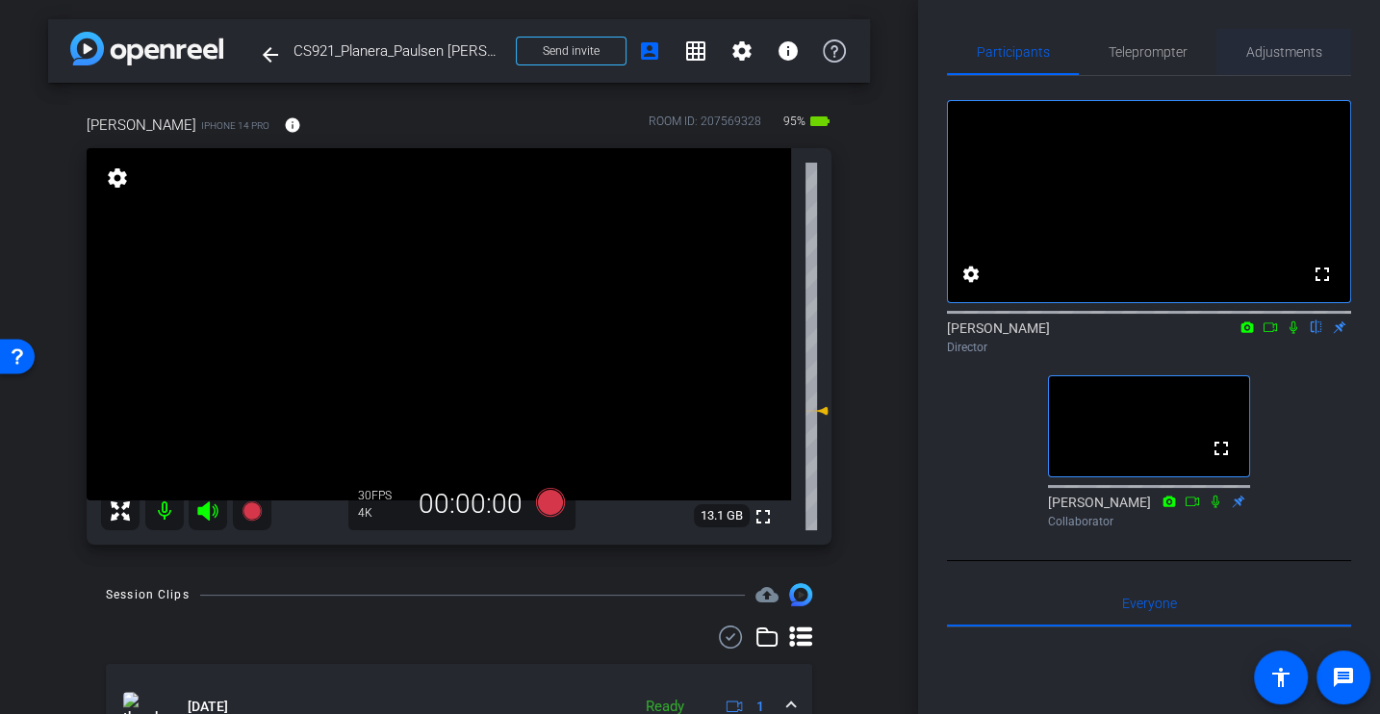
click at [1266, 55] on span "Adjustments" at bounding box center [1284, 51] width 76 height 13
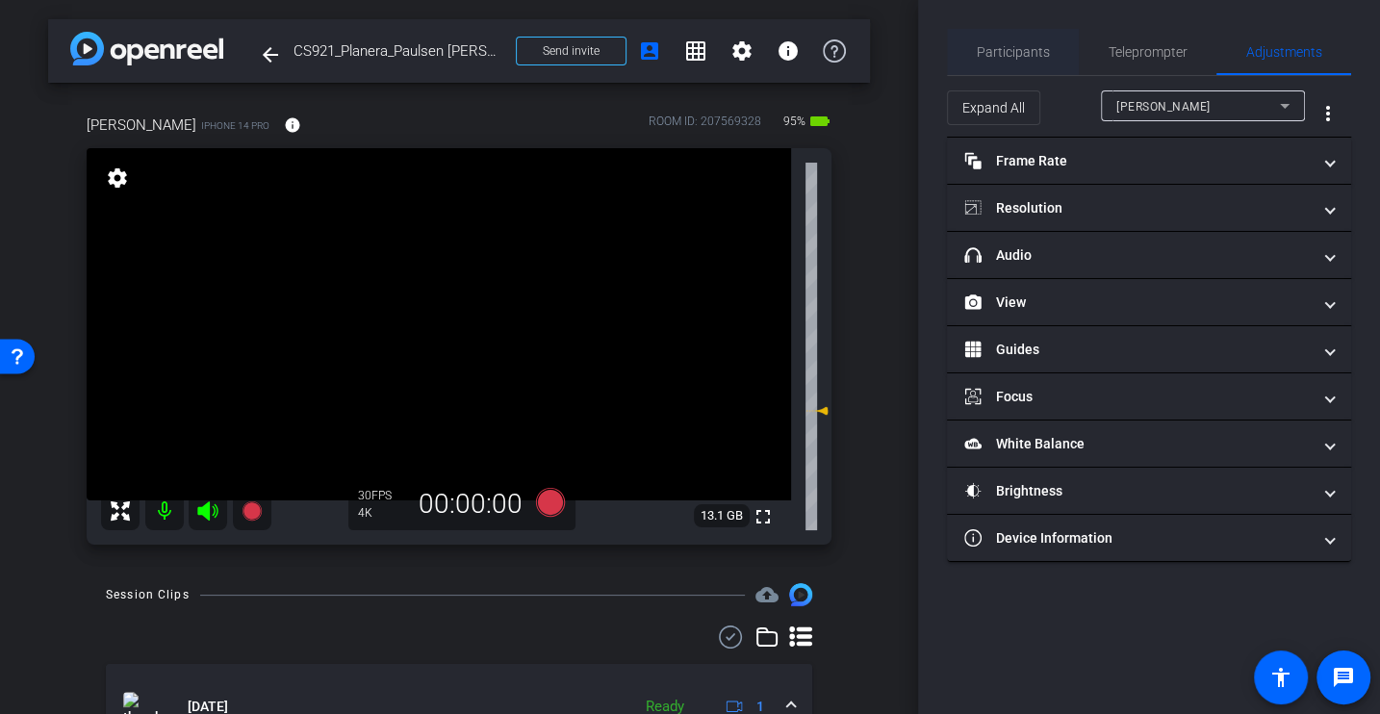
click at [997, 53] on span "Participants" at bounding box center [1013, 51] width 73 height 13
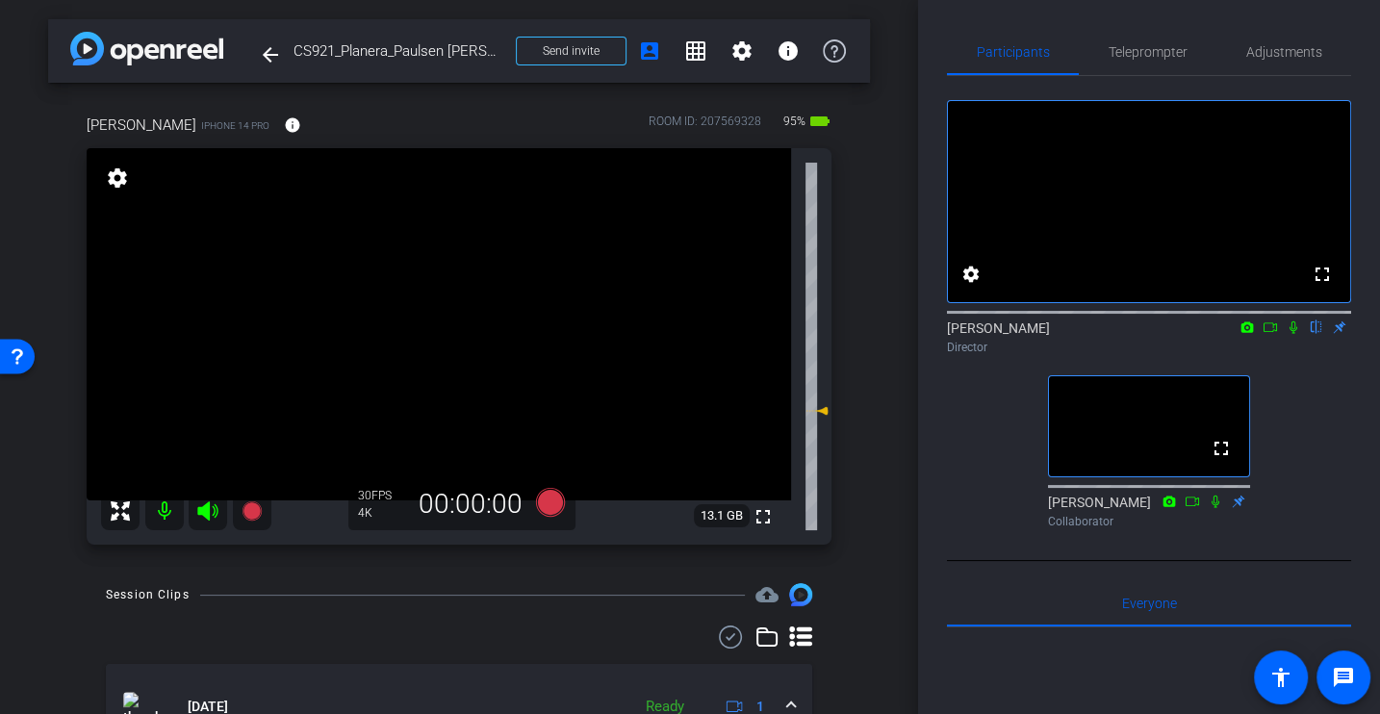
scroll to position [168, 0]
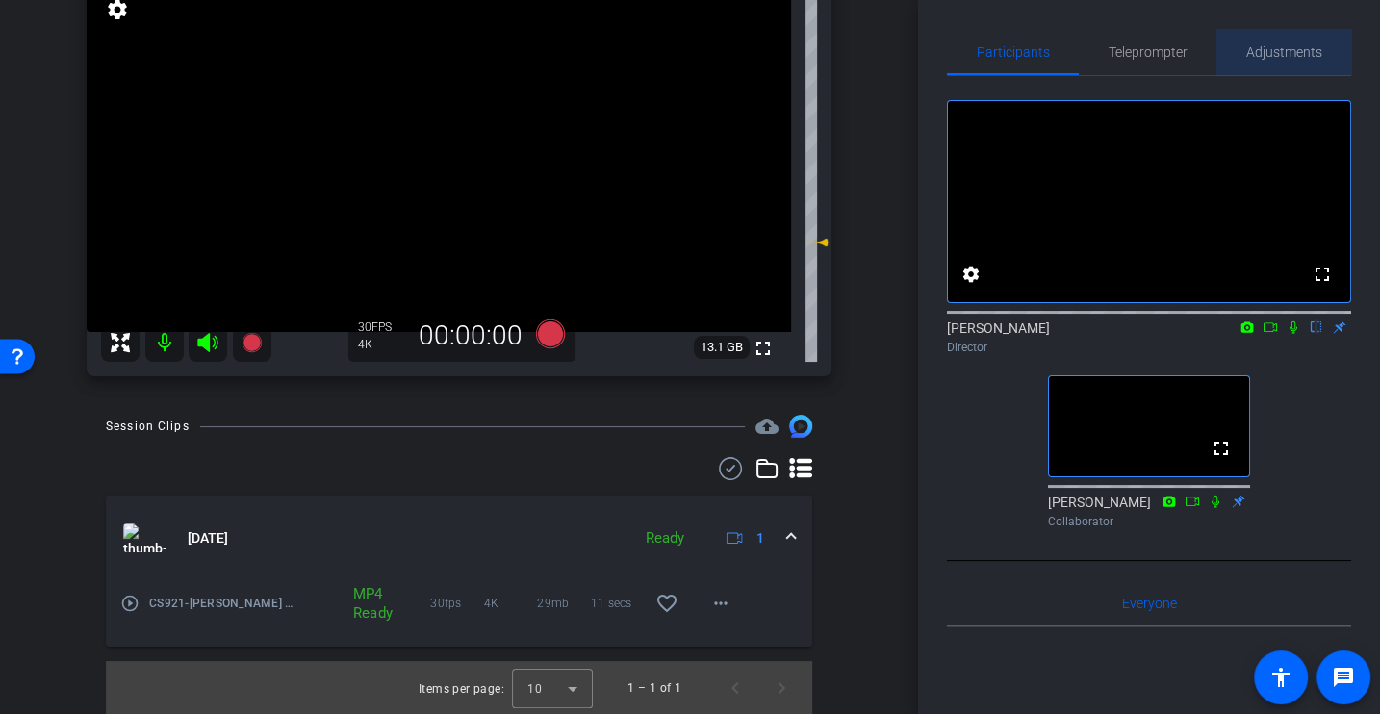
click at [1306, 35] on span "Adjustments" at bounding box center [1284, 52] width 76 height 46
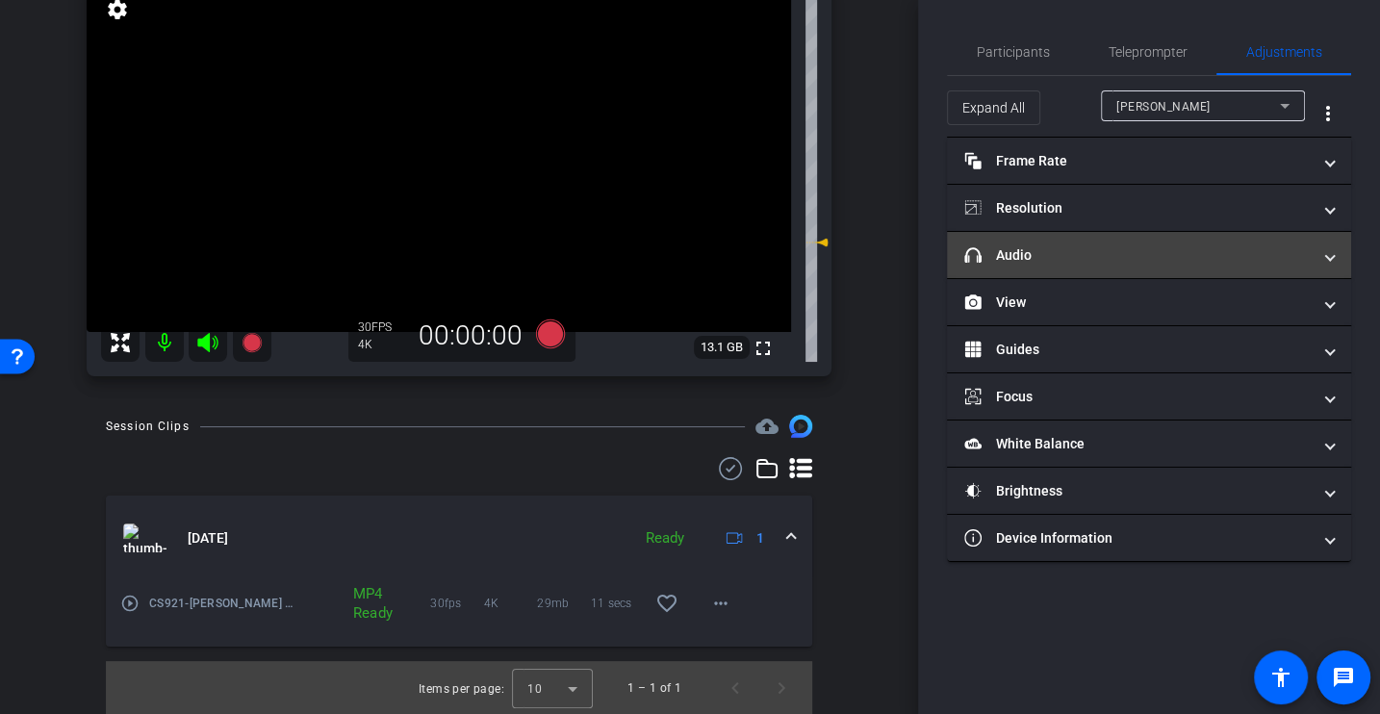
click at [1017, 258] on mat-panel-title "headphone icon Audio" at bounding box center [1137, 255] width 346 height 20
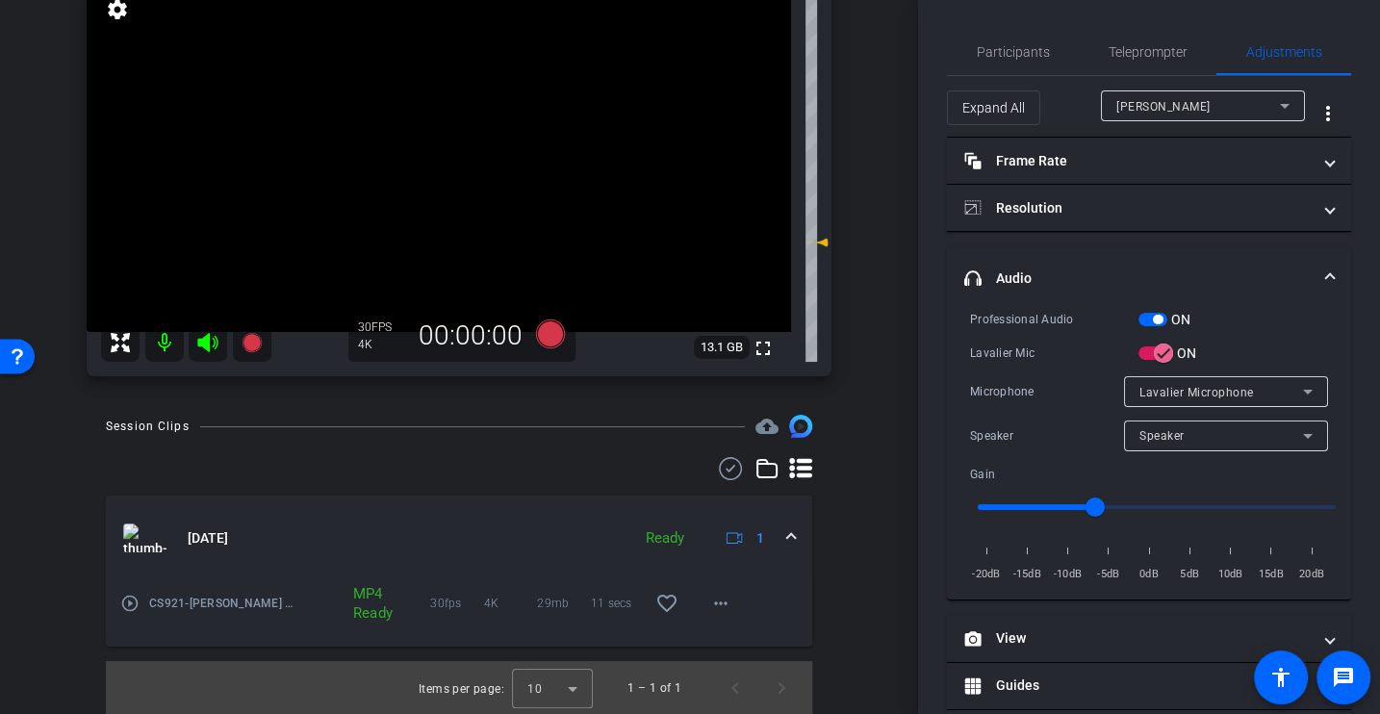
scroll to position [61, 0]
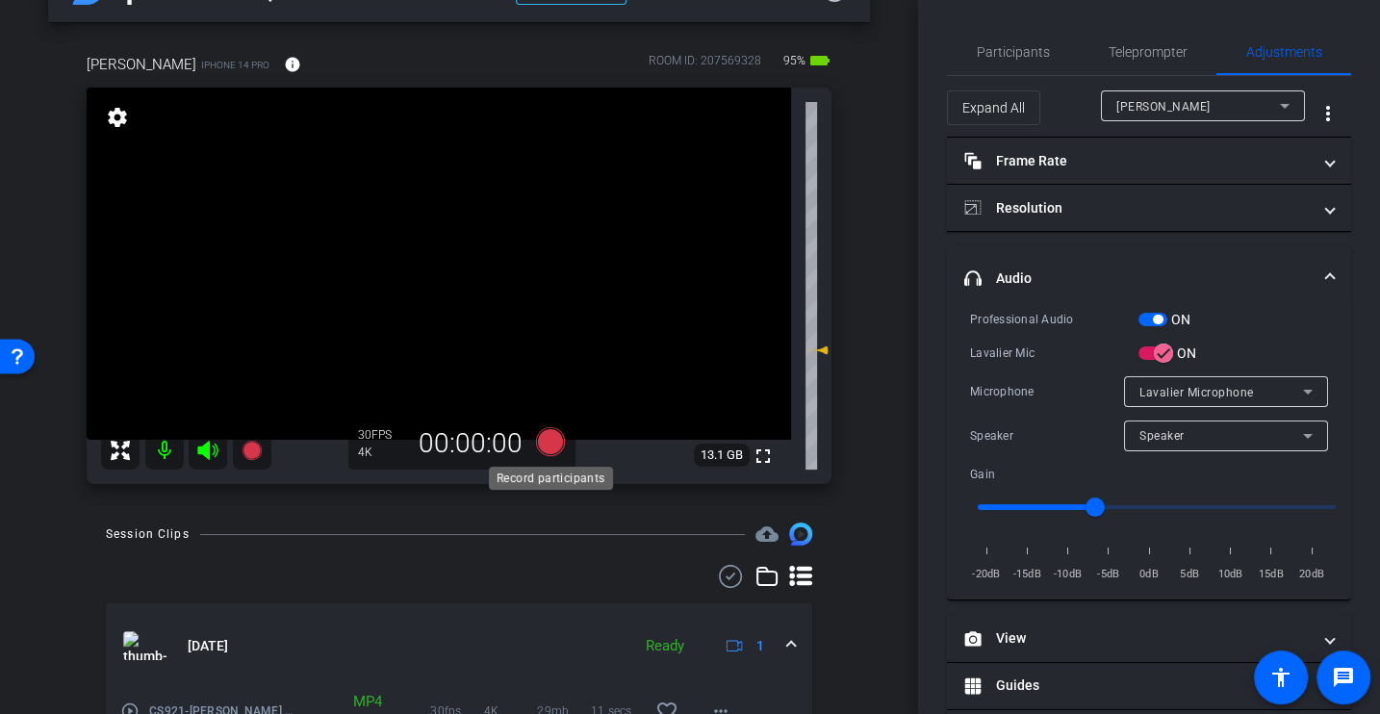
click at [551, 432] on icon at bounding box center [550, 441] width 29 height 29
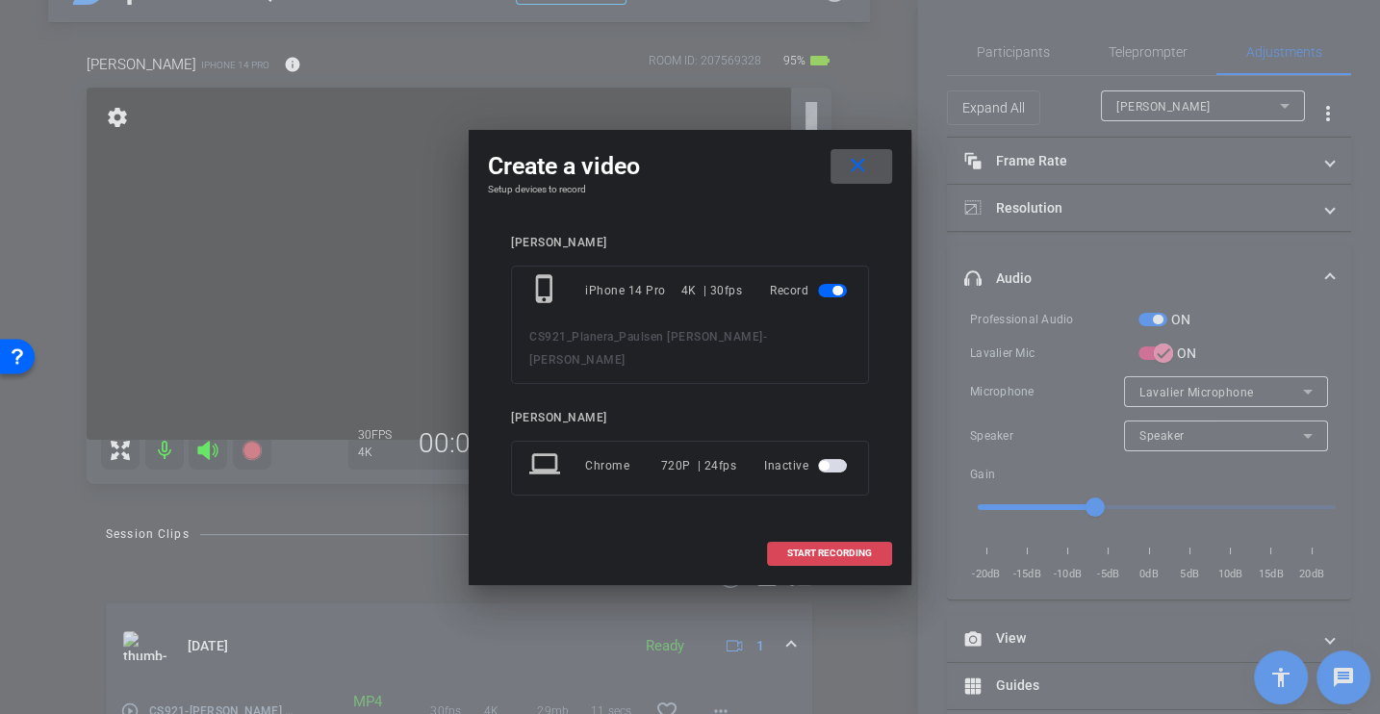
click at [813, 561] on span at bounding box center [829, 553] width 123 height 46
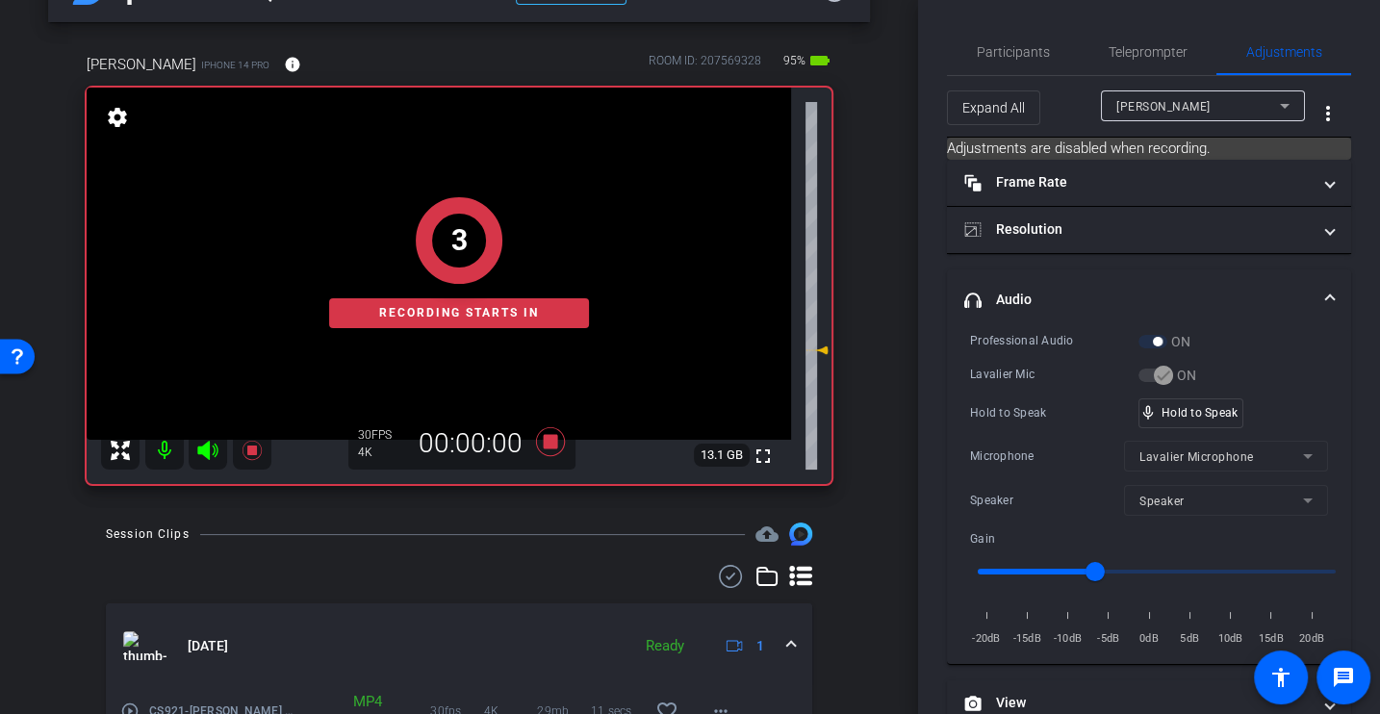
click at [1026, 411] on div "Hold to Speak" at bounding box center [1054, 412] width 168 height 19
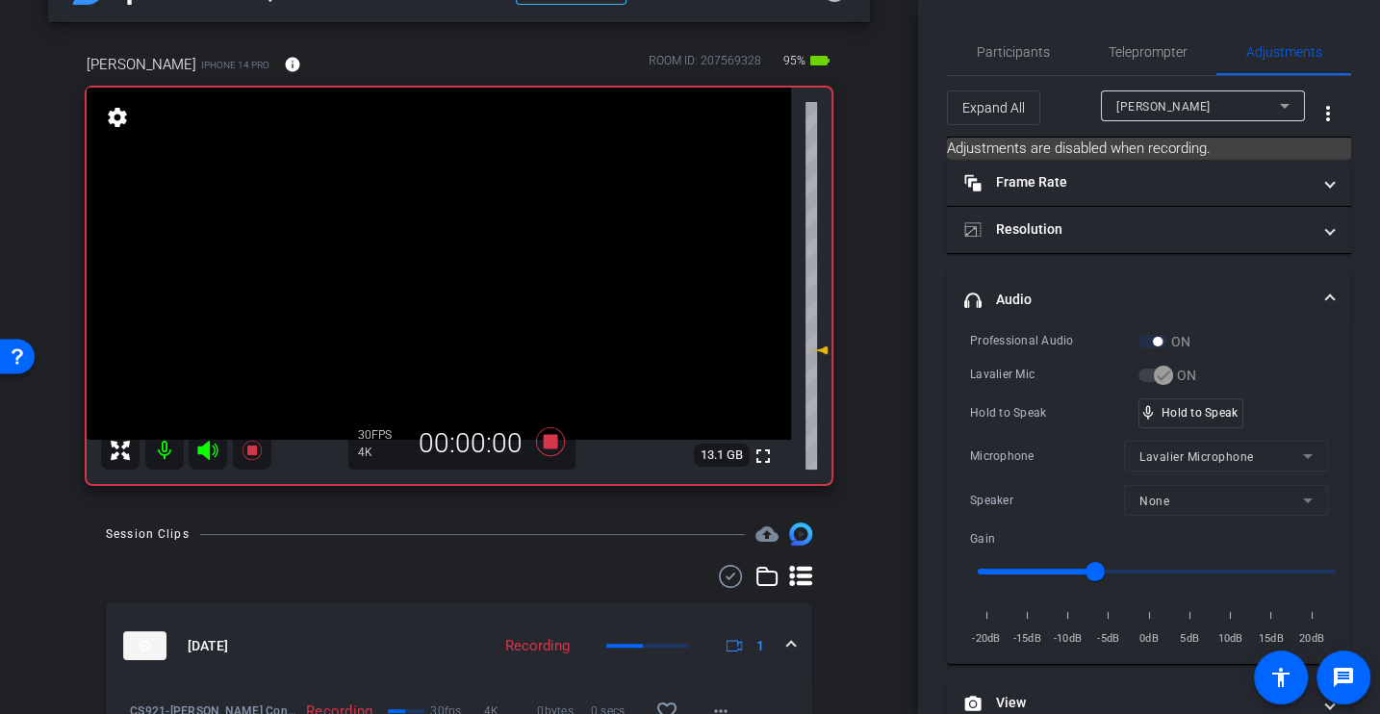
click at [1046, 414] on div "Hold to Speak" at bounding box center [1054, 412] width 168 height 19
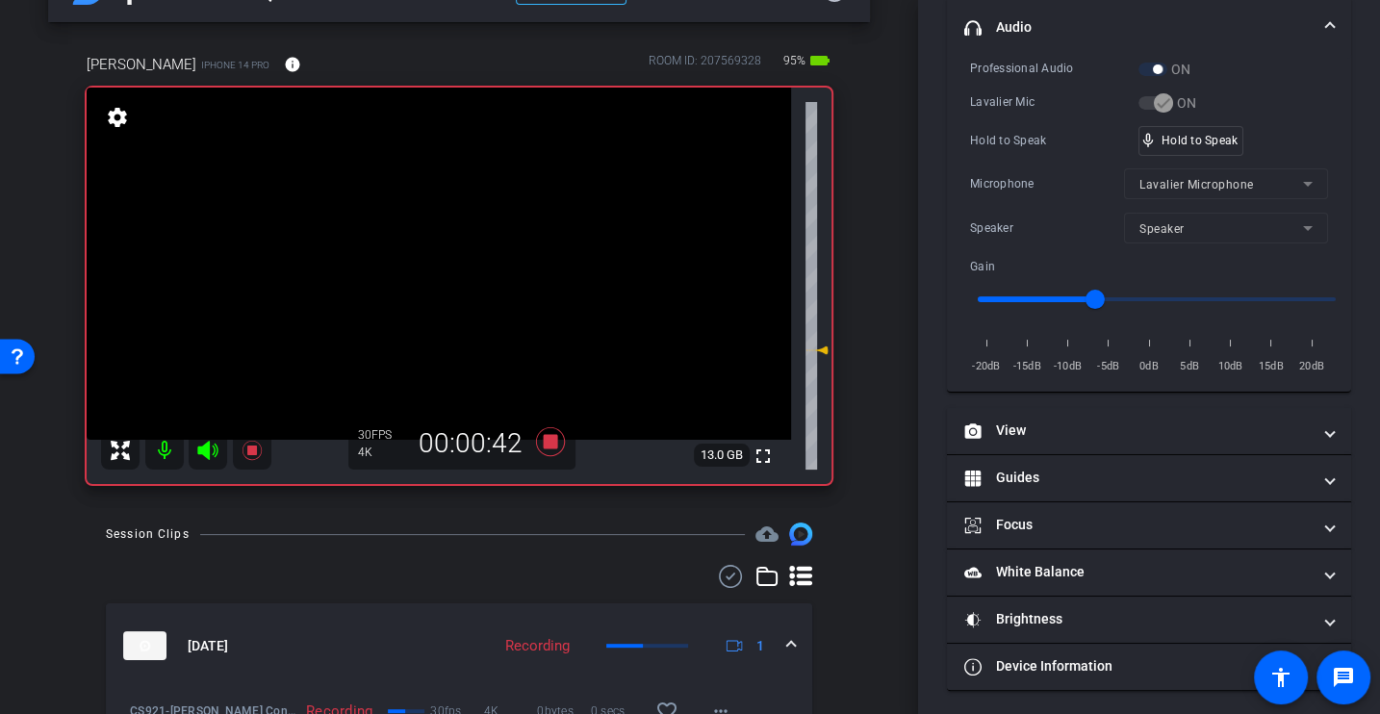
click at [1012, 141] on div "Hold to Speak" at bounding box center [1054, 140] width 168 height 19
click at [1060, 174] on div "Microphone" at bounding box center [1047, 183] width 154 height 19
click at [1028, 149] on div "Hold to Speak mic_none Hold to Speak" at bounding box center [1149, 141] width 358 height 30
click at [1016, 135] on div "Hold to Speak" at bounding box center [1054, 140] width 168 height 19
click at [1009, 145] on div "Hold to Speak" at bounding box center [1054, 140] width 168 height 19
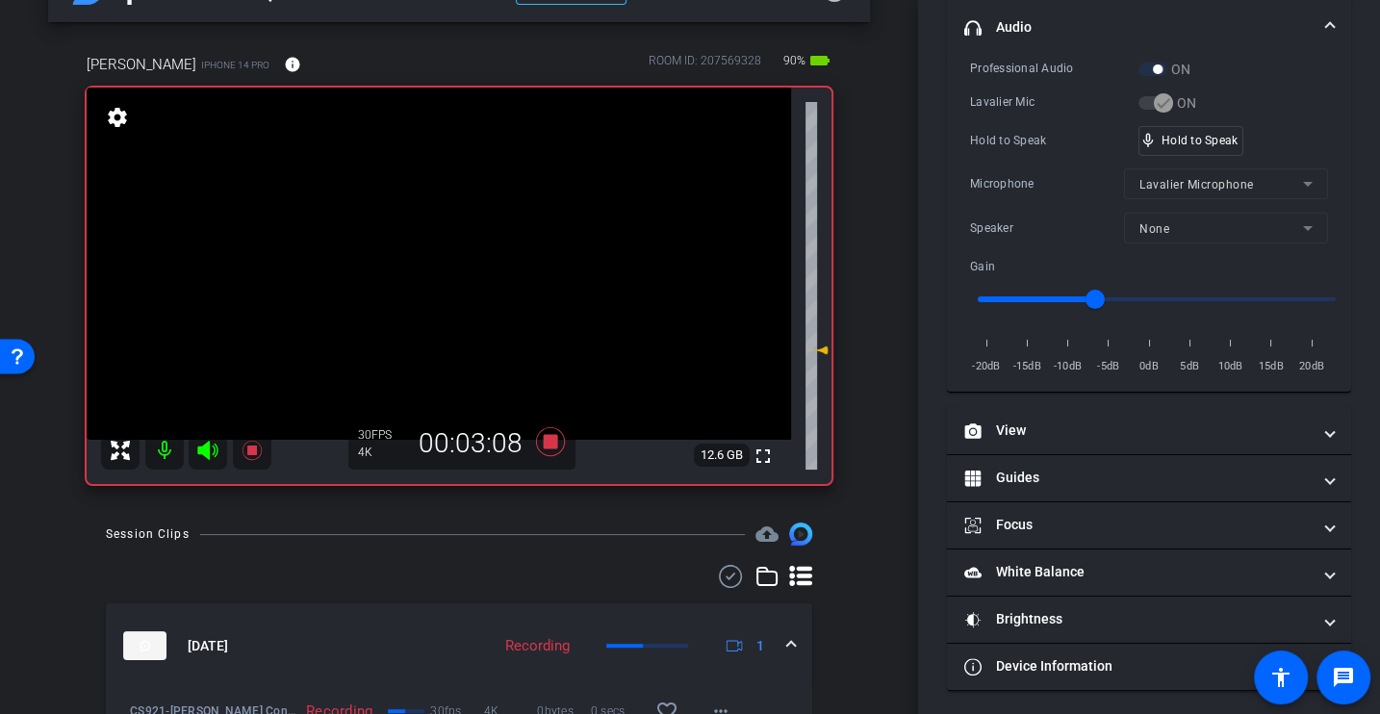
click at [1009, 145] on div "Hold to Speak" at bounding box center [1054, 140] width 168 height 19
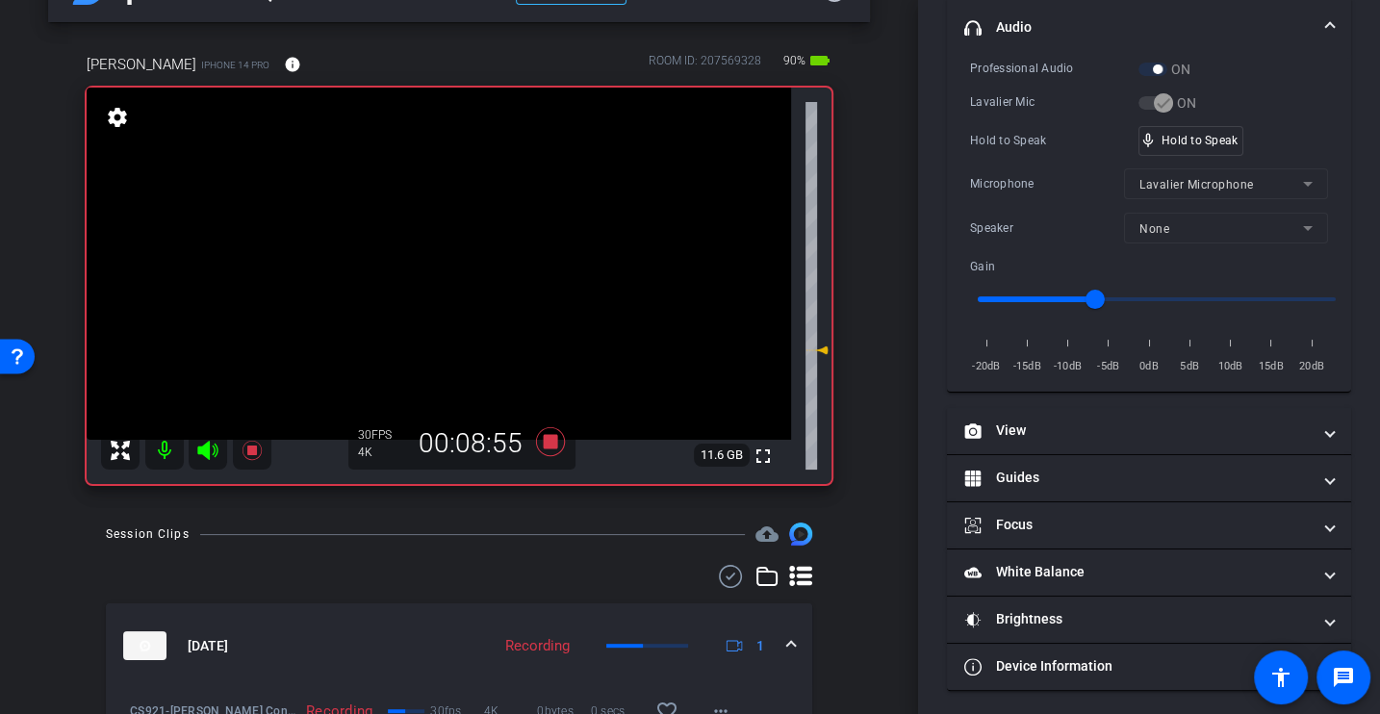
click at [1051, 161] on div "Professional Audio ON Lavalier Mic ON Hold to Speak mic_none Hold to Speak Micr…" at bounding box center [1149, 218] width 358 height 318
click at [616, 540] on div "Session Clips cloud_upload" at bounding box center [459, 534] width 706 height 23
click at [550, 435] on icon at bounding box center [550, 441] width 29 height 29
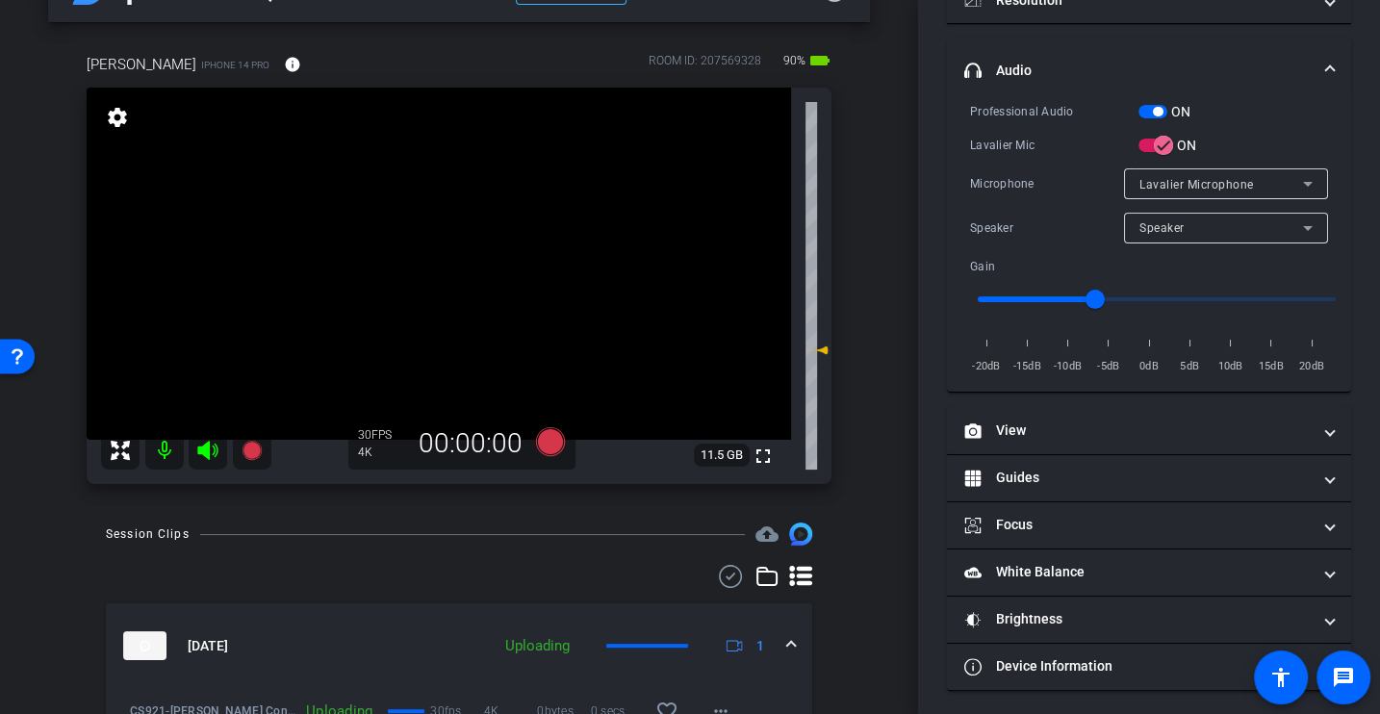
scroll to position [0, 0]
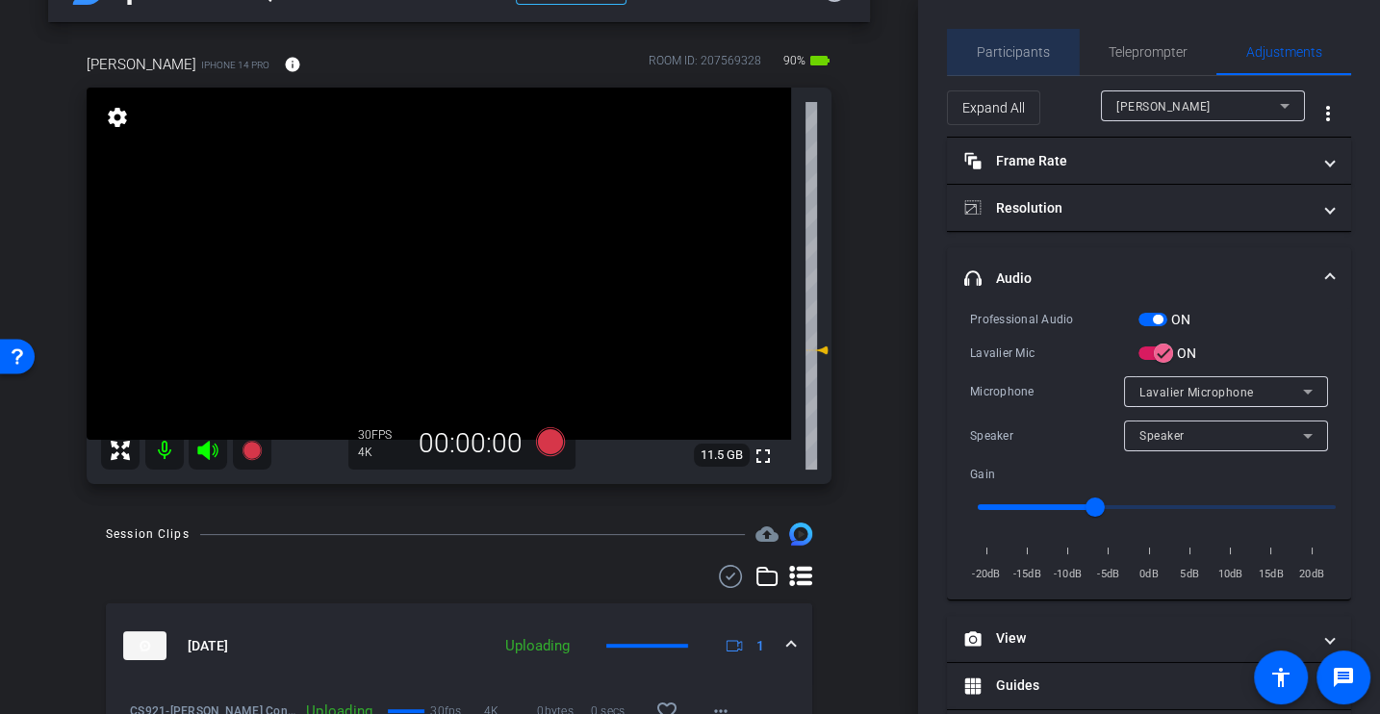
click at [1016, 51] on span "Participants" at bounding box center [1013, 51] width 73 height 13
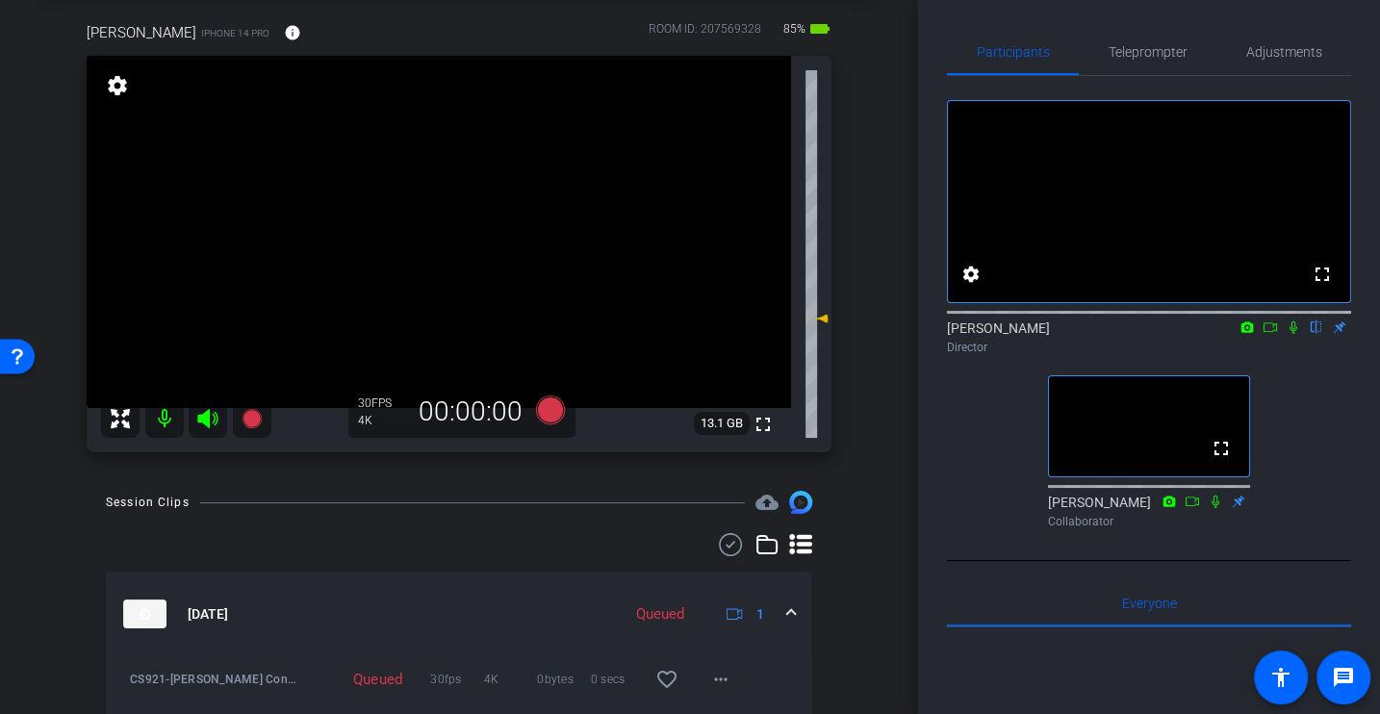
scroll to position [95, 0]
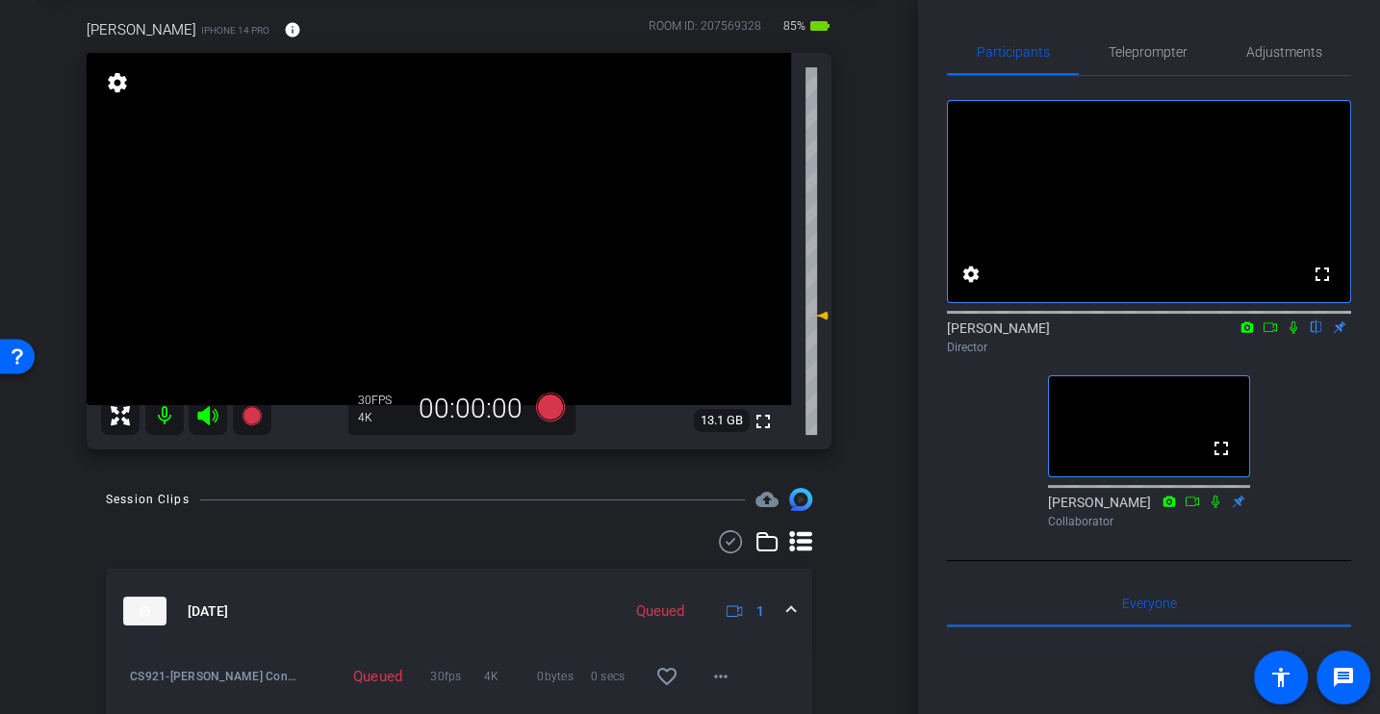
click at [941, 454] on div "Participants Teleprompter Adjustments fullscreen settings Alex Ferguson flip Di…" at bounding box center [1149, 357] width 462 height 714
click at [583, 470] on div "arrow_back CS921_Planera_Paulsen Construction_Jason Bartschi Back to project Se…" at bounding box center [459, 262] width 918 height 714
click at [546, 407] on icon at bounding box center [550, 407] width 29 height 29
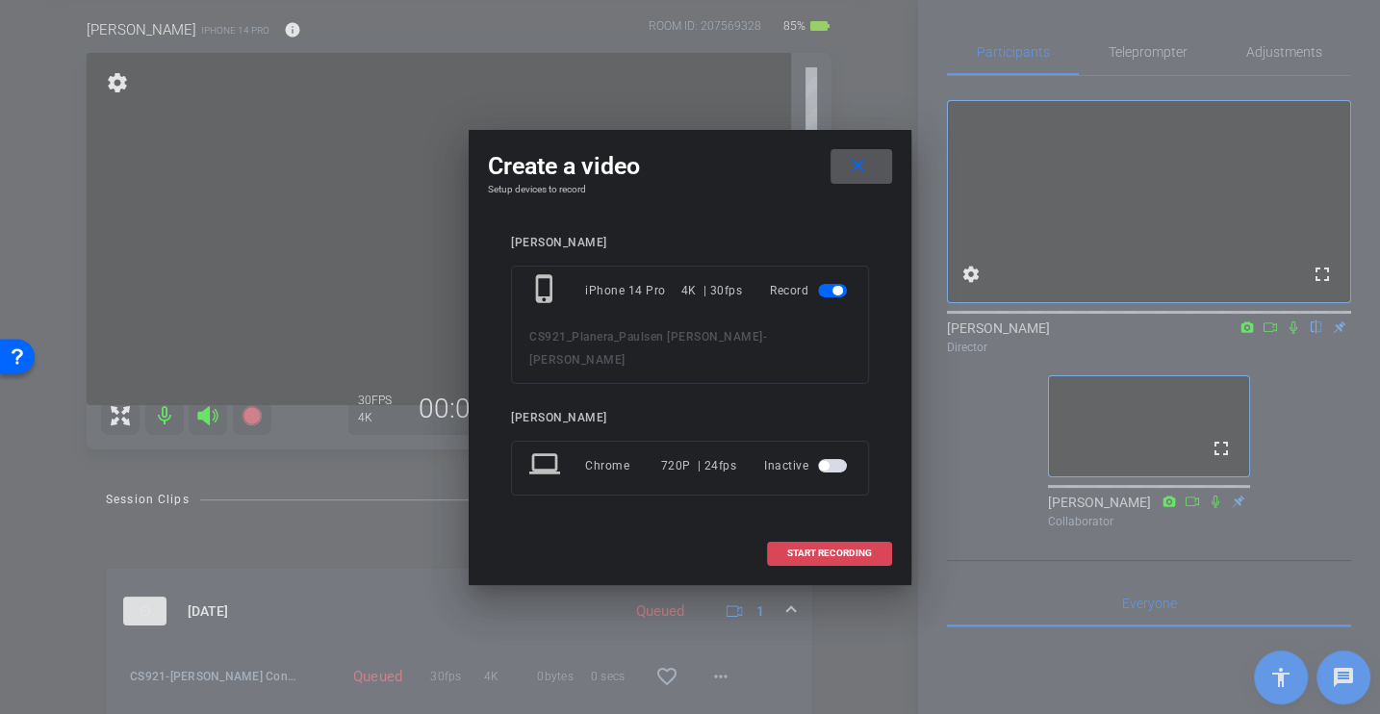
click at [855, 540] on span at bounding box center [829, 553] width 123 height 46
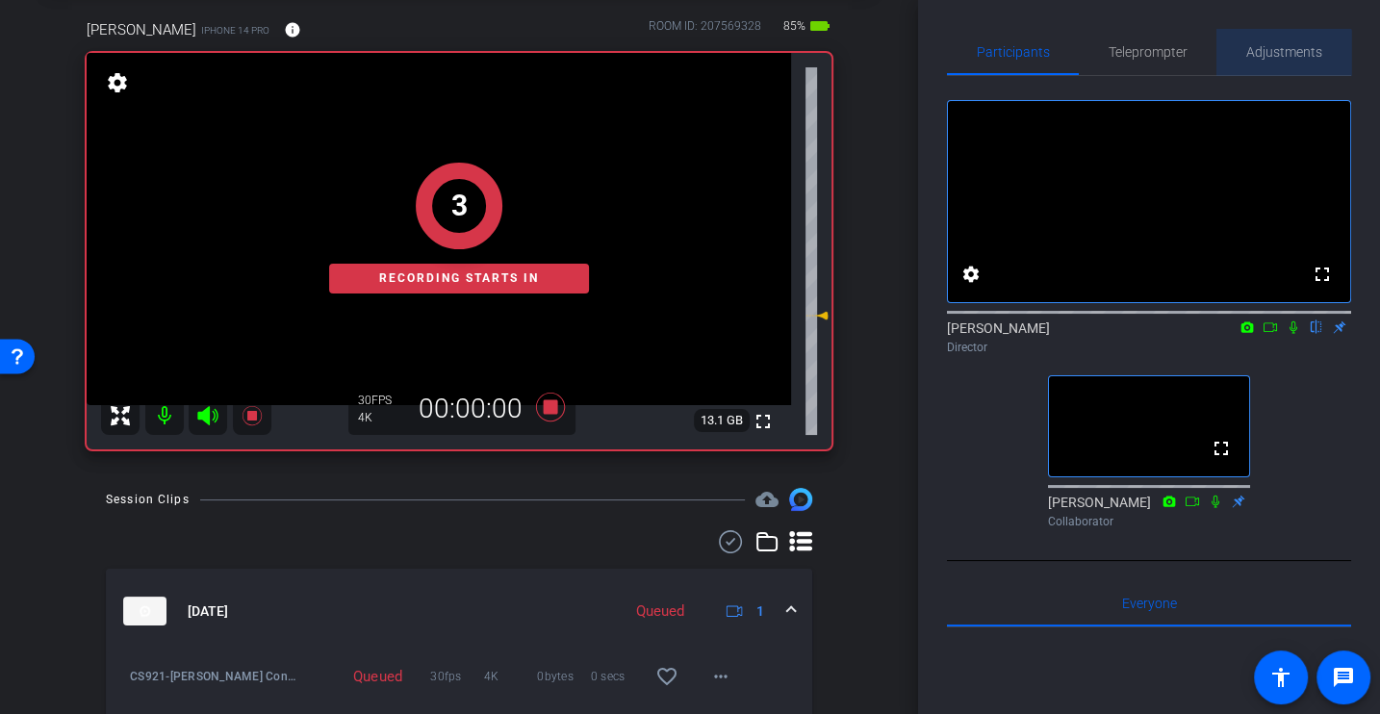
click at [1273, 70] on span "Adjustments" at bounding box center [1284, 52] width 76 height 46
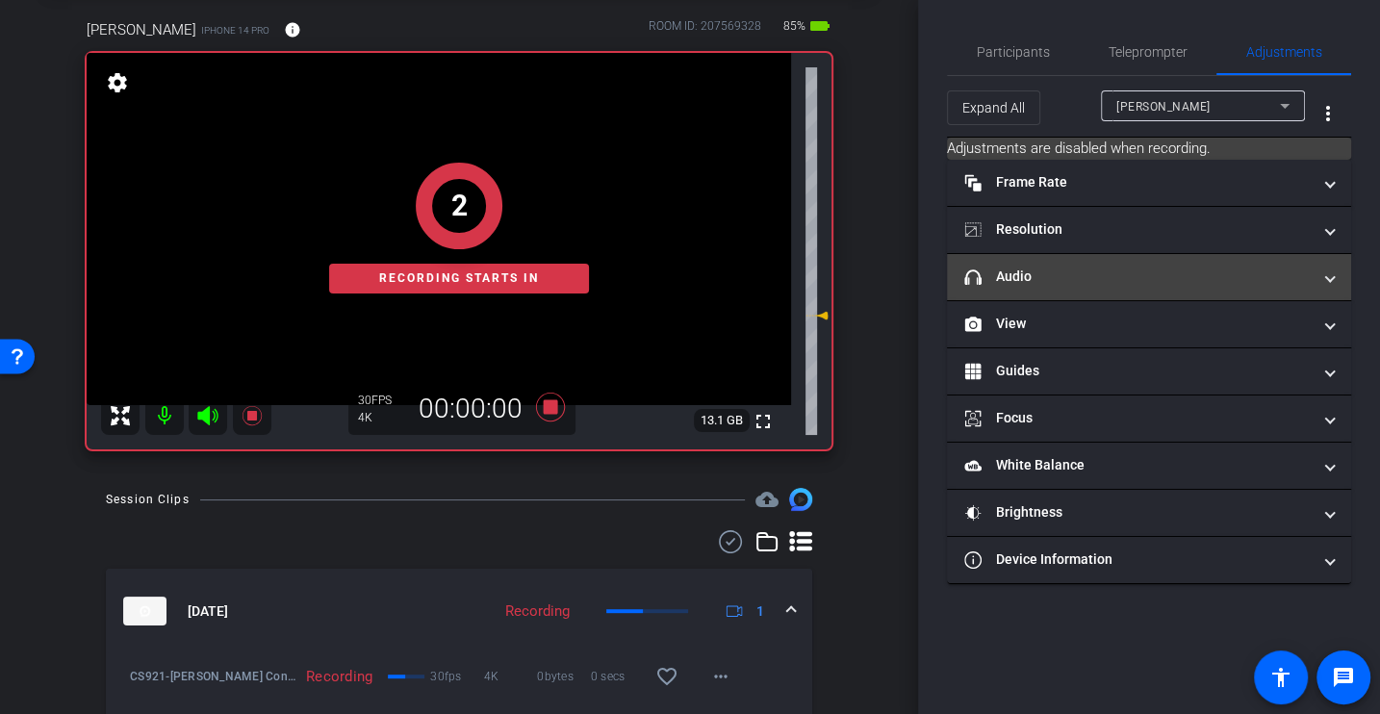
click at [1013, 281] on mat-panel-title "headphone icon Audio" at bounding box center [1137, 277] width 346 height 20
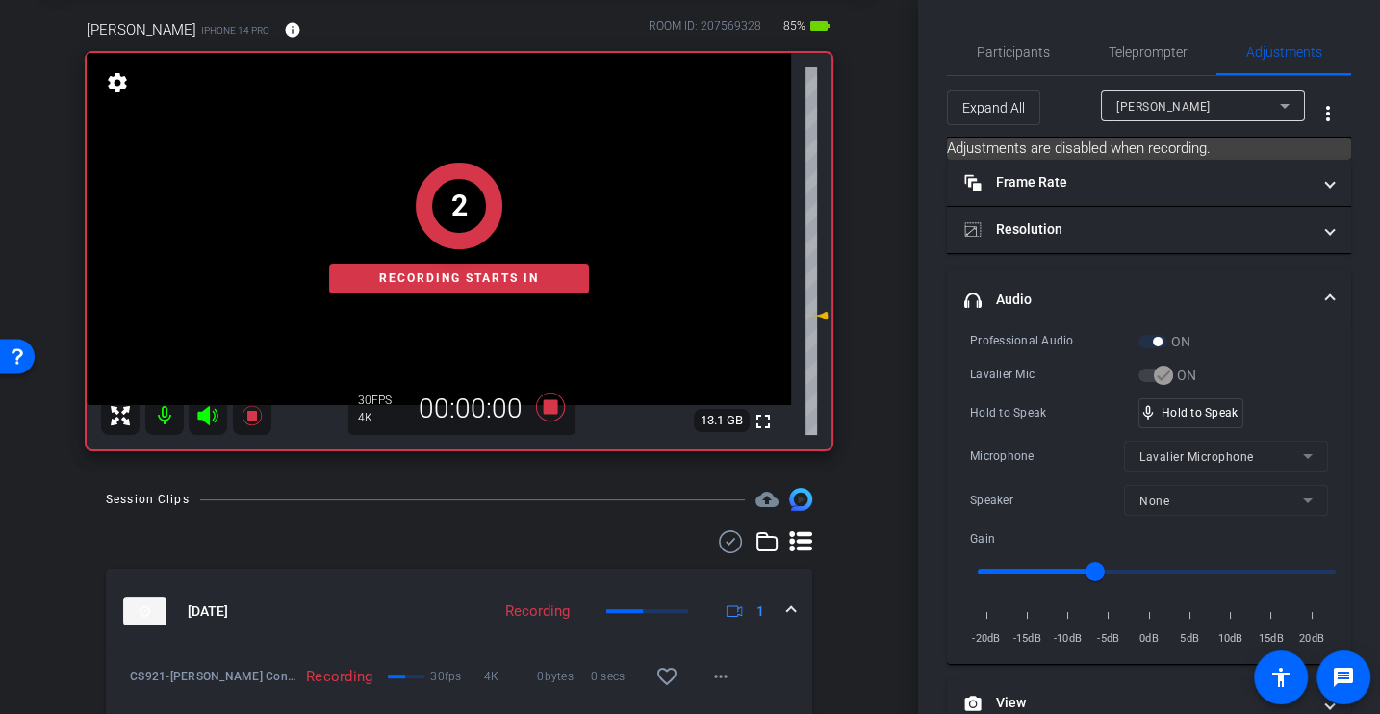
click at [1017, 382] on div "Lavalier Mic" at bounding box center [1054, 374] width 168 height 19
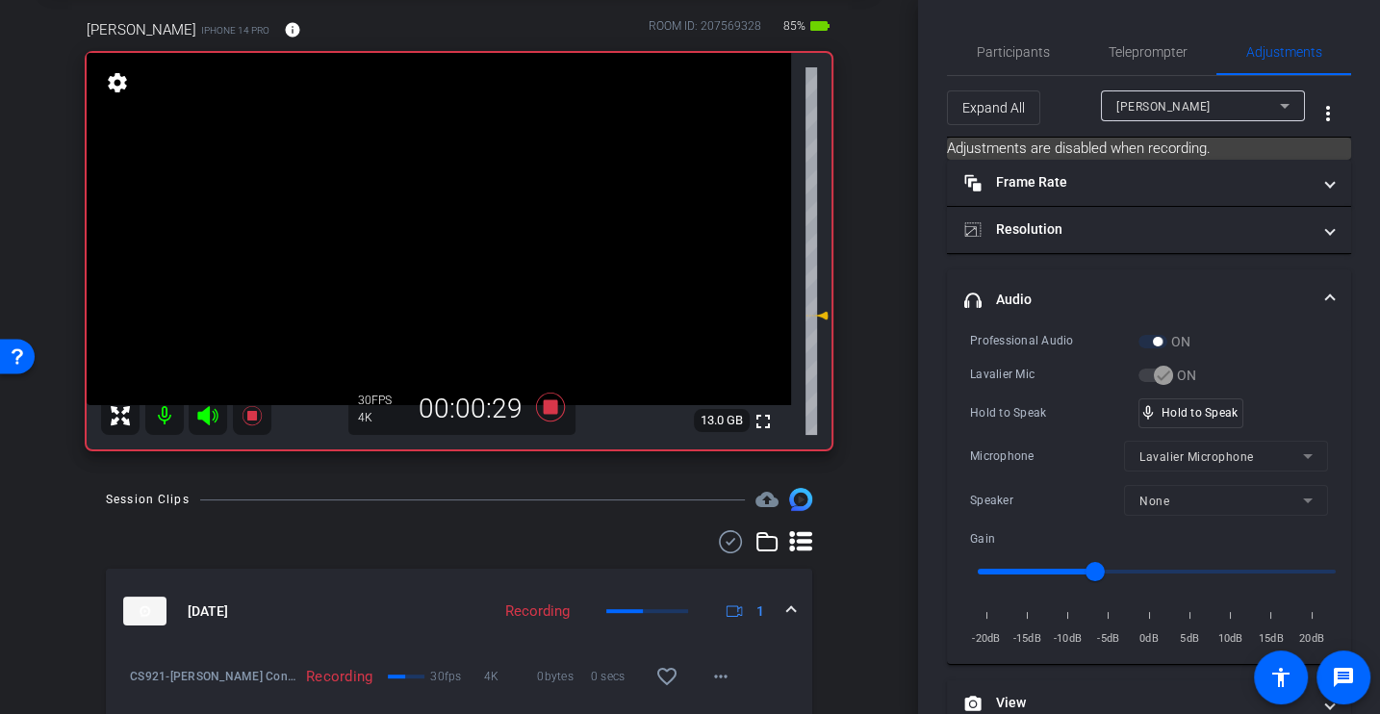
click at [1021, 385] on div "Professional Audio ON Lavalier Mic ON Hold to Speak mic_none Hold to Speak Micr…" at bounding box center [1149, 490] width 358 height 318
click at [1065, 441] on div "Microphone Lavalier Microphone" at bounding box center [1149, 456] width 358 height 31
click at [1032, 384] on div "Professional Audio ON Lavalier Mic ON Hold to Speak mic_none Hold to Speak Micr…" at bounding box center [1149, 490] width 358 height 318
click at [1038, 373] on div "Lavalier Mic" at bounding box center [1054, 374] width 168 height 19
click at [1034, 377] on div "Lavalier Mic" at bounding box center [1054, 374] width 168 height 19
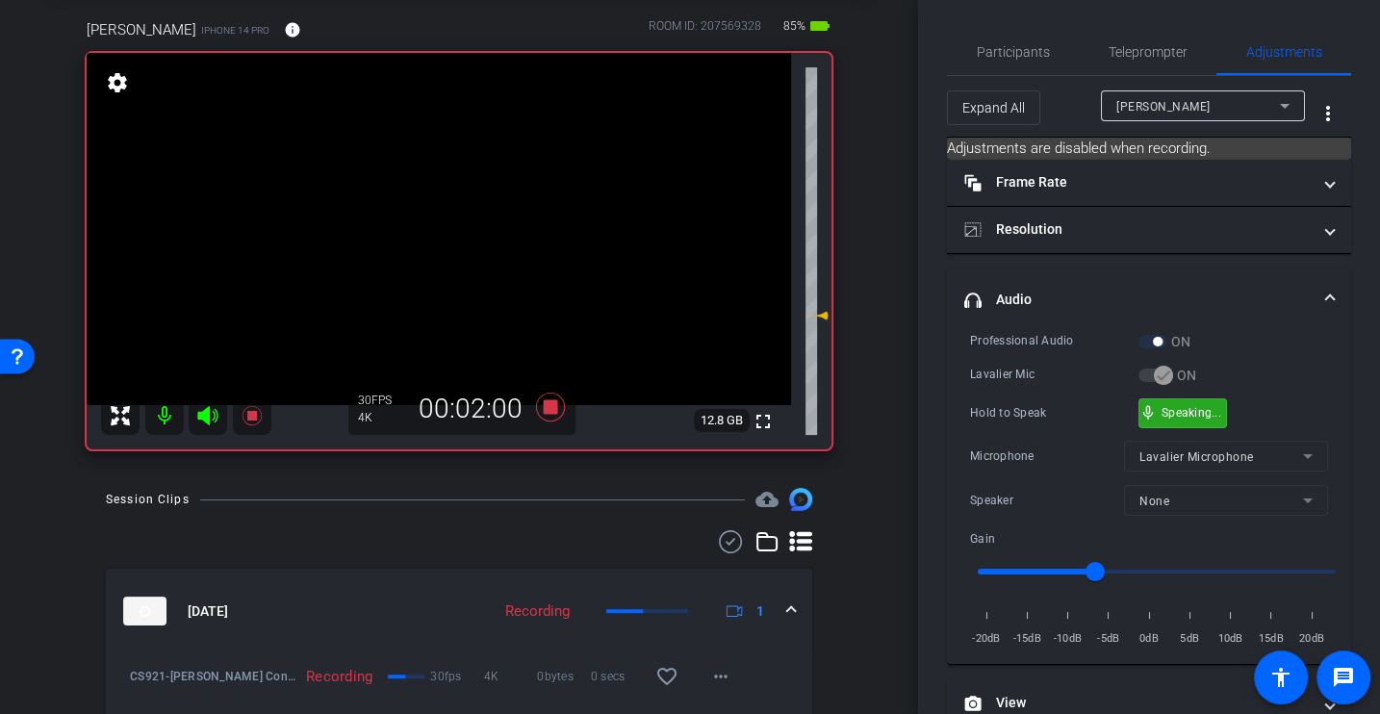
scroll to position [272, 0]
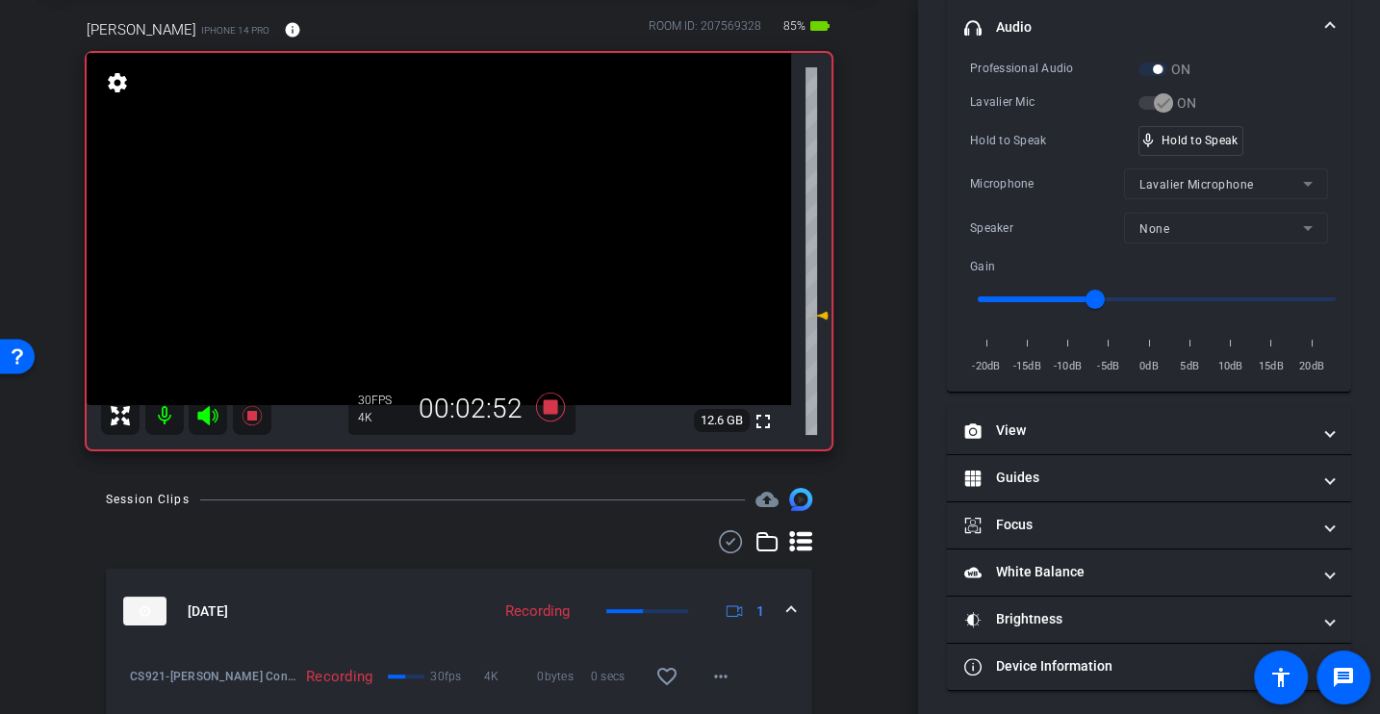
click at [1035, 127] on div "Hold to Speak mic_none Hold to Speak" at bounding box center [1149, 141] width 358 height 30
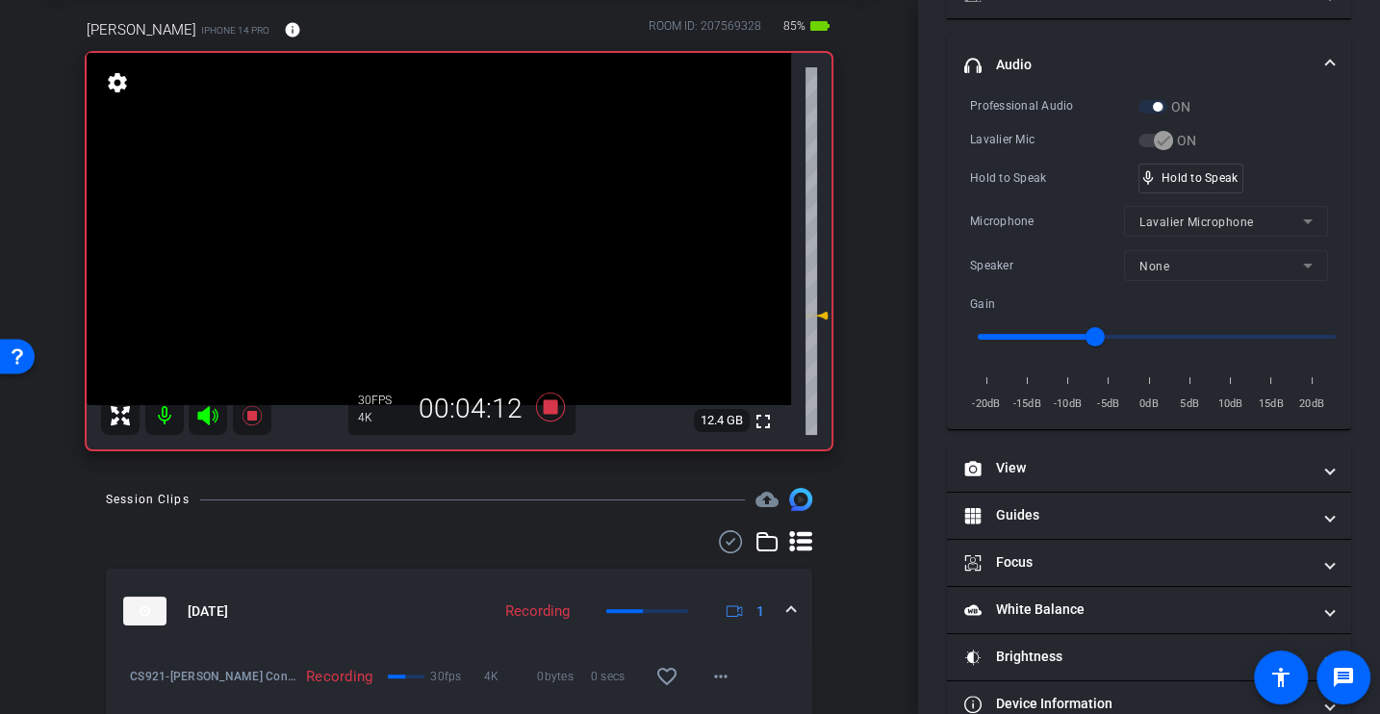
click at [1044, 186] on div "Hold to Speak mic_none Hold to Speak" at bounding box center [1149, 179] width 358 height 30
click at [1009, 154] on div "Professional Audio ON Lavalier Mic ON Hold to Speak mic_none Hold to Speak Micr…" at bounding box center [1149, 255] width 358 height 318
click at [1008, 186] on div "Hold to Speak mic_none Hold to Speak" at bounding box center [1149, 179] width 358 height 30
click at [1037, 242] on div "Professional Audio ON Lavalier Mic ON Hold to Speak mic_none Hold to Speak Micr…" at bounding box center [1149, 255] width 358 height 318
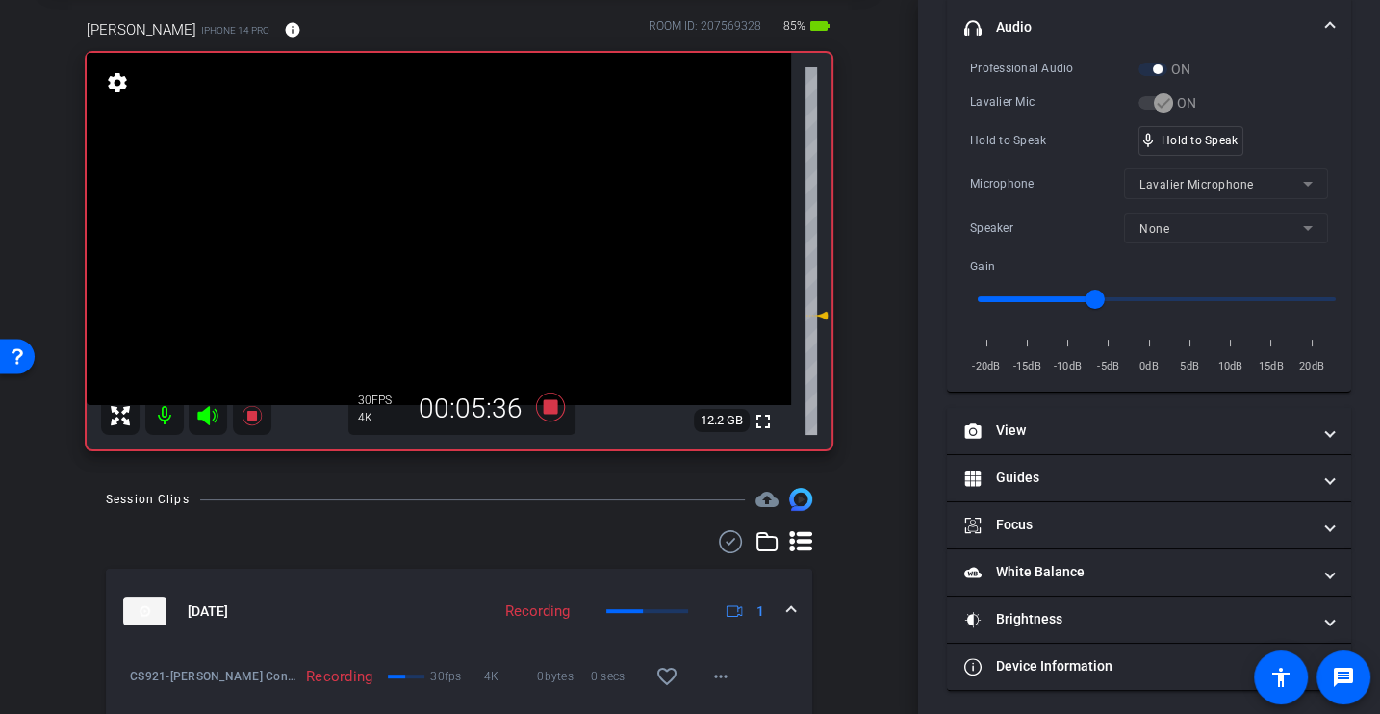
click at [1032, 152] on div "Hold to Speak mic_none Hold to Speak" at bounding box center [1149, 141] width 358 height 30
click at [985, 151] on div "Hold to Speak mic_none Hold to Speak" at bounding box center [1149, 141] width 358 height 30
click at [1002, 181] on div "Microphone" at bounding box center [1047, 183] width 154 height 19
click at [1015, 160] on div "Professional Audio ON Lavalier Mic ON Hold to Speak mic_none Hold to Speak Micr…" at bounding box center [1149, 218] width 358 height 318
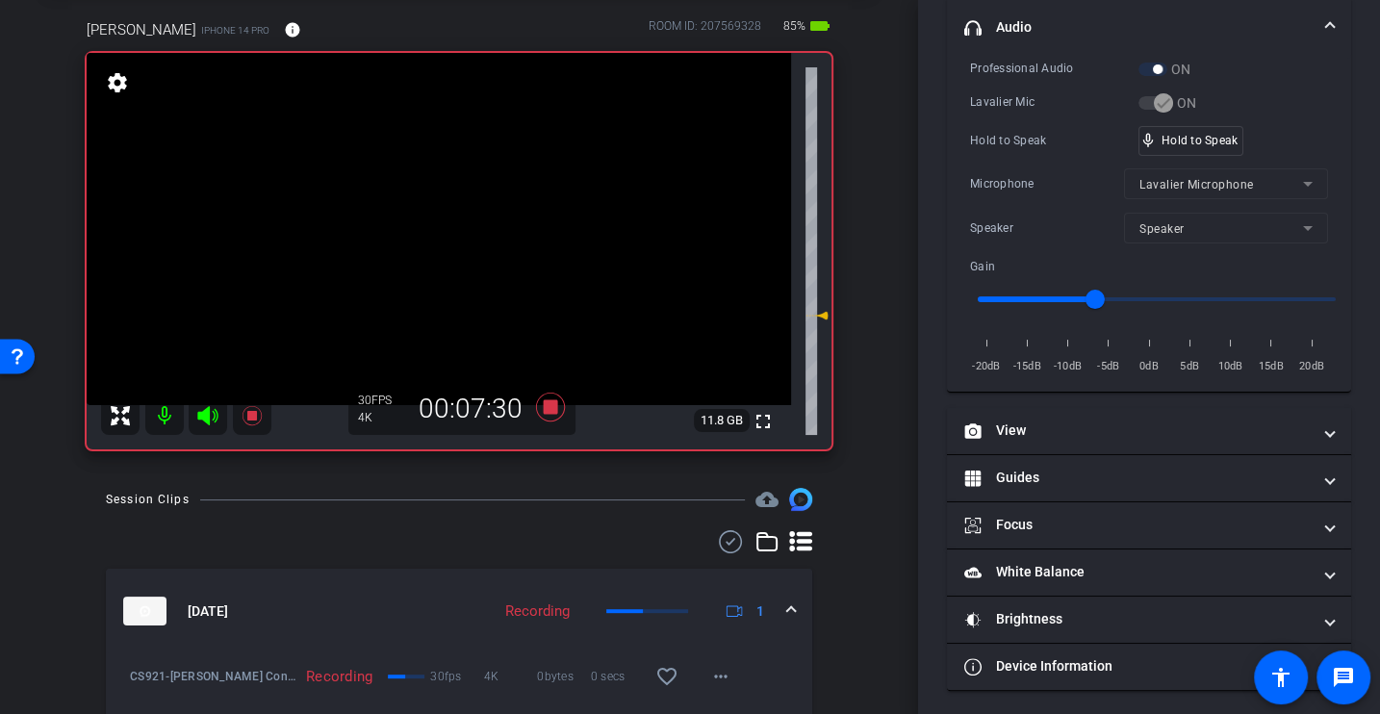
click at [1015, 159] on div "Professional Audio ON Lavalier Mic ON Hold to Speak mic_none Hold to Speak Micr…" at bounding box center [1149, 218] width 358 height 318
click at [1015, 154] on div "Professional Audio ON Lavalier Mic ON Hold to Speak mic_none Hold to Speak Micr…" at bounding box center [1149, 218] width 358 height 318
click at [548, 417] on icon at bounding box center [550, 407] width 46 height 35
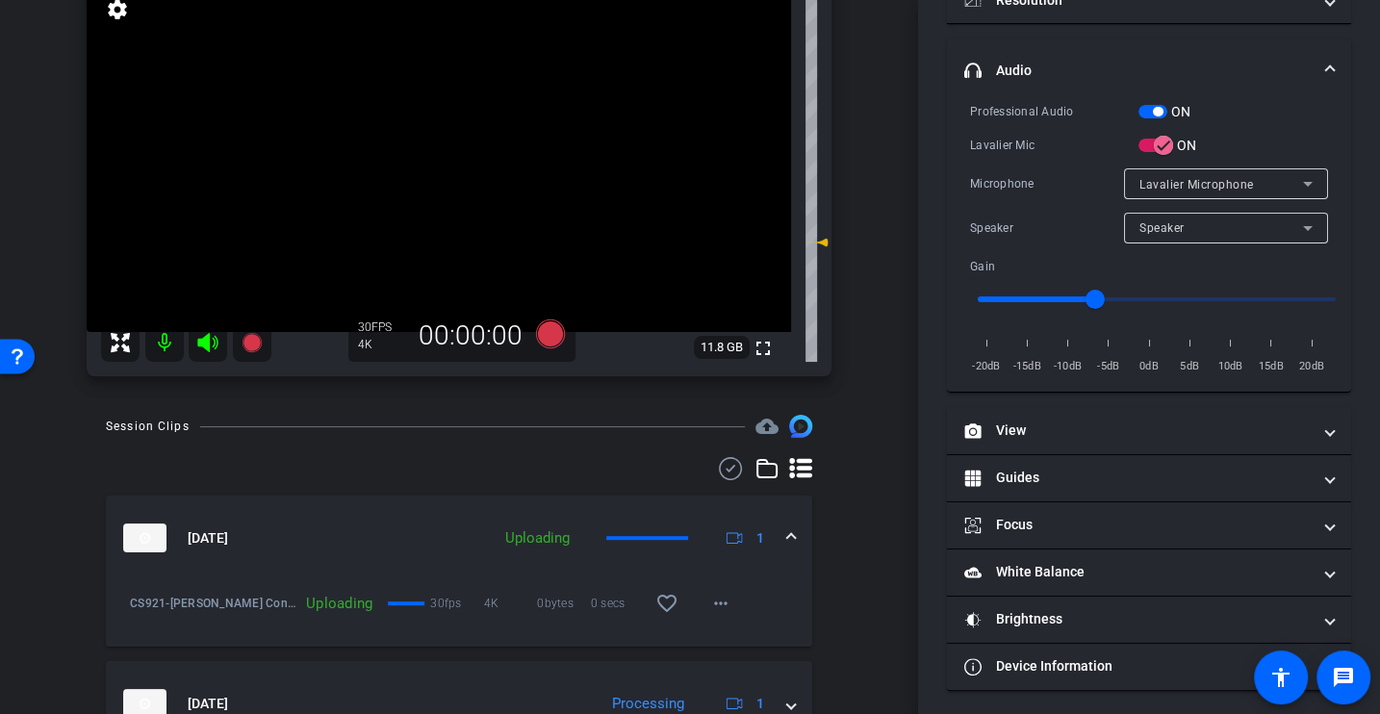
scroll to position [149, 0]
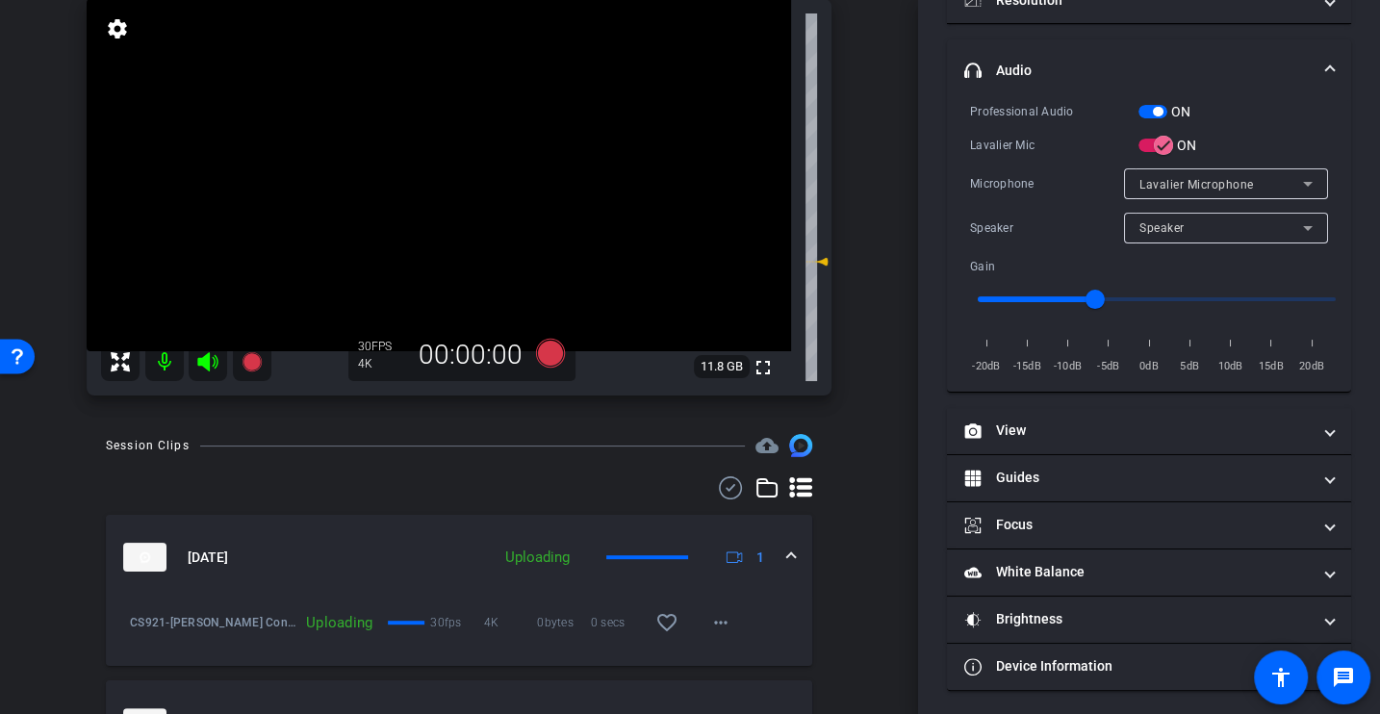
click at [564, 470] on div "Session Clips cloud_upload Sep 18, 2025 Uploading 1 CS921-Planera-Paulsen Const…" at bounding box center [459, 683] width 822 height 499
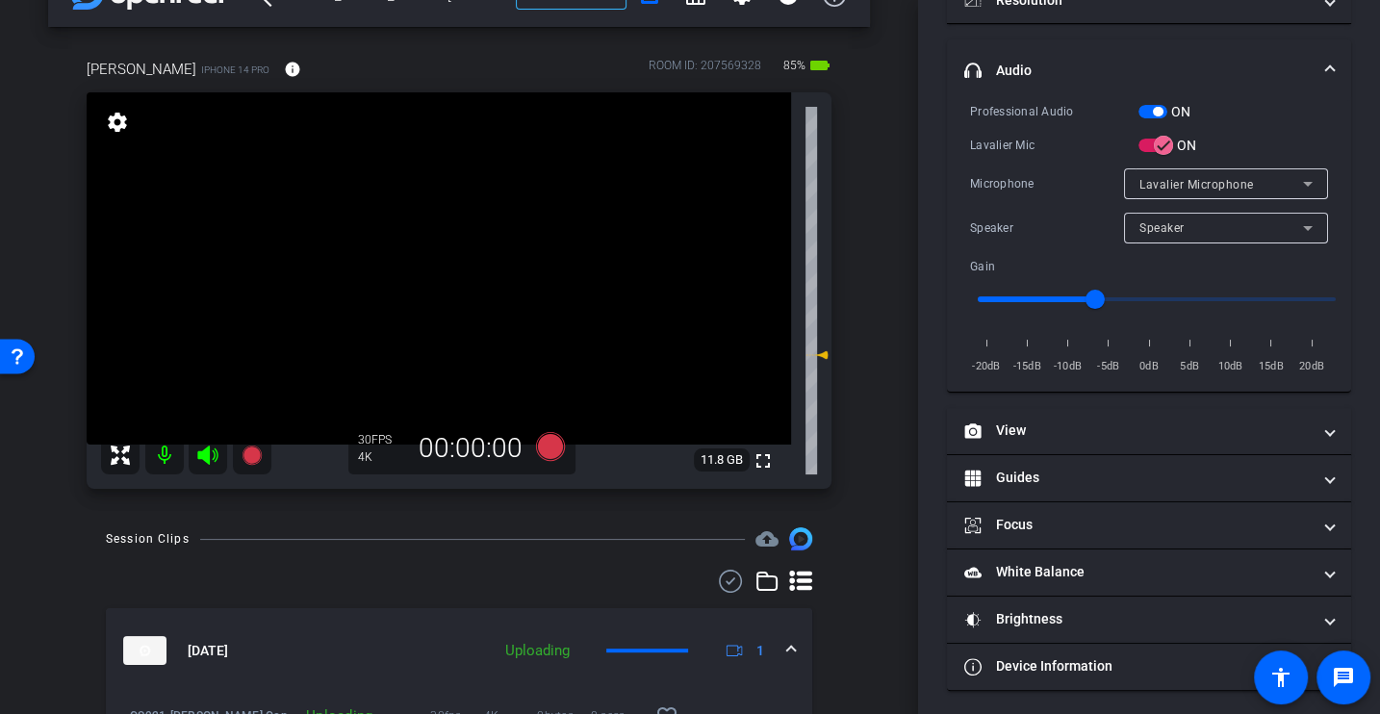
scroll to position [106, 0]
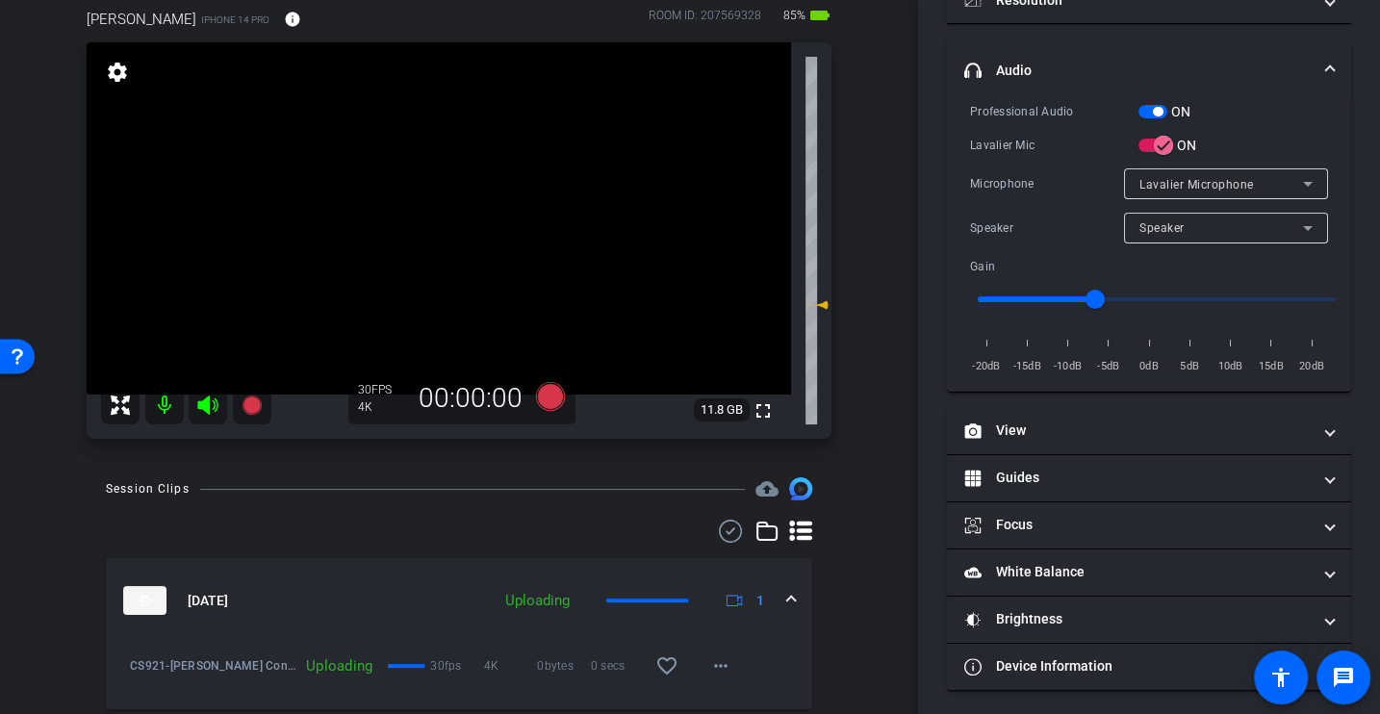
click at [550, 403] on icon at bounding box center [550, 396] width 29 height 29
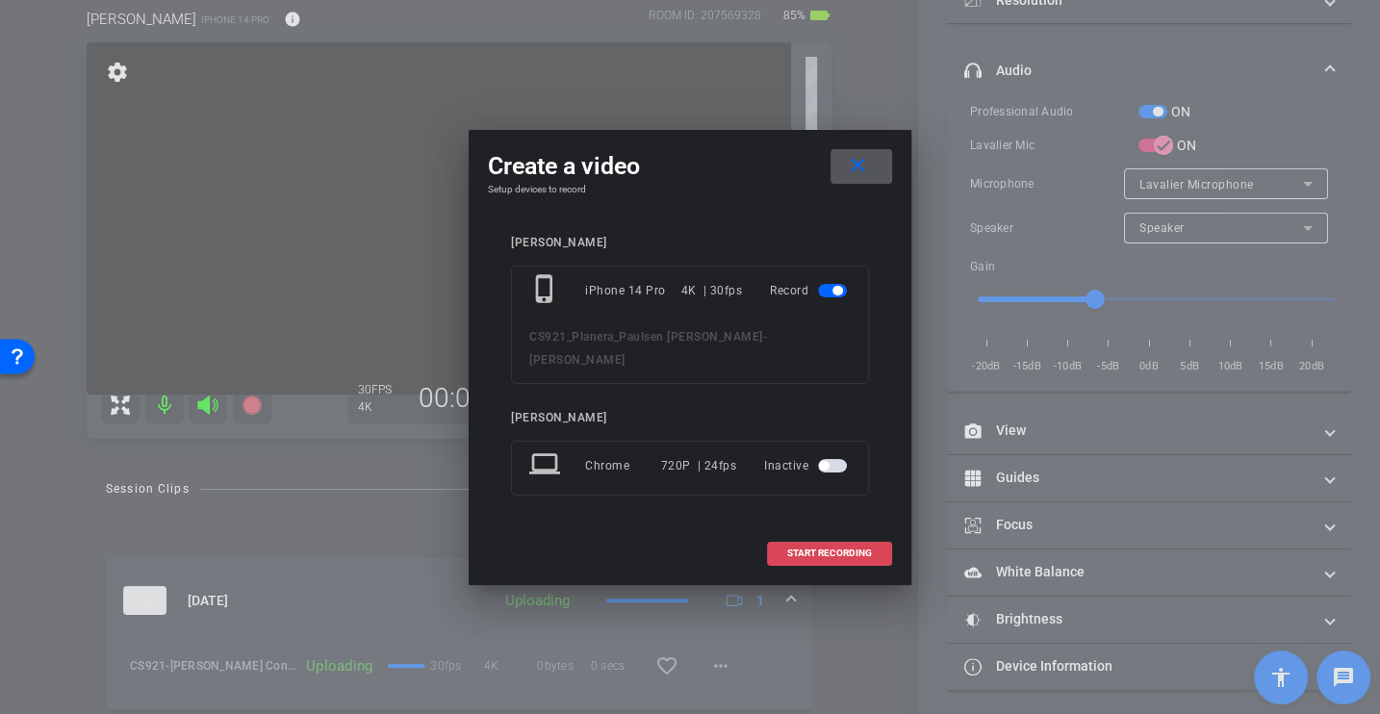
click at [812, 554] on span "START RECORDING" at bounding box center [829, 554] width 85 height 10
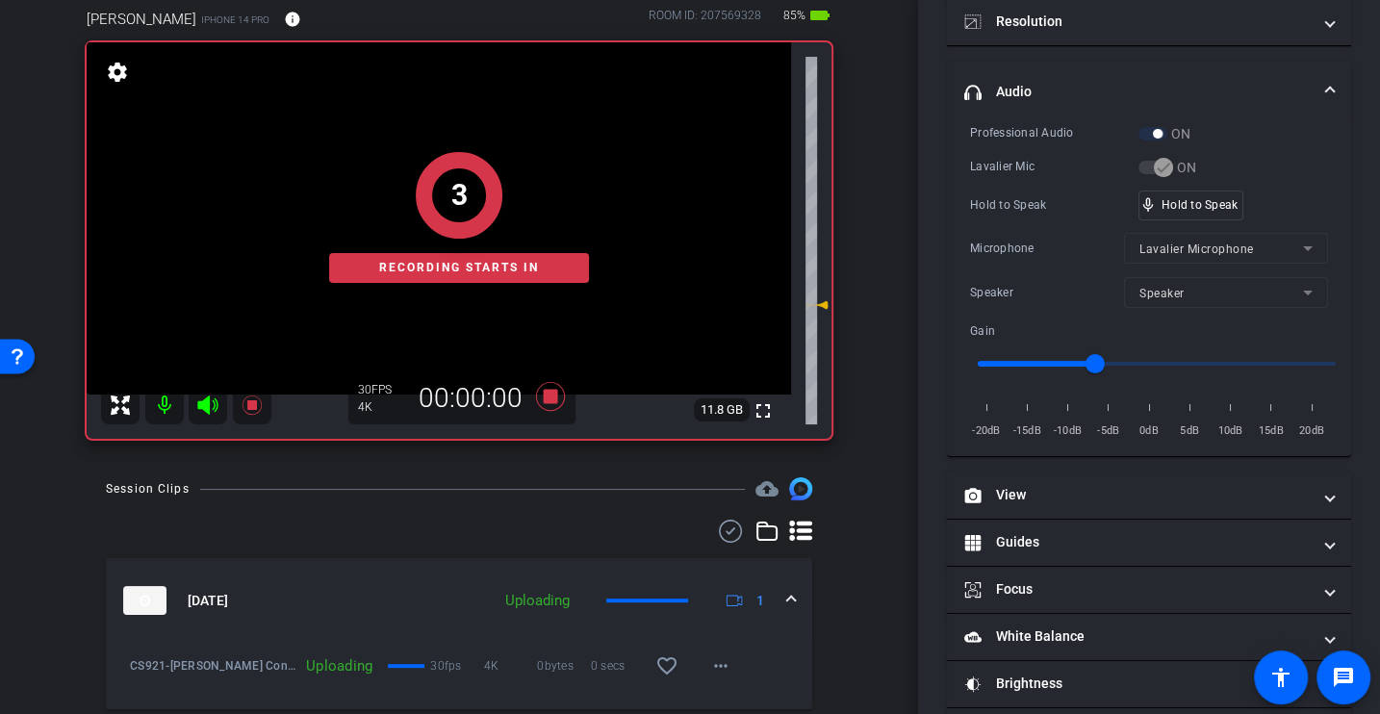
scroll to position [272, 0]
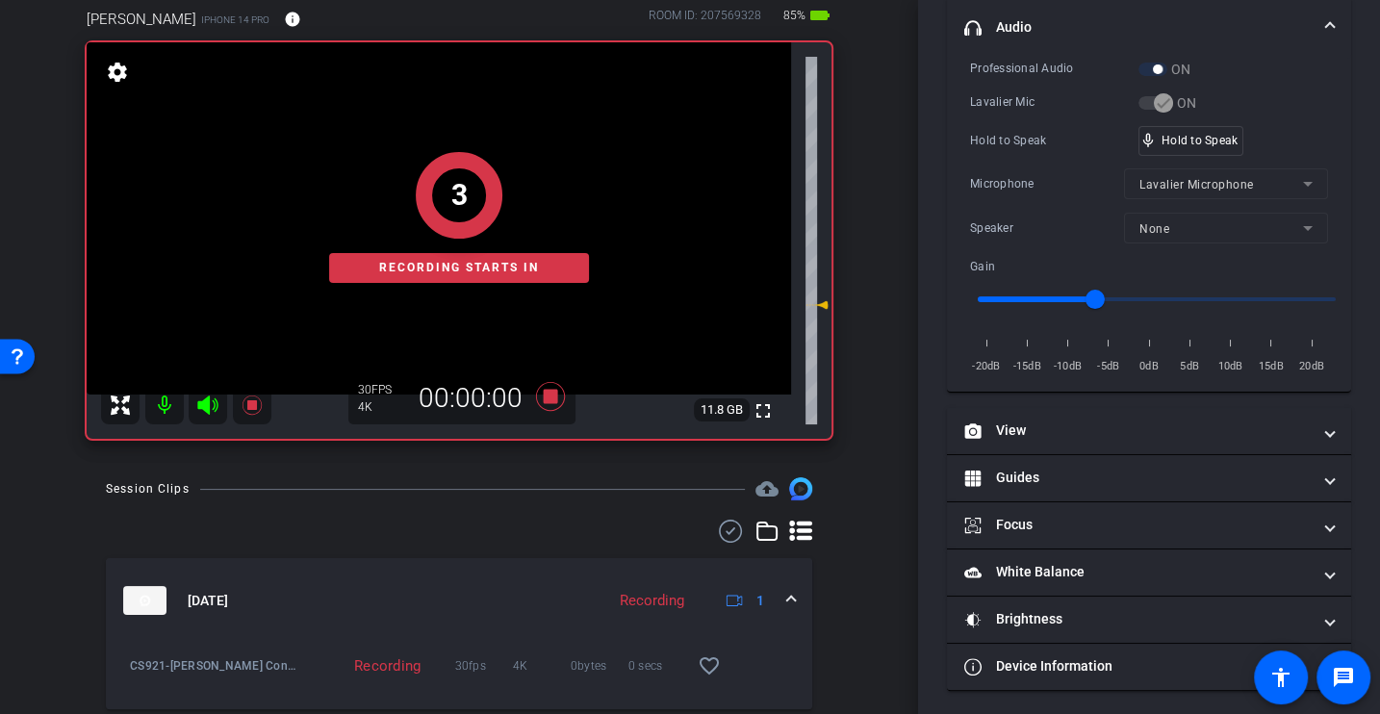
click at [1034, 174] on div "Microphone" at bounding box center [1047, 183] width 154 height 19
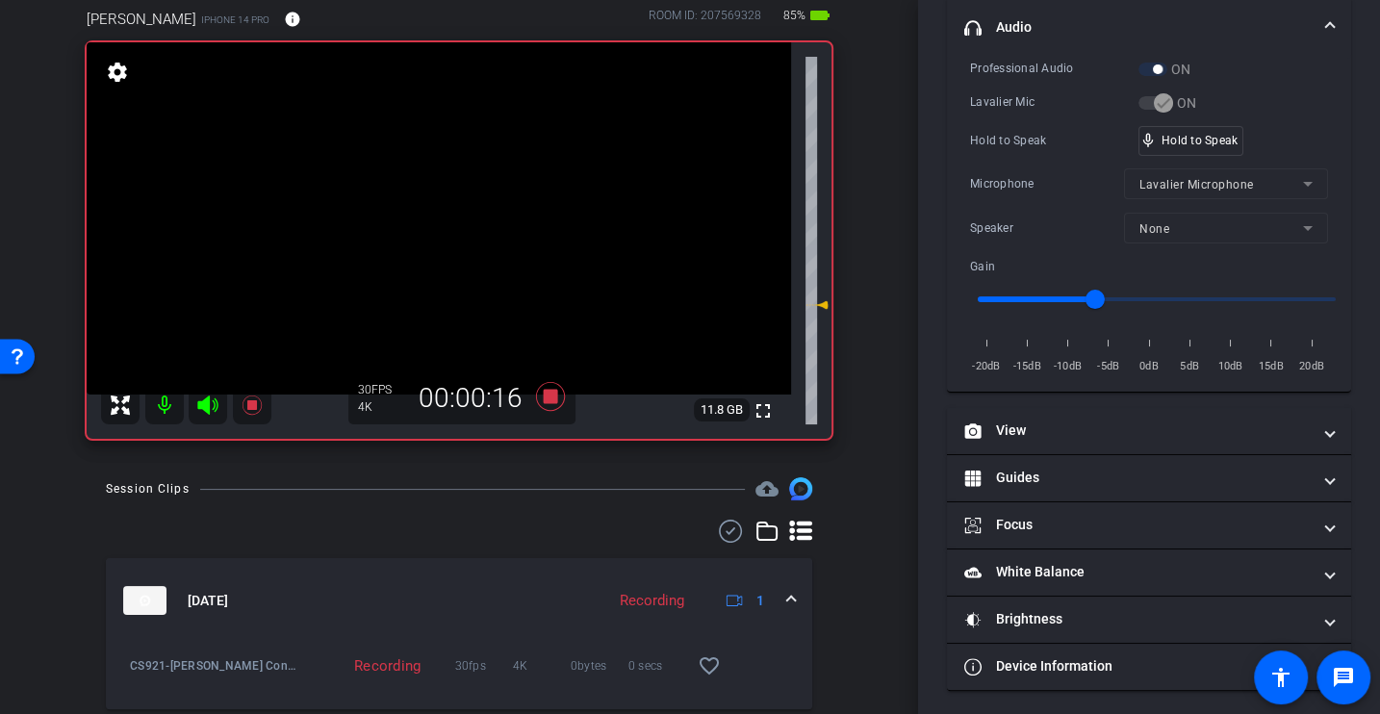
click at [995, 160] on div "Professional Audio ON Lavalier Mic ON Hold to Speak mic_none Hold to Speak Micr…" at bounding box center [1149, 218] width 358 height 318
click at [1013, 159] on div "Professional Audio ON Lavalier Mic ON Hold to Speak mic_none Hold to Speak Micr…" at bounding box center [1149, 218] width 358 height 318
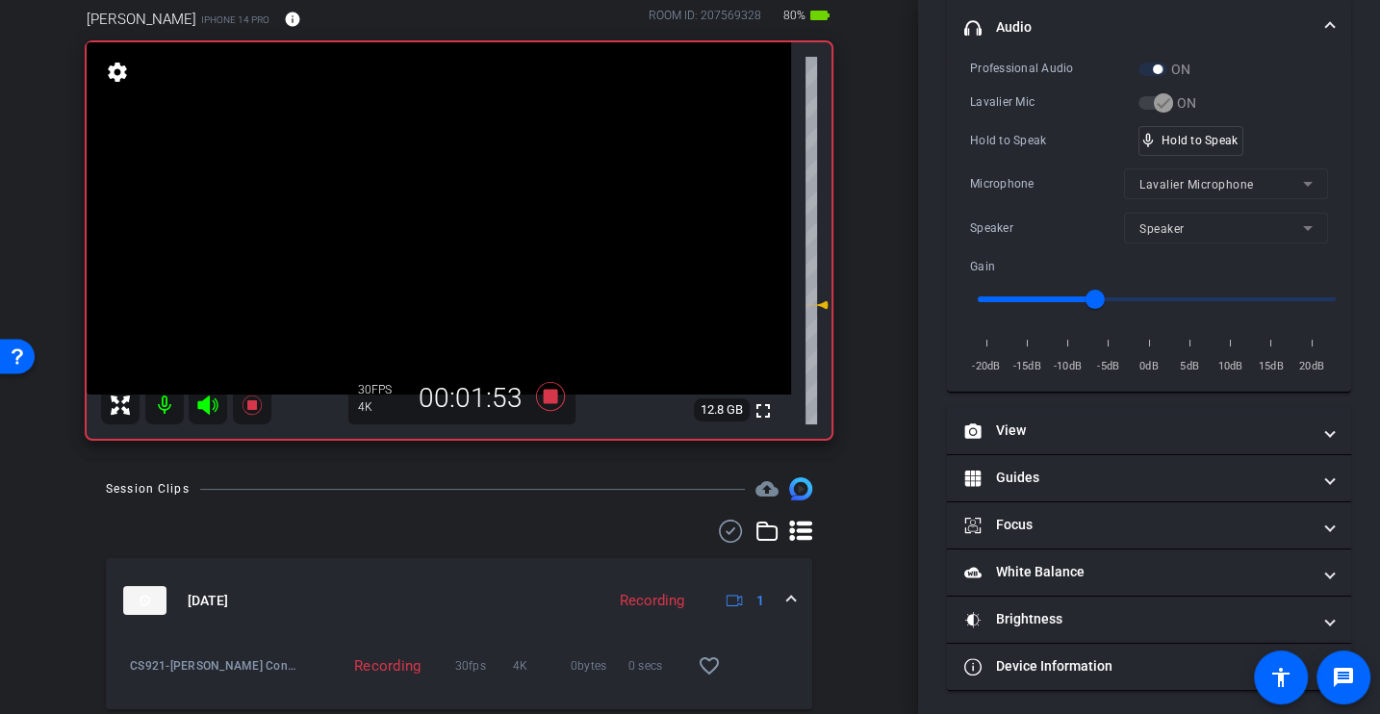
click at [1013, 159] on div "Professional Audio ON Lavalier Mic ON Hold to Speak mic_none Hold to Speak Micr…" at bounding box center [1149, 218] width 358 height 318
click at [1035, 200] on div "Professional Audio ON Lavalier Mic ON Hold to Speak mic_none Hold to Speak Micr…" at bounding box center [1149, 218] width 358 height 318
click at [1029, 160] on div "Professional Audio ON Lavalier Mic ON Hold to Speak mic_none Hold to Speak Micr…" at bounding box center [1149, 218] width 358 height 318
click at [1031, 163] on div "Professional Audio ON Lavalier Mic ON Hold to Speak mic_none Hold to Speak Micr…" at bounding box center [1149, 218] width 358 height 318
click at [1032, 176] on div "Microphone" at bounding box center [1047, 183] width 154 height 19
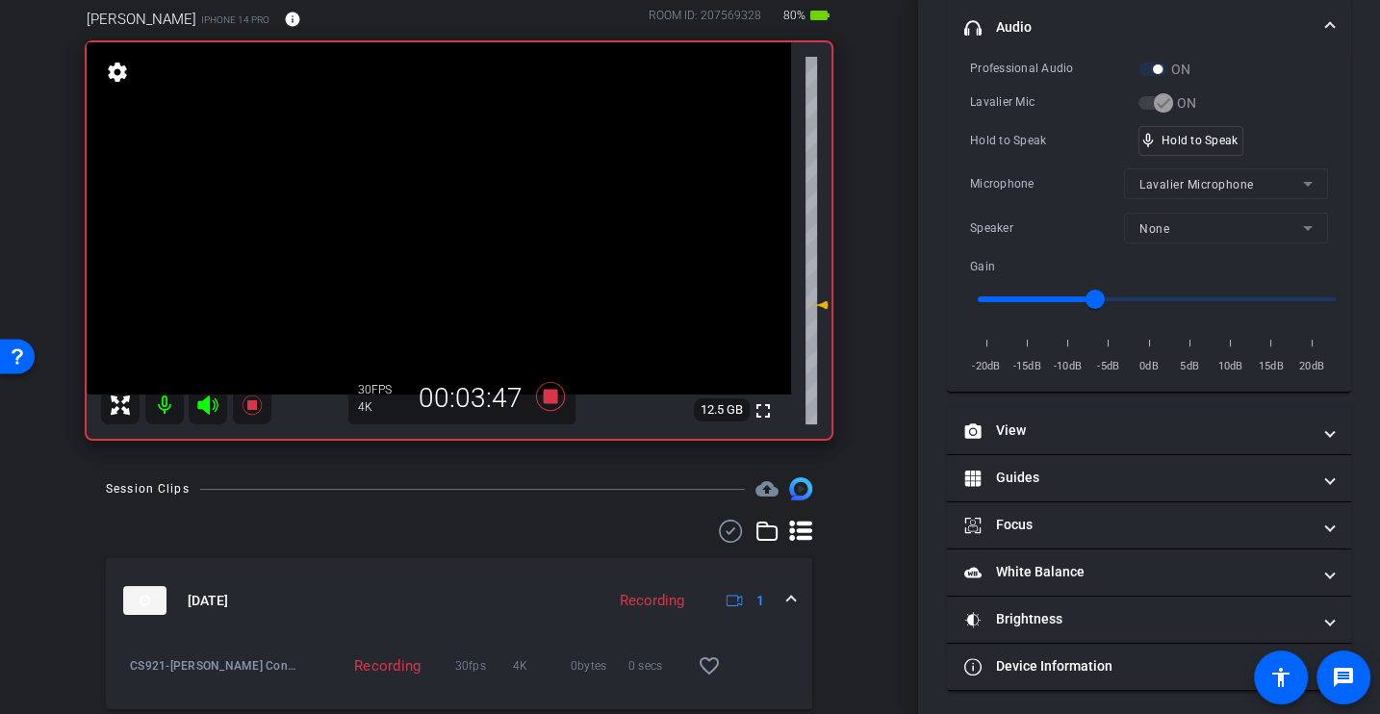
click at [1028, 142] on div "Hold to Speak" at bounding box center [1054, 140] width 168 height 19
click at [1028, 139] on div "Hold to Speak" at bounding box center [1054, 140] width 168 height 19
click at [1081, 156] on div "Professional Audio ON Lavalier Mic ON Hold to Speak mic_none Hold to Speak Micr…" at bounding box center [1149, 218] width 358 height 318
click at [1056, 153] on div "Professional Audio ON Lavalier Mic ON Hold to Speak mic_none Hold to Speak Micr…" at bounding box center [1149, 218] width 358 height 318
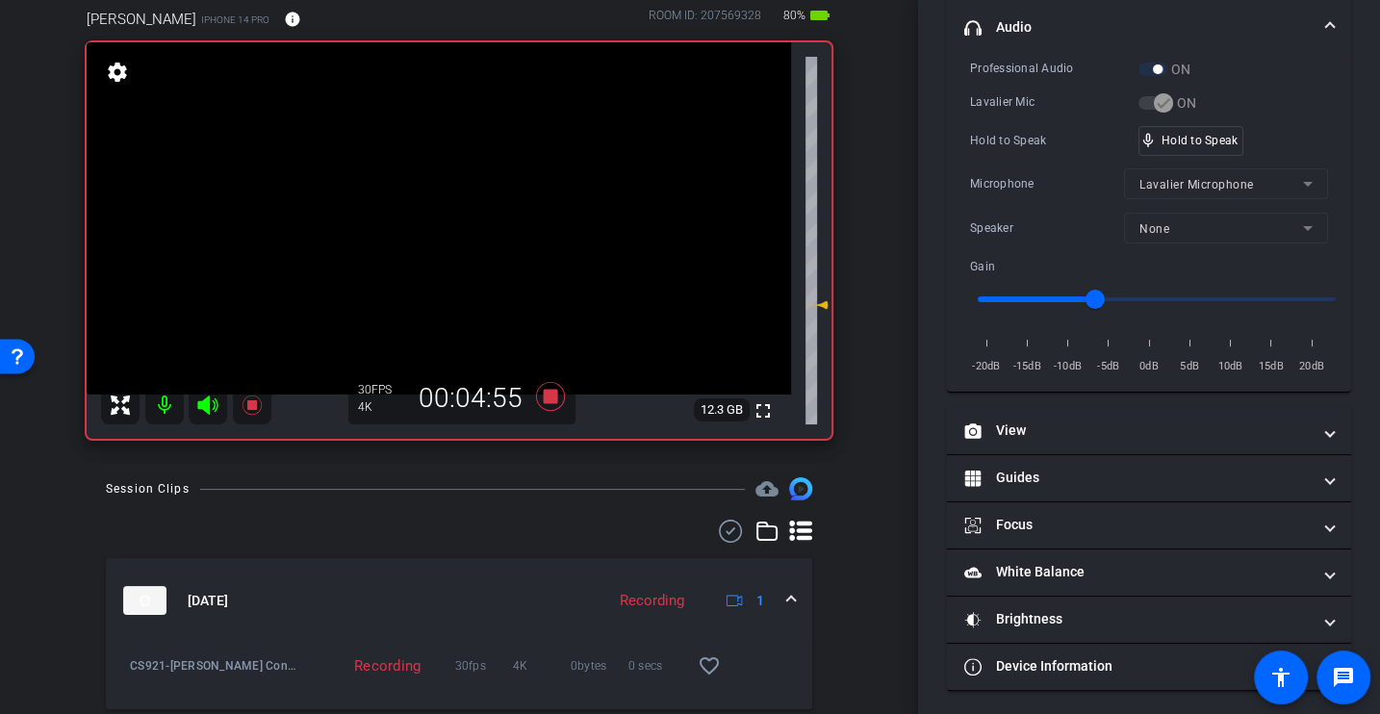
click at [1056, 153] on div "Professional Audio ON Lavalier Mic ON Hold to Speak mic_none Hold to Speak Micr…" at bounding box center [1149, 218] width 358 height 318
click at [960, 188] on div "Professional Audio ON Lavalier Mic ON Hold to Speak mic_none Hold to Speak Micr…" at bounding box center [1149, 225] width 404 height 333
click at [1003, 126] on div "Hold to Speak mic_none Hold to Speak" at bounding box center [1149, 141] width 358 height 30
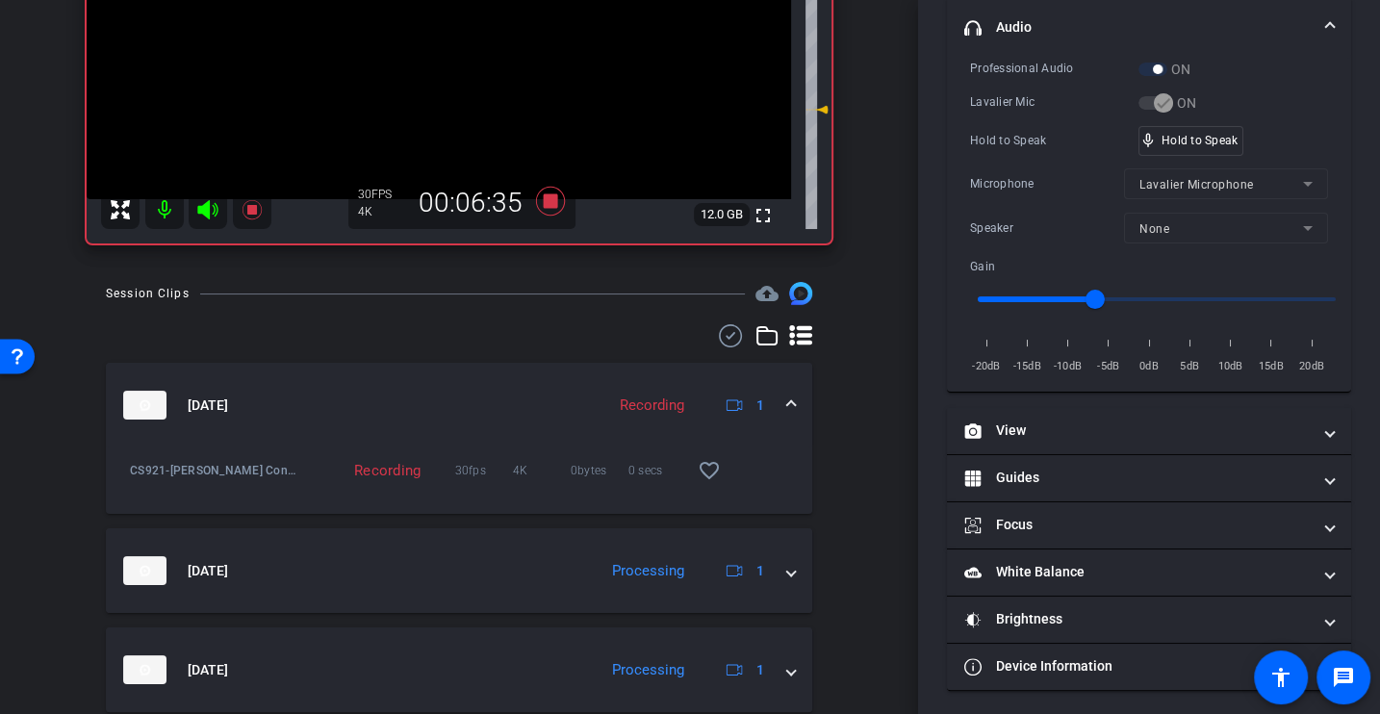
scroll to position [0, 0]
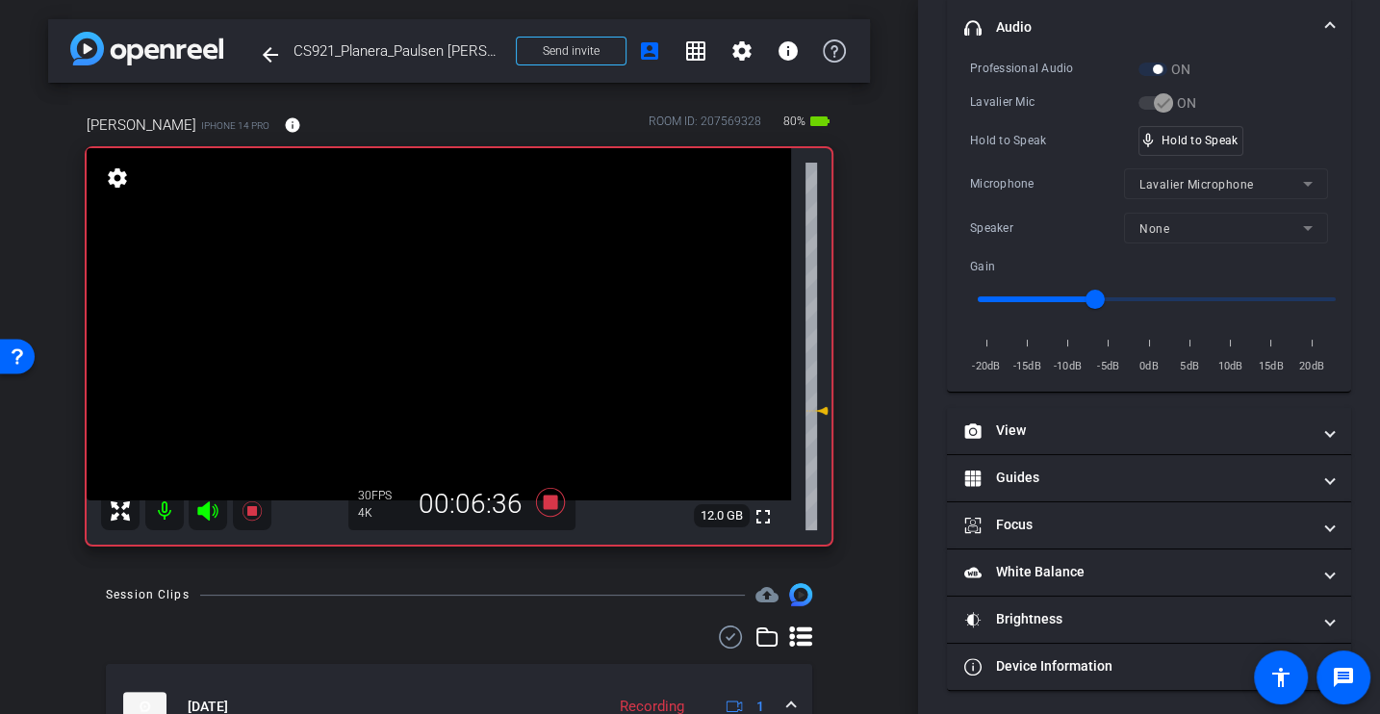
click at [1014, 132] on div "Hold to Speak" at bounding box center [1054, 140] width 168 height 19
click at [1063, 197] on div "Professional Audio ON Lavalier Mic ON Hold to Speak mic_none Speaking... Microp…" at bounding box center [1149, 218] width 358 height 318
click at [1005, 176] on div "Microphone" at bounding box center [1047, 183] width 154 height 19
click at [1035, 135] on div "Hold to Speak" at bounding box center [1054, 140] width 168 height 19
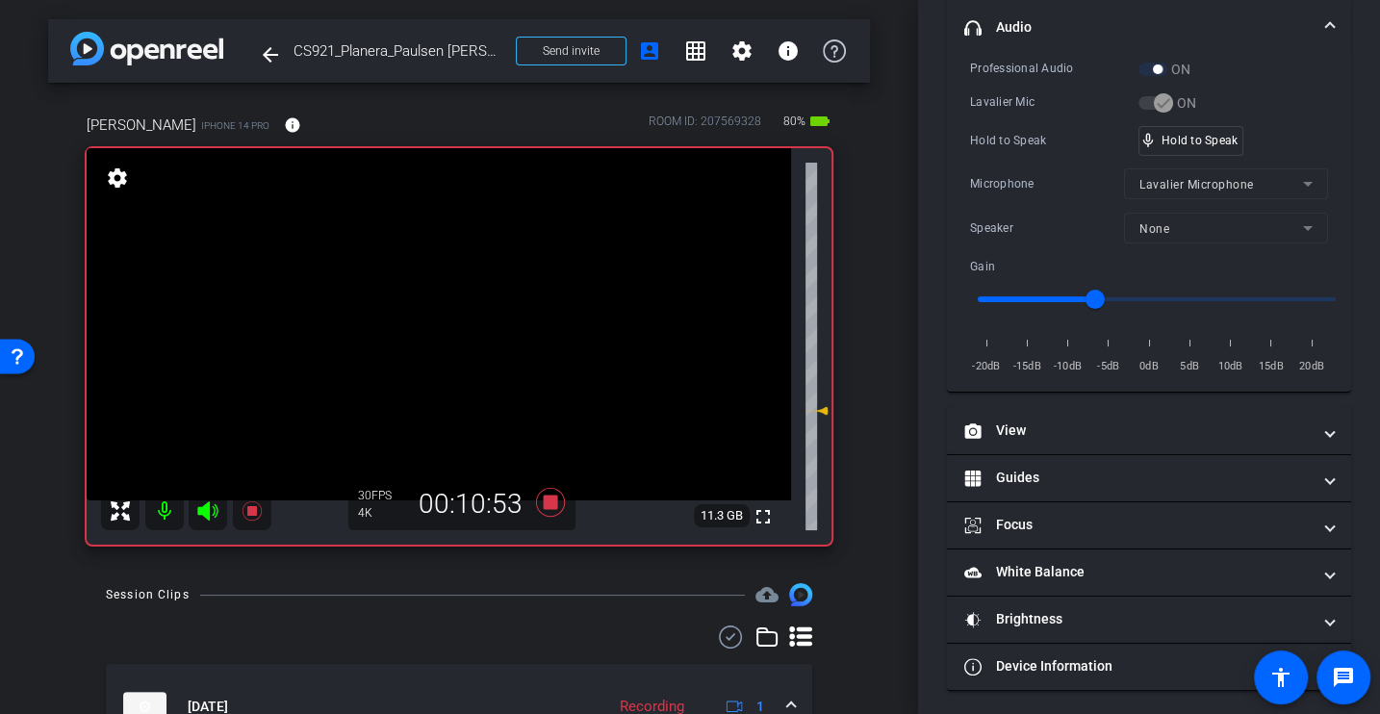
click at [1022, 163] on div "Professional Audio ON Lavalier Mic ON Hold to Speak mic_none Hold to Speak Micr…" at bounding box center [1149, 218] width 358 height 318
click at [1054, 153] on div "Professional Audio ON Lavalier Mic ON Hold to Speak mic_none Hold to Speak Micr…" at bounding box center [1149, 218] width 358 height 318
click at [1031, 143] on div "Hold to Speak" at bounding box center [1054, 140] width 168 height 19
click at [1012, 131] on div "Hold to Speak" at bounding box center [1054, 140] width 168 height 19
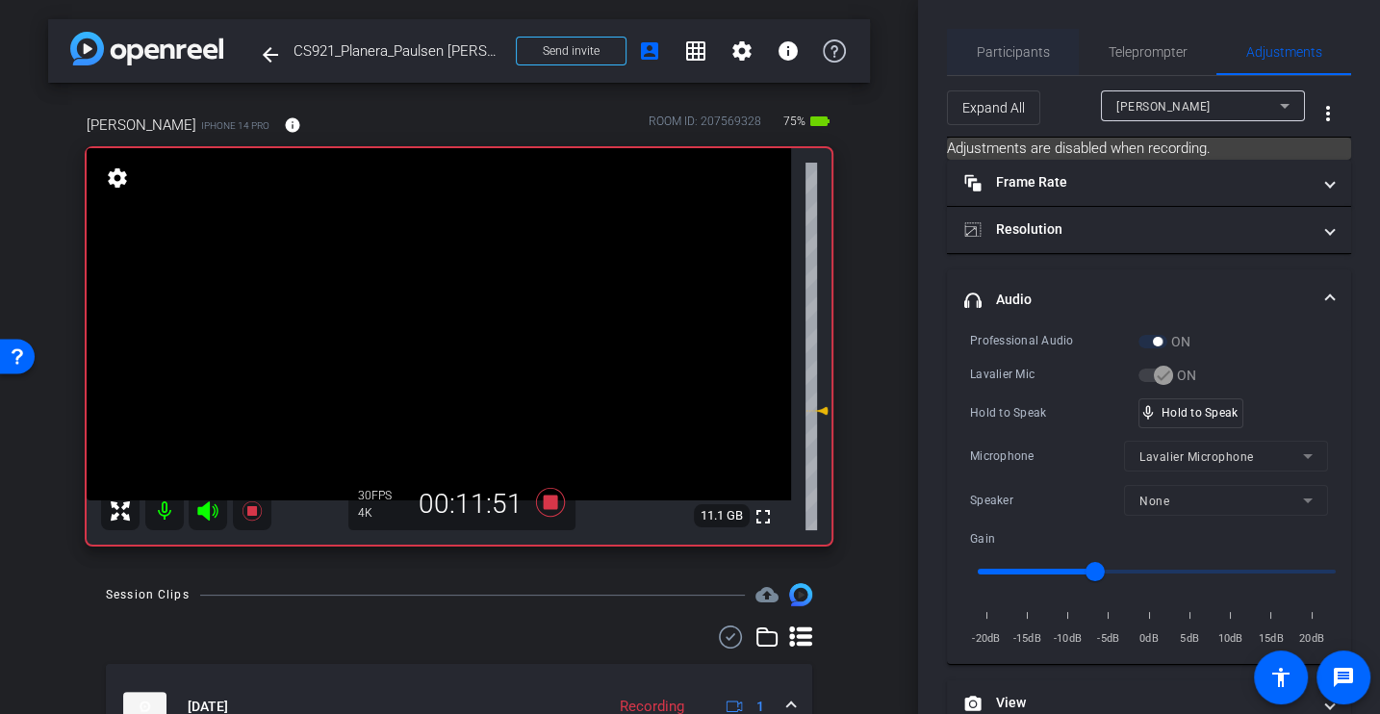
click at [1012, 58] on span "Participants" at bounding box center [1013, 51] width 73 height 13
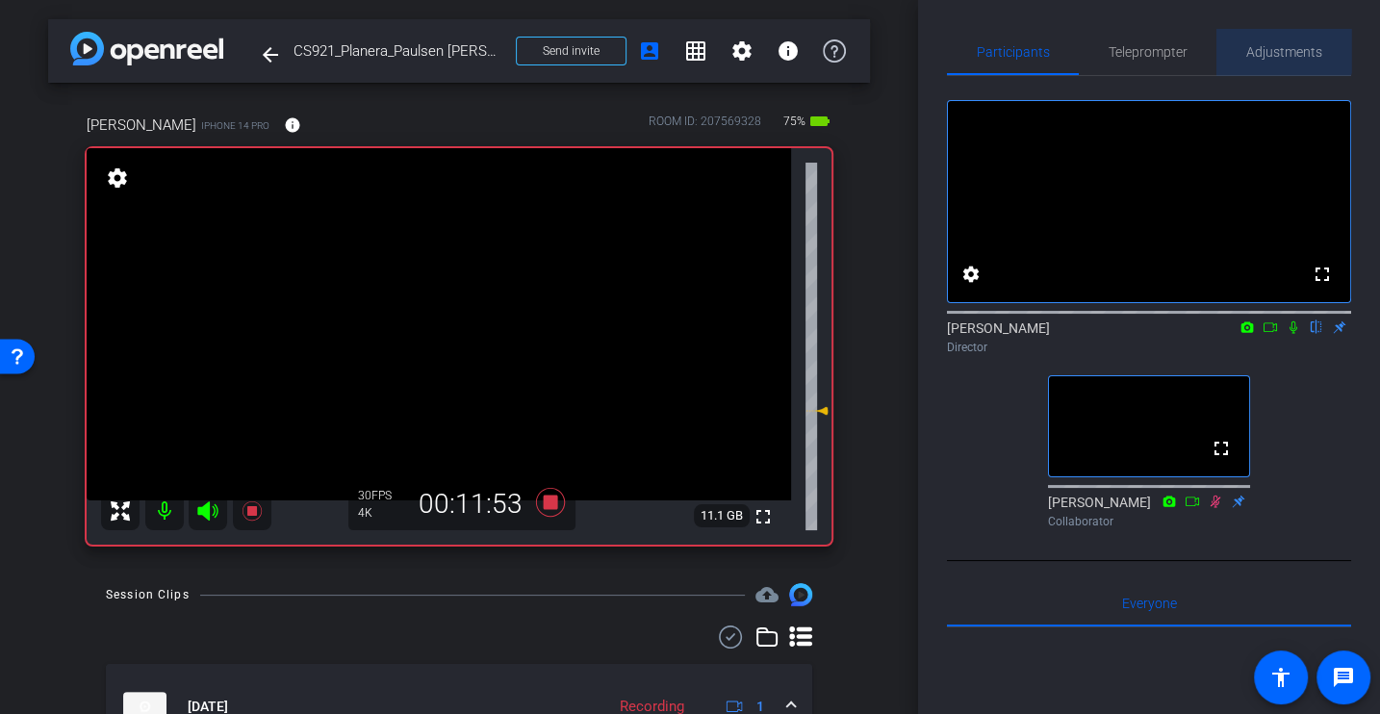
click at [1276, 48] on span "Adjustments" at bounding box center [1284, 51] width 76 height 13
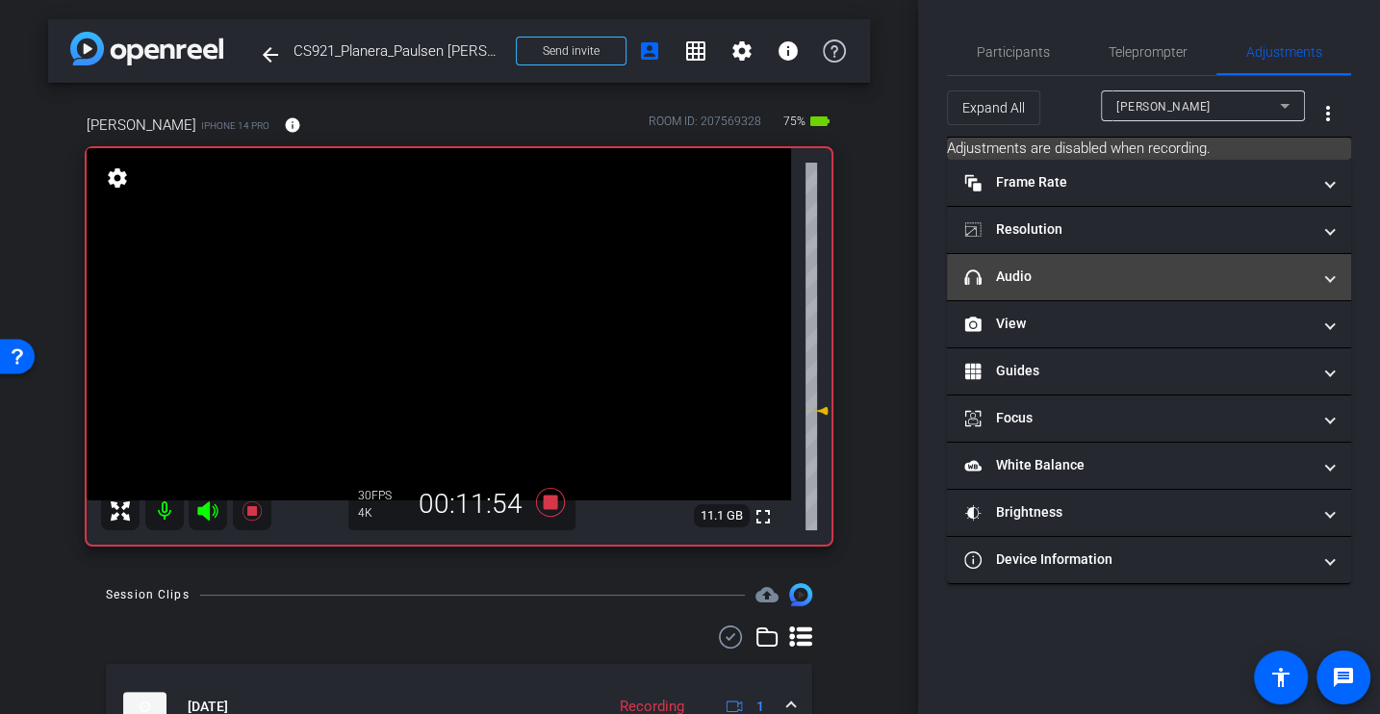
click at [998, 288] on mat-expansion-panel-header "headphone icon Audio" at bounding box center [1149, 277] width 404 height 46
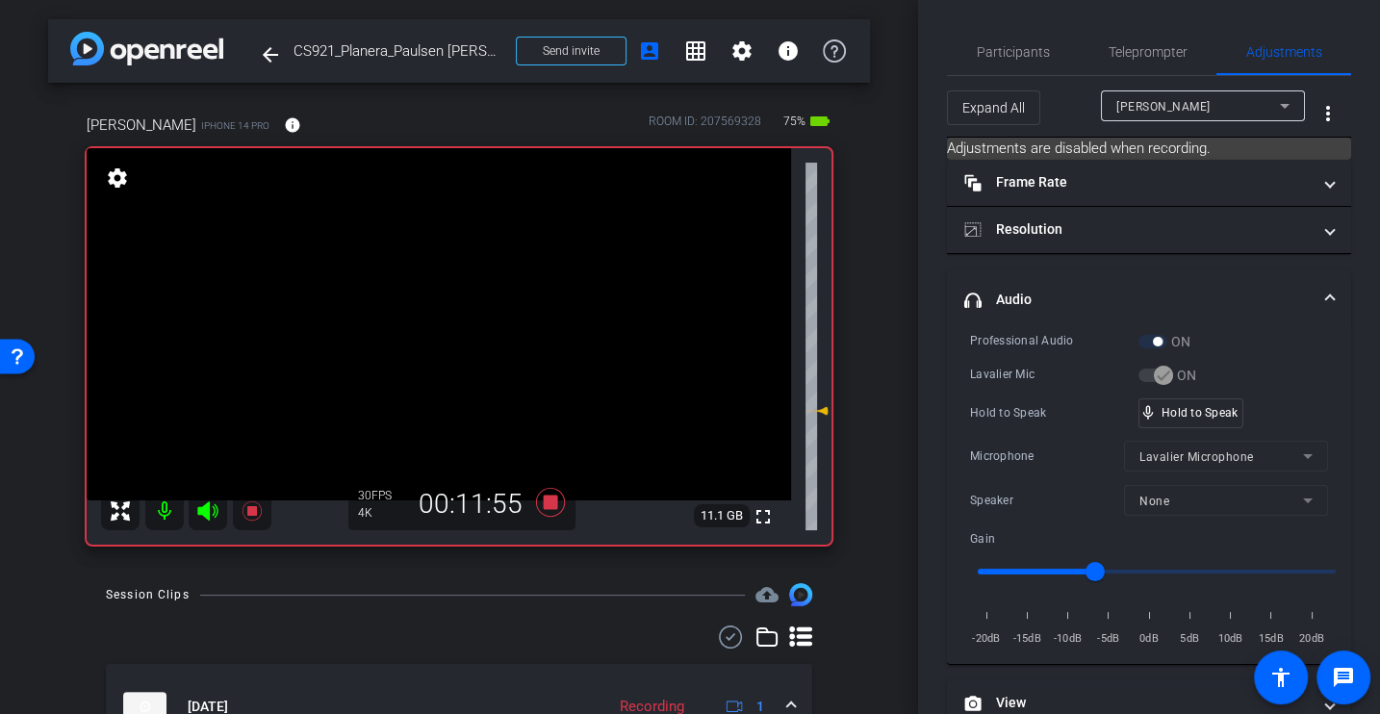
click at [985, 334] on div "Professional Audio" at bounding box center [1054, 340] width 168 height 19
click at [1012, 436] on div "Professional Audio ON Lavalier Mic ON Hold to Speak mic_none Hold to Speak Micr…" at bounding box center [1149, 490] width 358 height 318
click at [585, 580] on div "arrow_back CS921_Planera_Paulsen Construction_Jason Bartschi Back to project Se…" at bounding box center [459, 357] width 918 height 714
click at [1011, 58] on span "Participants" at bounding box center [1013, 51] width 73 height 13
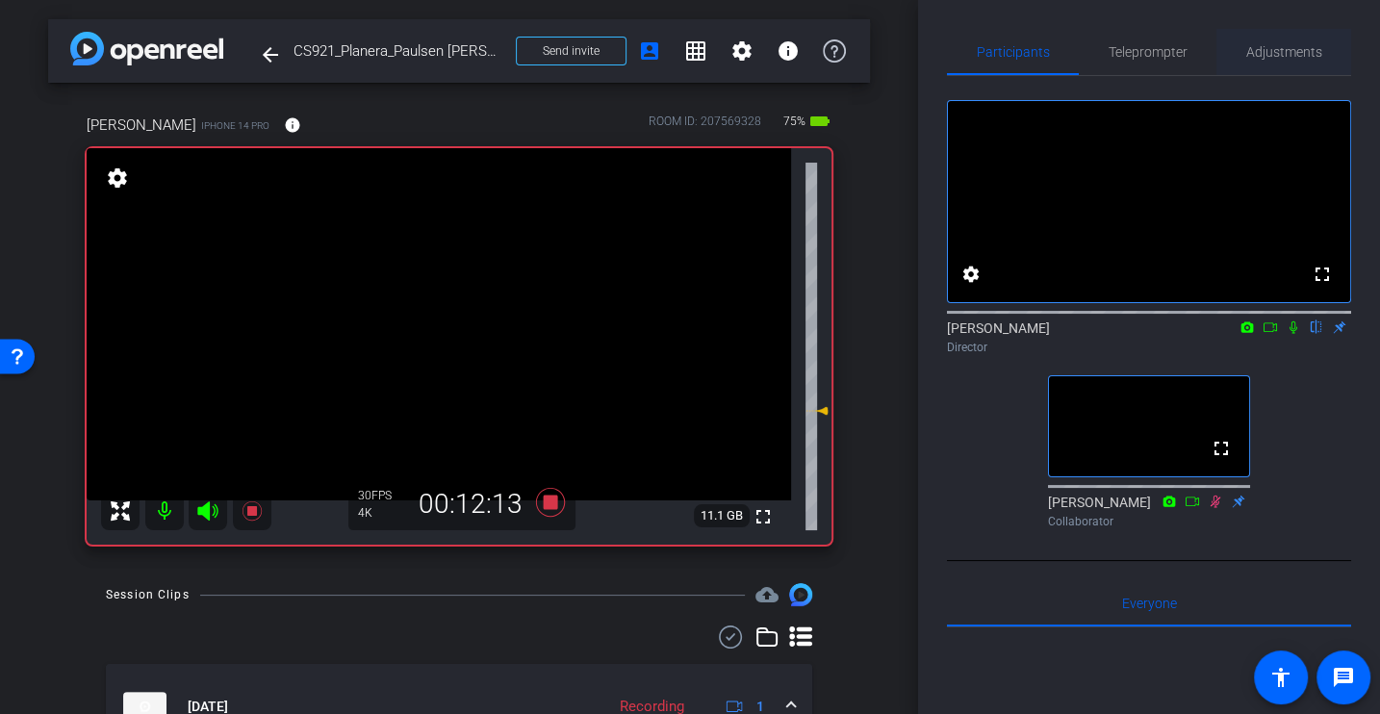
click at [1289, 43] on span "Adjustments" at bounding box center [1284, 52] width 76 height 46
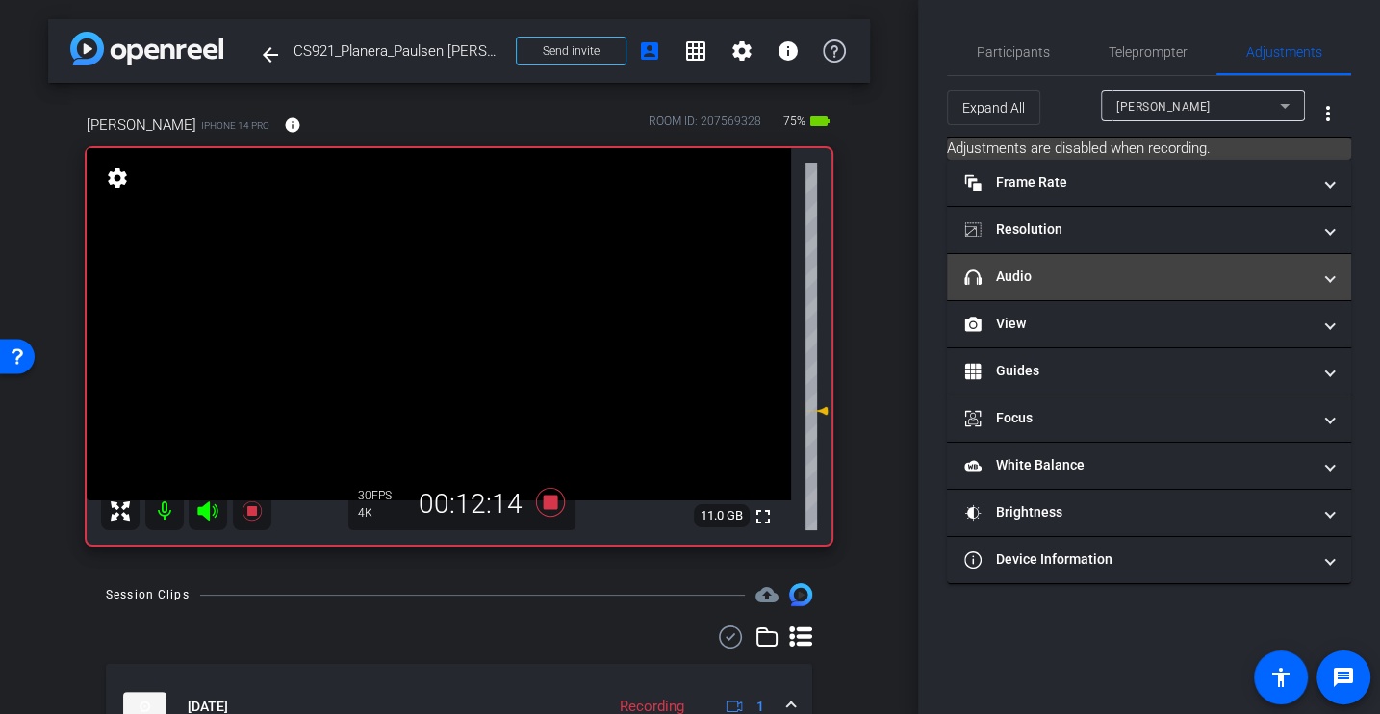
click at [1013, 276] on mat-panel-title "headphone icon Audio" at bounding box center [1137, 277] width 346 height 20
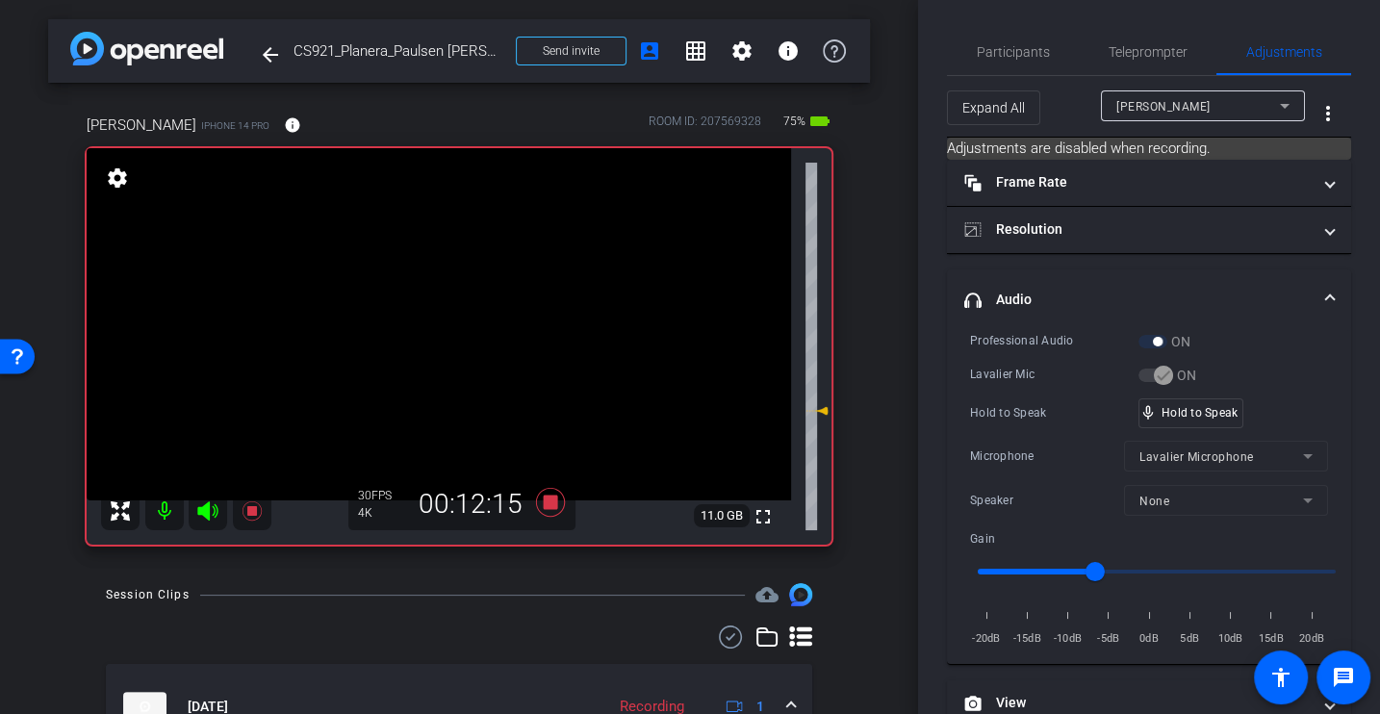
click at [1005, 352] on div "Professional Audio ON Lavalier Mic ON Hold to Speak mic_none Hold to Speak Micr…" at bounding box center [1149, 490] width 358 height 318
click at [550, 499] on icon at bounding box center [550, 502] width 29 height 29
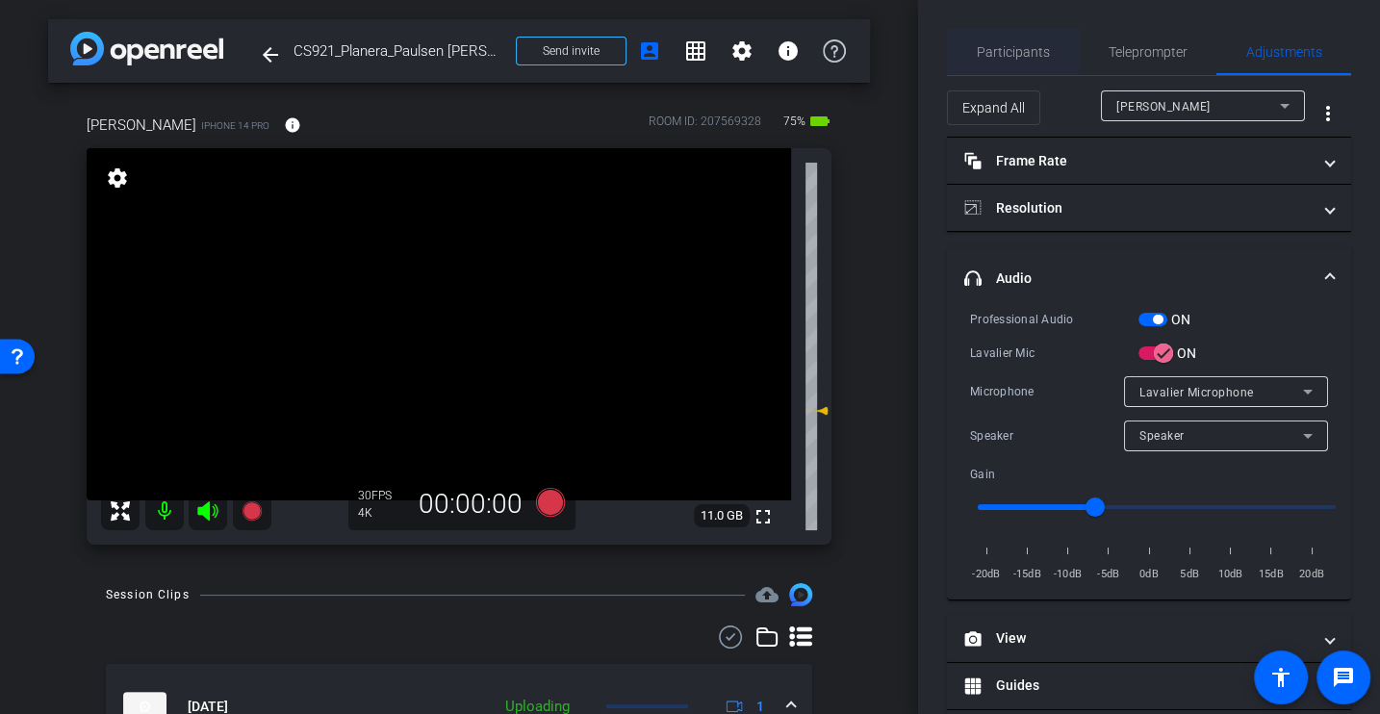
click at [992, 48] on span "Participants" at bounding box center [1013, 51] width 73 height 13
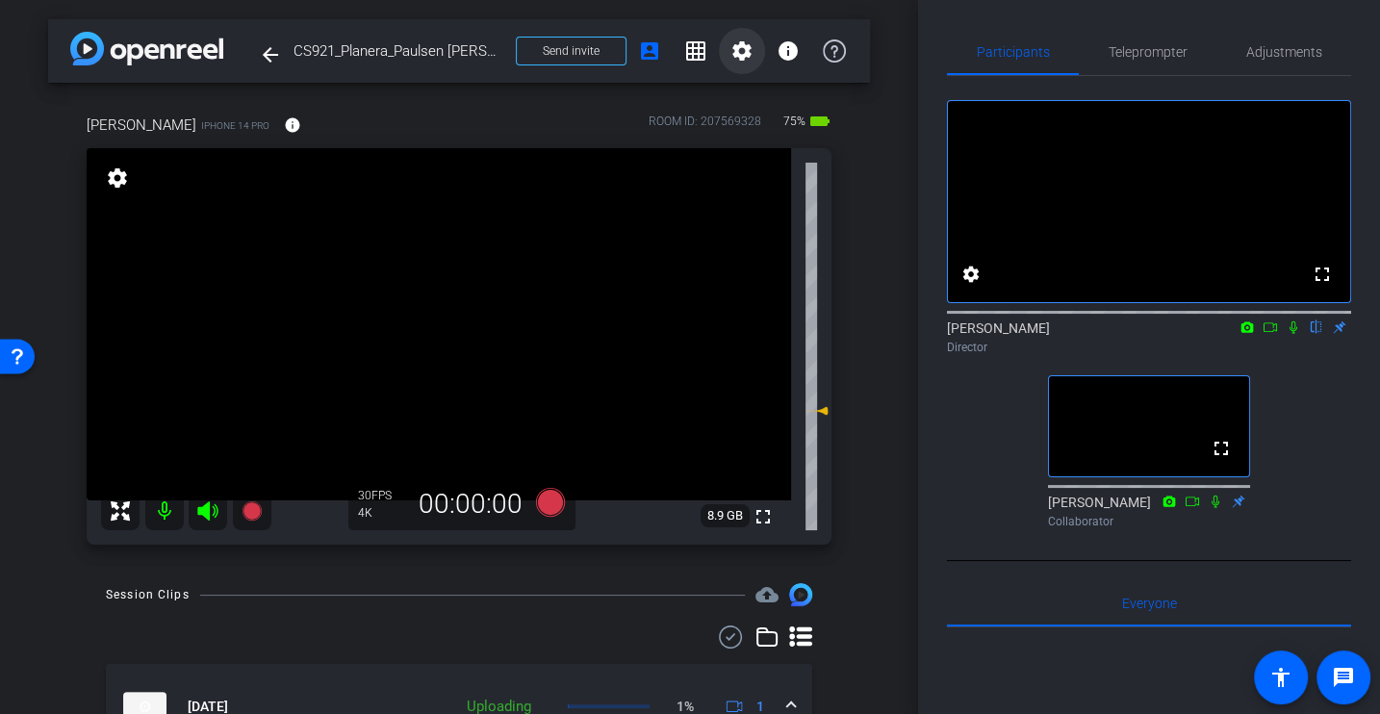
click at [744, 57] on mat-icon "settings" at bounding box center [741, 50] width 23 height 23
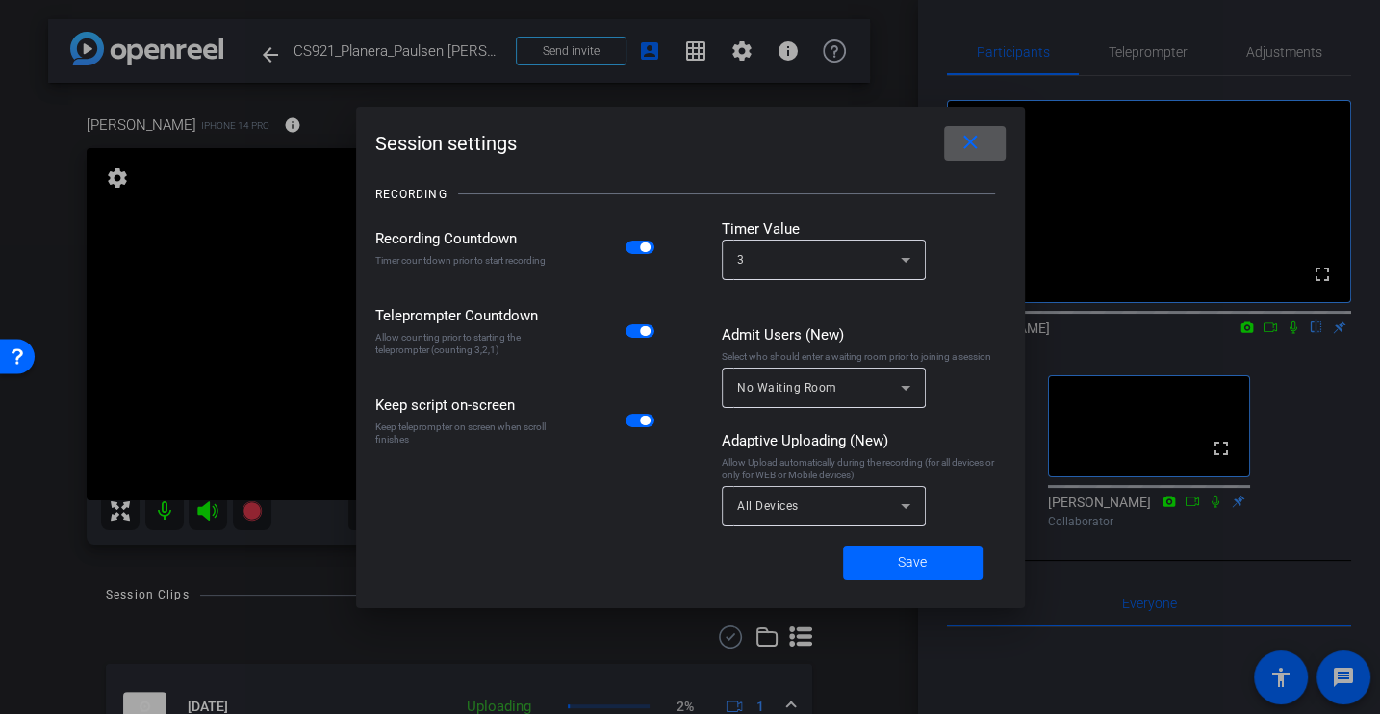
click at [984, 149] on span at bounding box center [975, 143] width 62 height 46
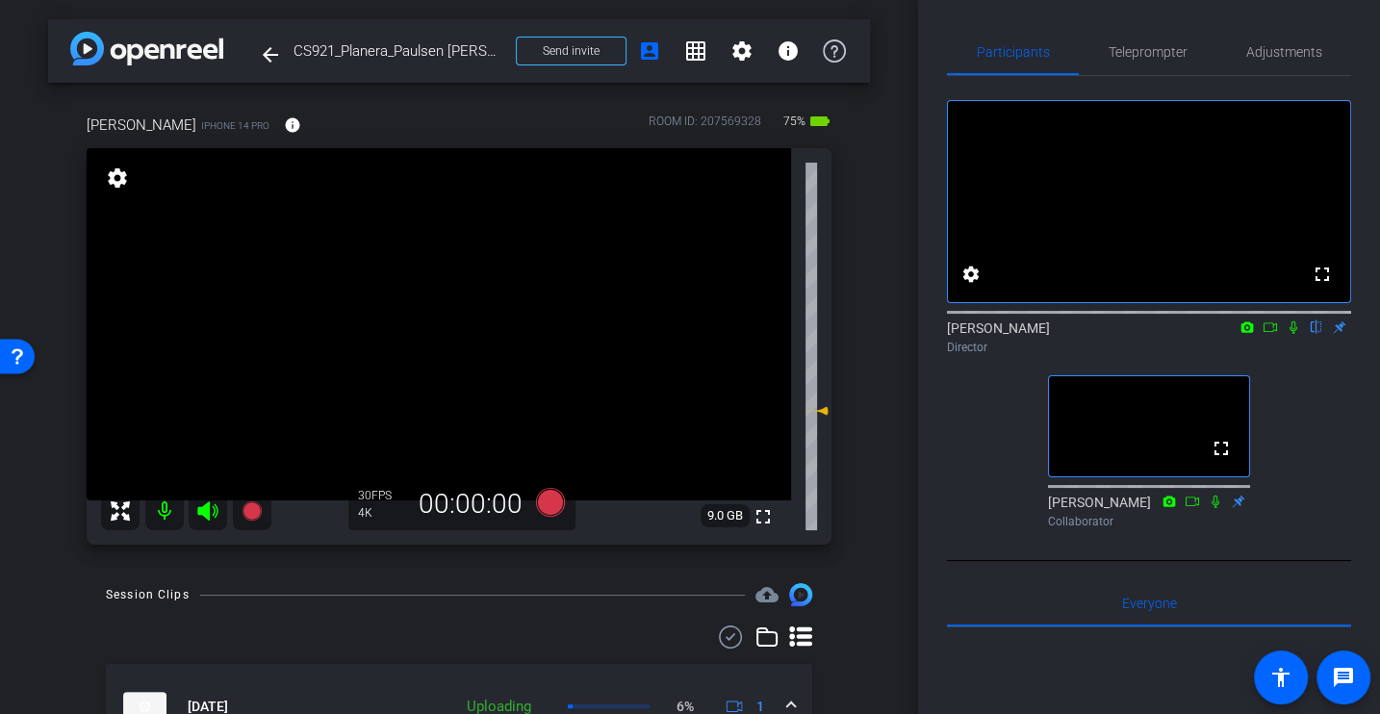
click at [959, 496] on div "fullscreen settings Alex Ferguson flip Director fullscreen Samantha Collaborator" at bounding box center [1149, 306] width 404 height 460
click at [901, 467] on div "arrow_back CS921_Planera_Paulsen Construction_Jason Bartschi Back to project Se…" at bounding box center [459, 357] width 918 height 714
click at [955, 464] on div "fullscreen settings Alex Ferguson flip Director fullscreen Samantha Collaborator" at bounding box center [1149, 306] width 404 height 460
click at [970, 478] on div "fullscreen settings Alex Ferguson flip Director fullscreen Samantha Collaborator" at bounding box center [1149, 306] width 404 height 460
click at [892, 506] on div "arrow_back CS921_Planera_Paulsen Construction_Jason Bartschi Back to project Se…" at bounding box center [459, 357] width 918 height 714
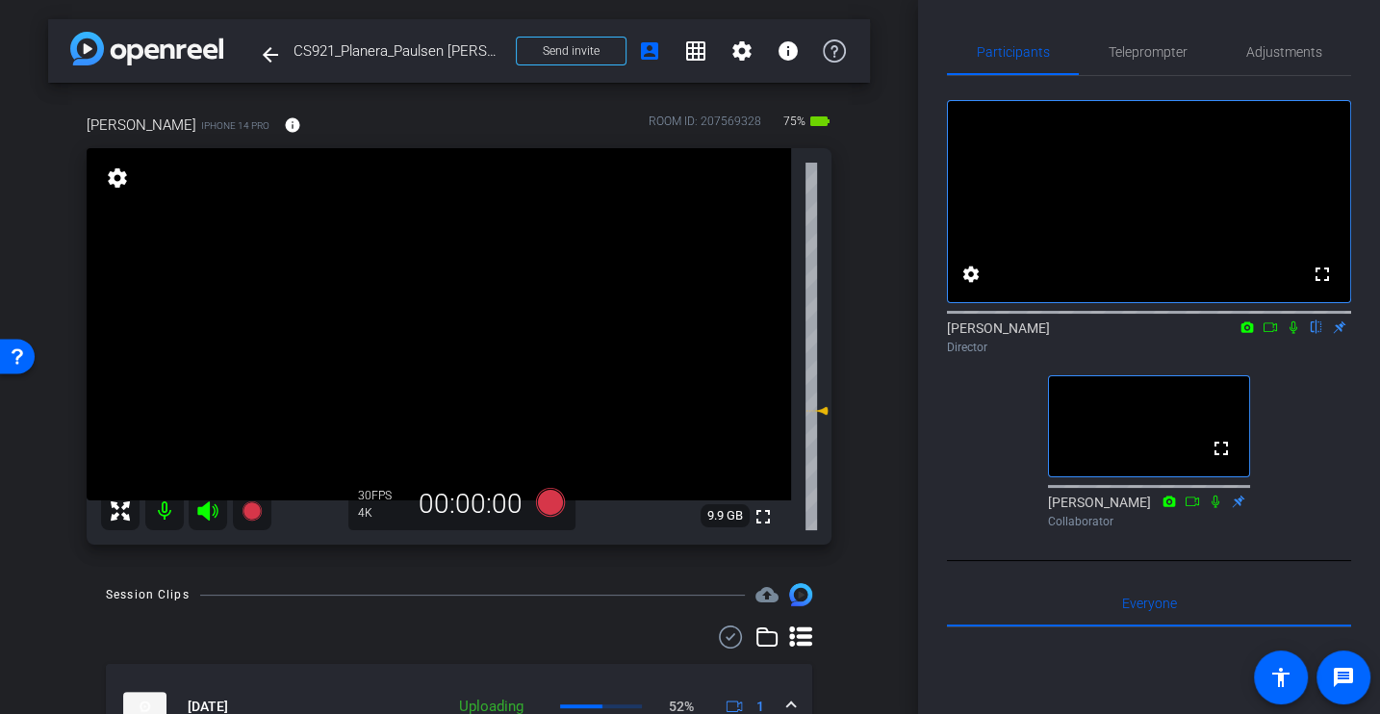
click at [894, 289] on div "arrow_back CS921_Planera_Paulsen Construction_Jason Bartschi Back to project Se…" at bounding box center [459, 357] width 918 height 714
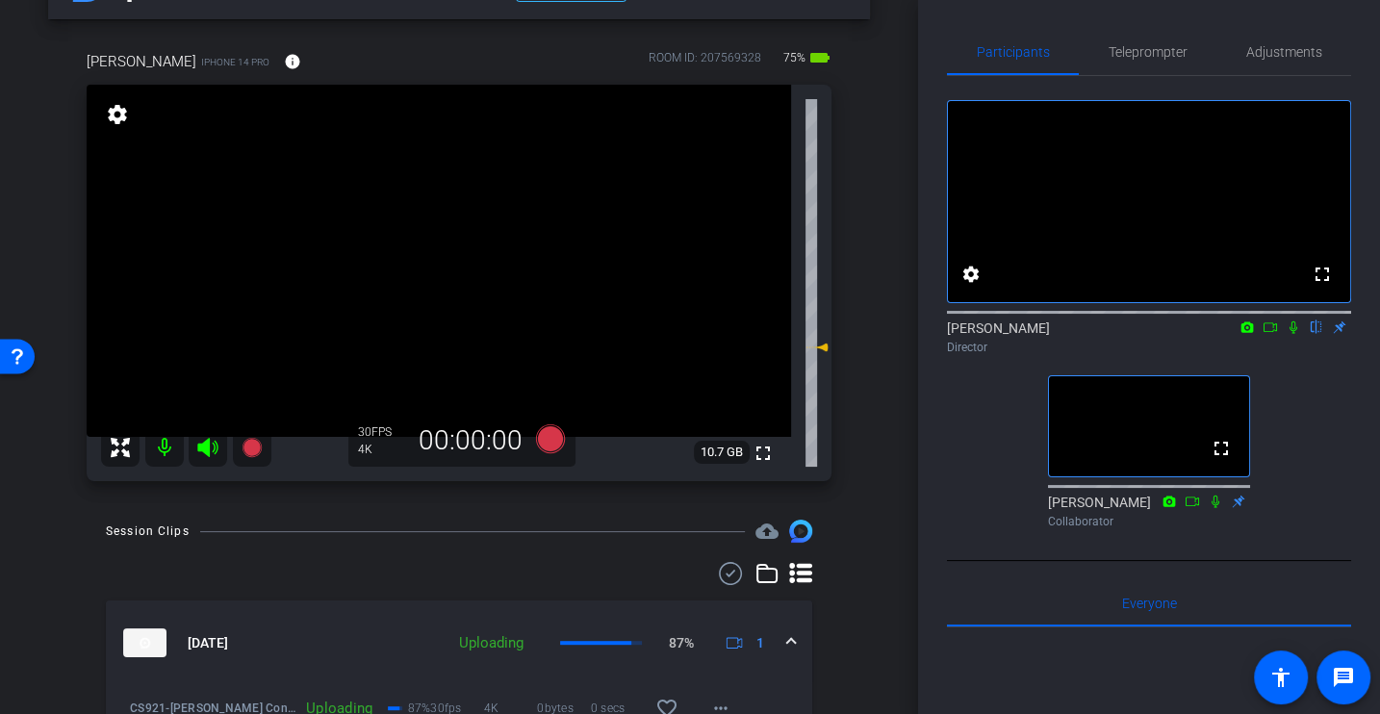
scroll to position [58, 0]
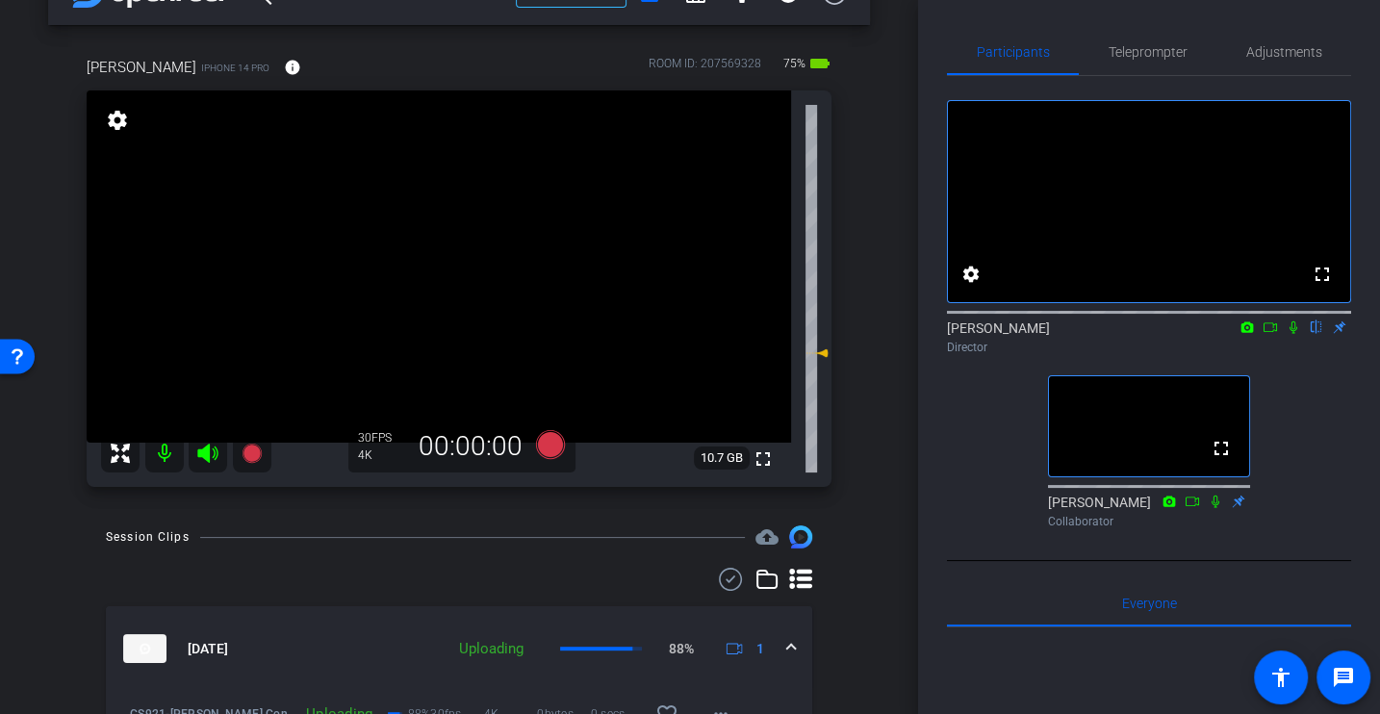
click at [884, 489] on div "arrow_back CS921_Planera_Paulsen Construction_Jason Bartschi Back to project Se…" at bounding box center [459, 299] width 918 height 714
click at [556, 531] on div "Session Clips cloud_upload" at bounding box center [459, 536] width 706 height 23
click at [881, 473] on div "arrow_back CS921_Planera_Paulsen Construction_Jason Bartschi Back to project Se…" at bounding box center [459, 299] width 918 height 714
click at [863, 456] on div "Jason Bartschi iPhone 14 Pro info ROOM ID: 207569328 75% battery_std fullscreen…" at bounding box center [459, 265] width 822 height 481
click at [552, 443] on icon at bounding box center [550, 444] width 29 height 29
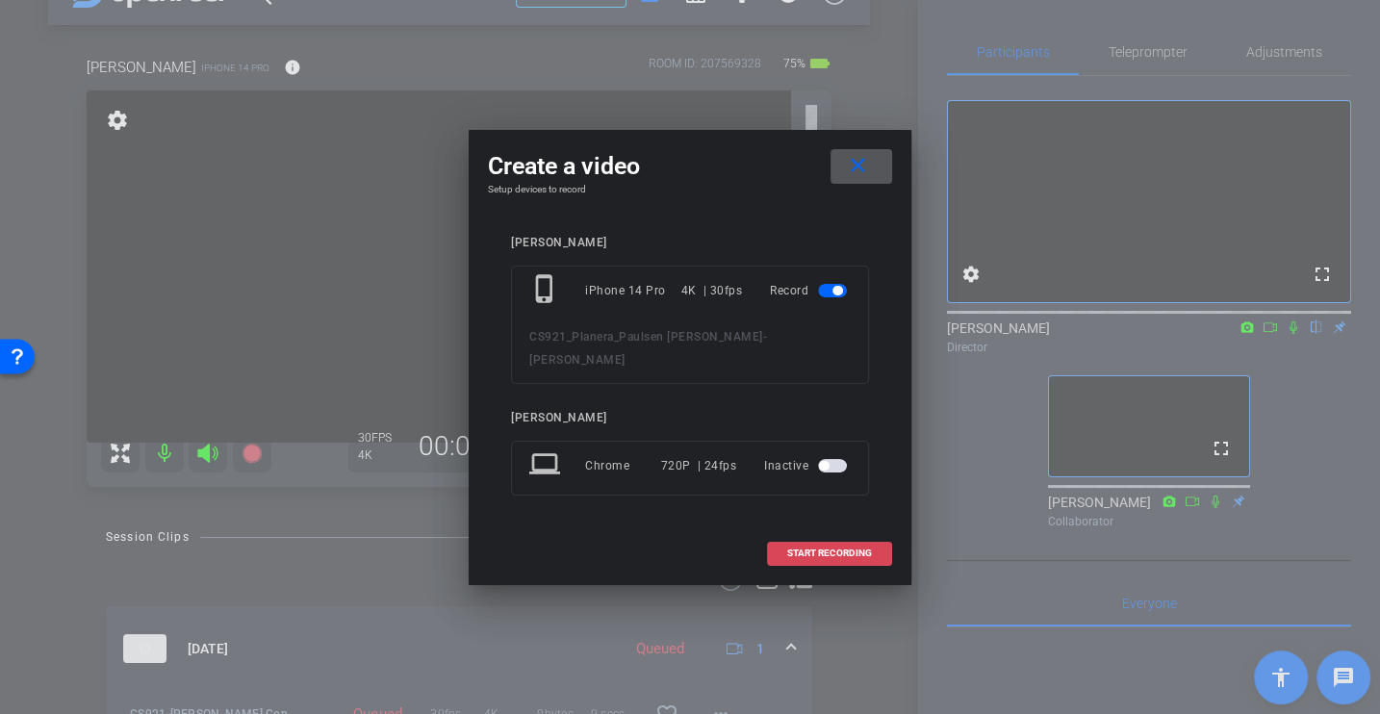
click at [843, 549] on span "START RECORDING" at bounding box center [829, 554] width 85 height 10
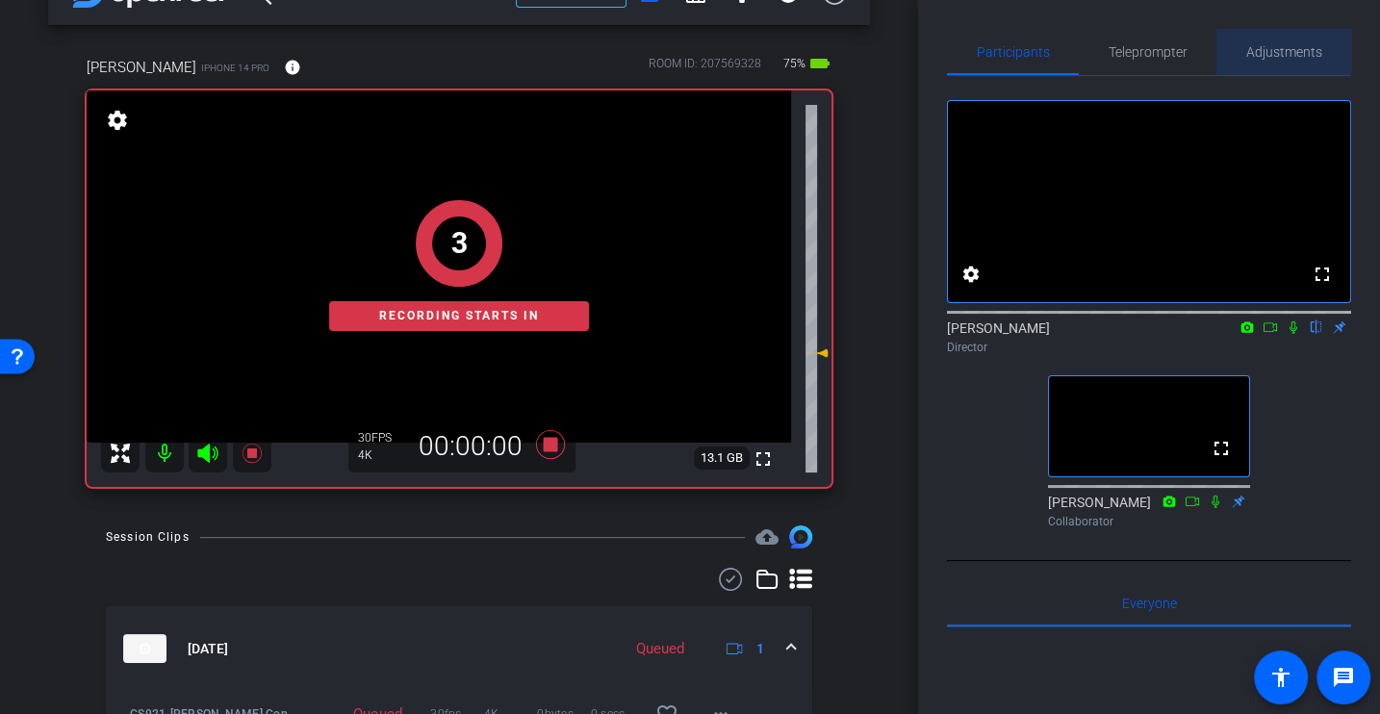
click at [1282, 45] on span "Adjustments" at bounding box center [1284, 51] width 76 height 13
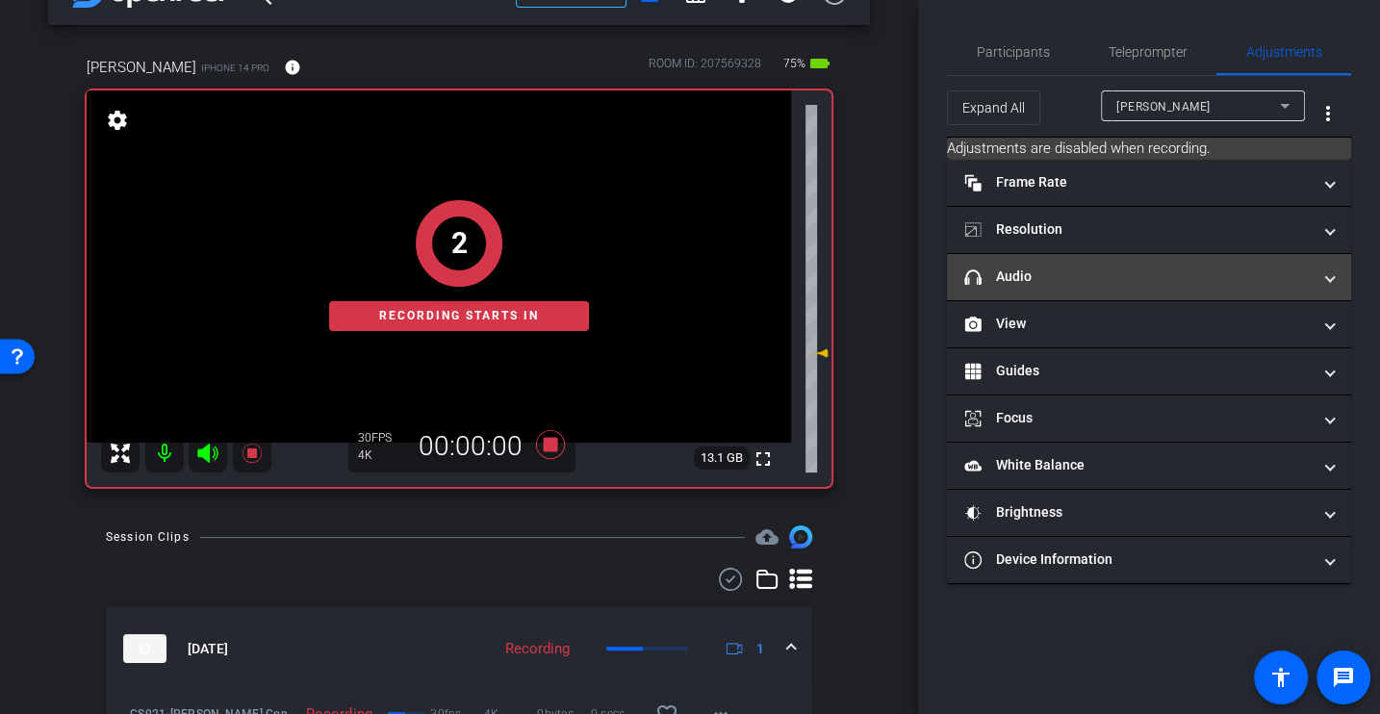
click at [1045, 267] on mat-panel-title "headphone icon Audio" at bounding box center [1137, 277] width 346 height 20
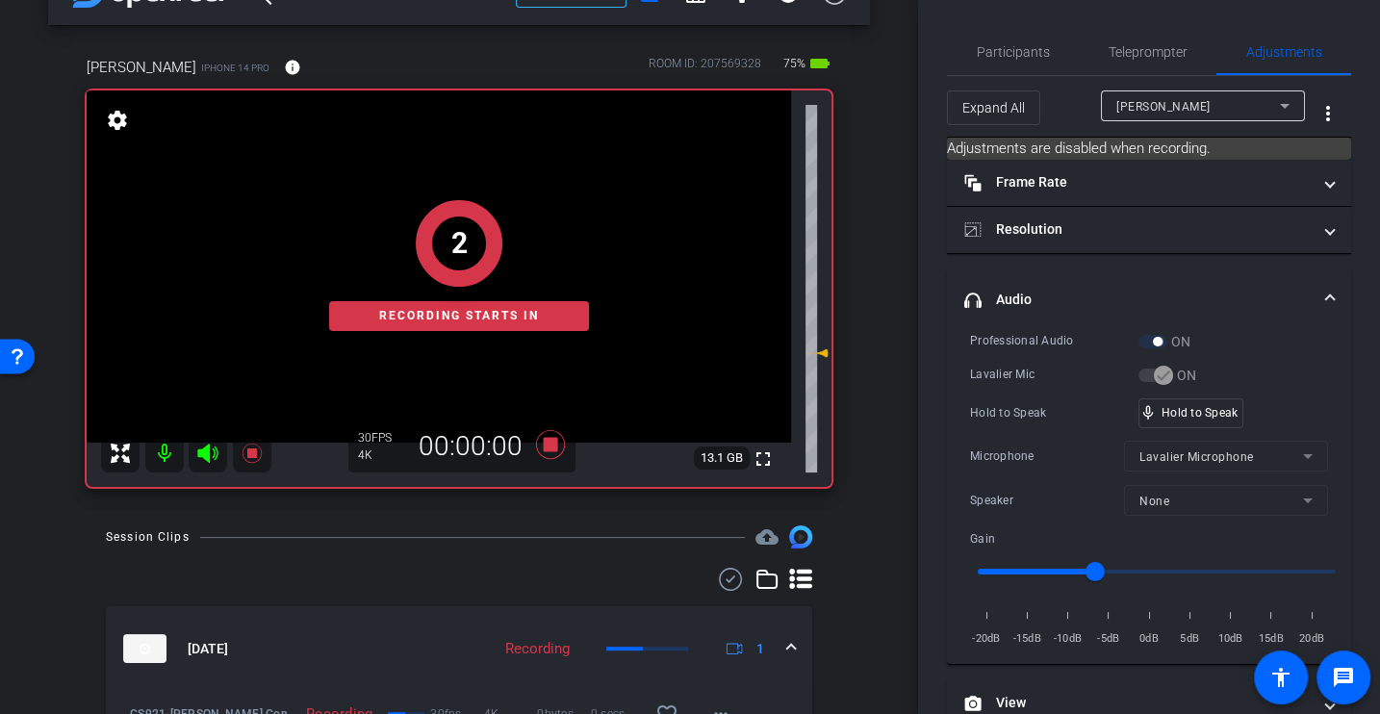
click at [1037, 344] on div "Professional Audio" at bounding box center [1054, 340] width 168 height 19
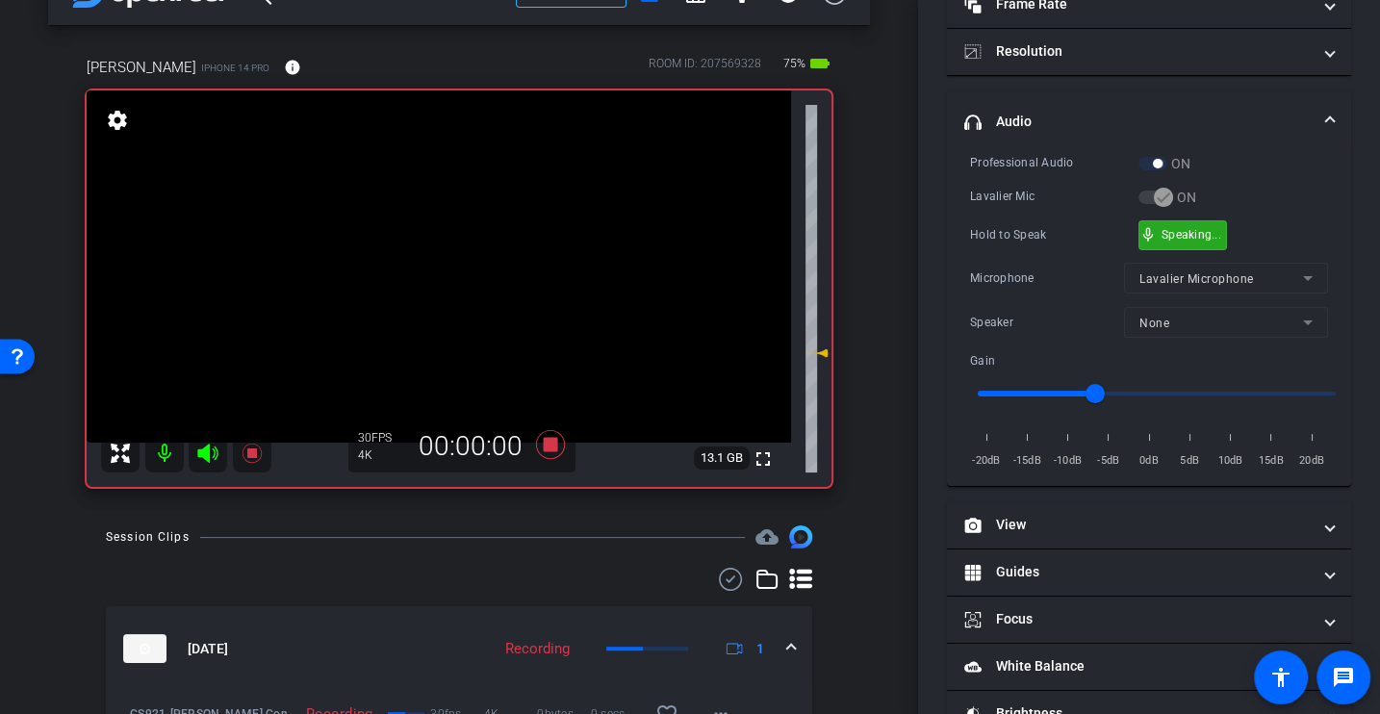
scroll to position [272, 0]
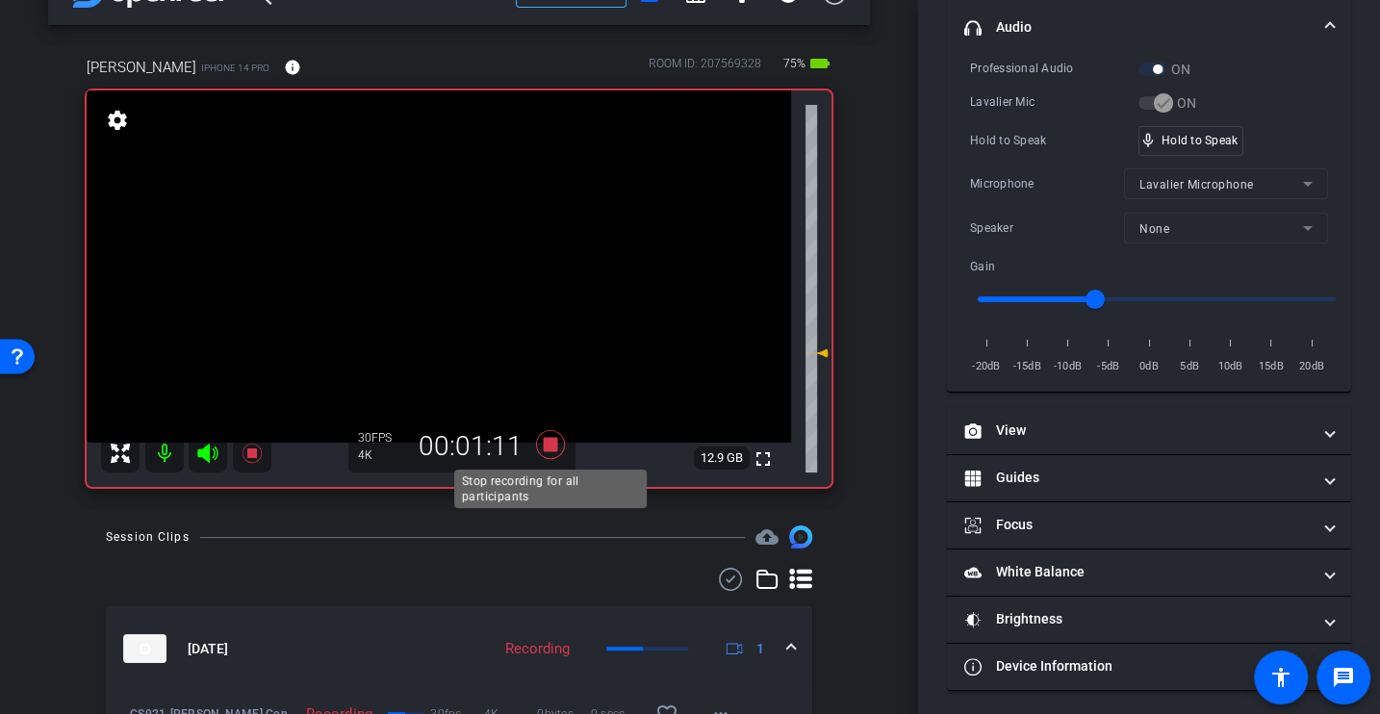
click at [546, 448] on icon at bounding box center [550, 444] width 29 height 29
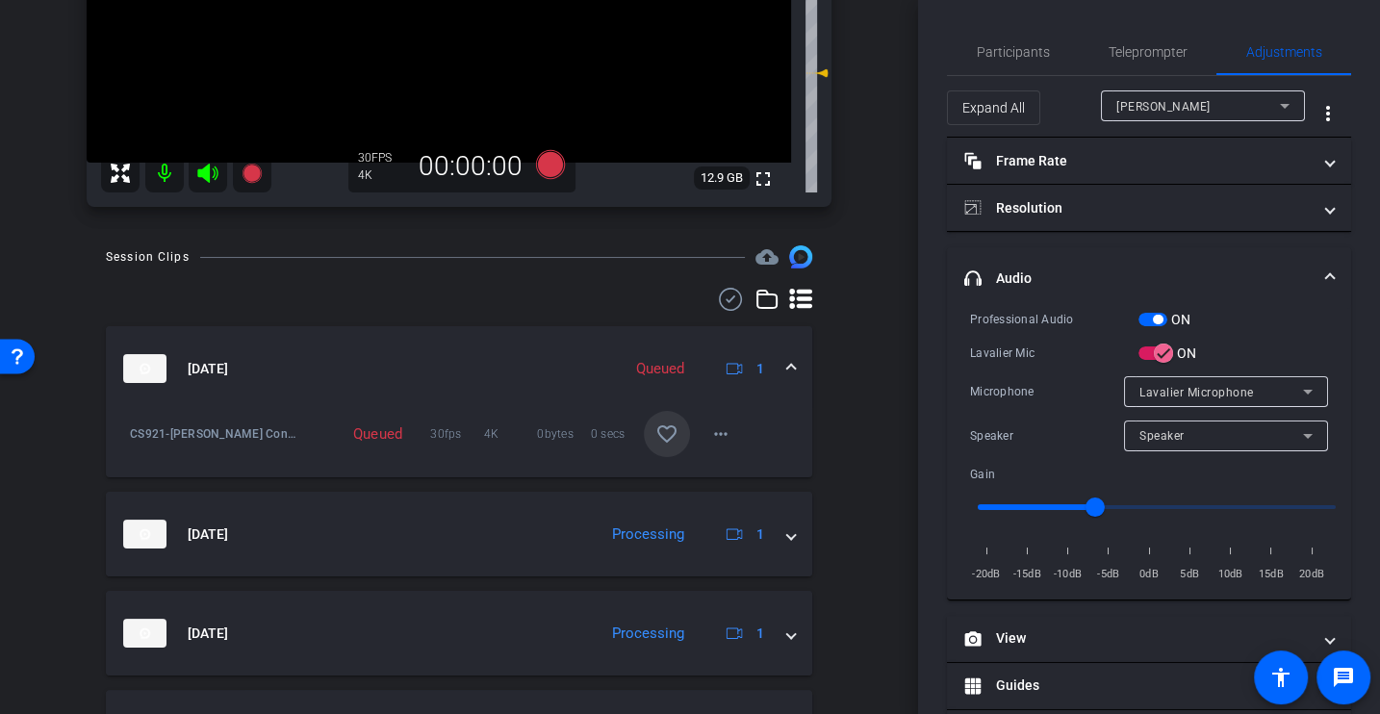
scroll to position [0, 0]
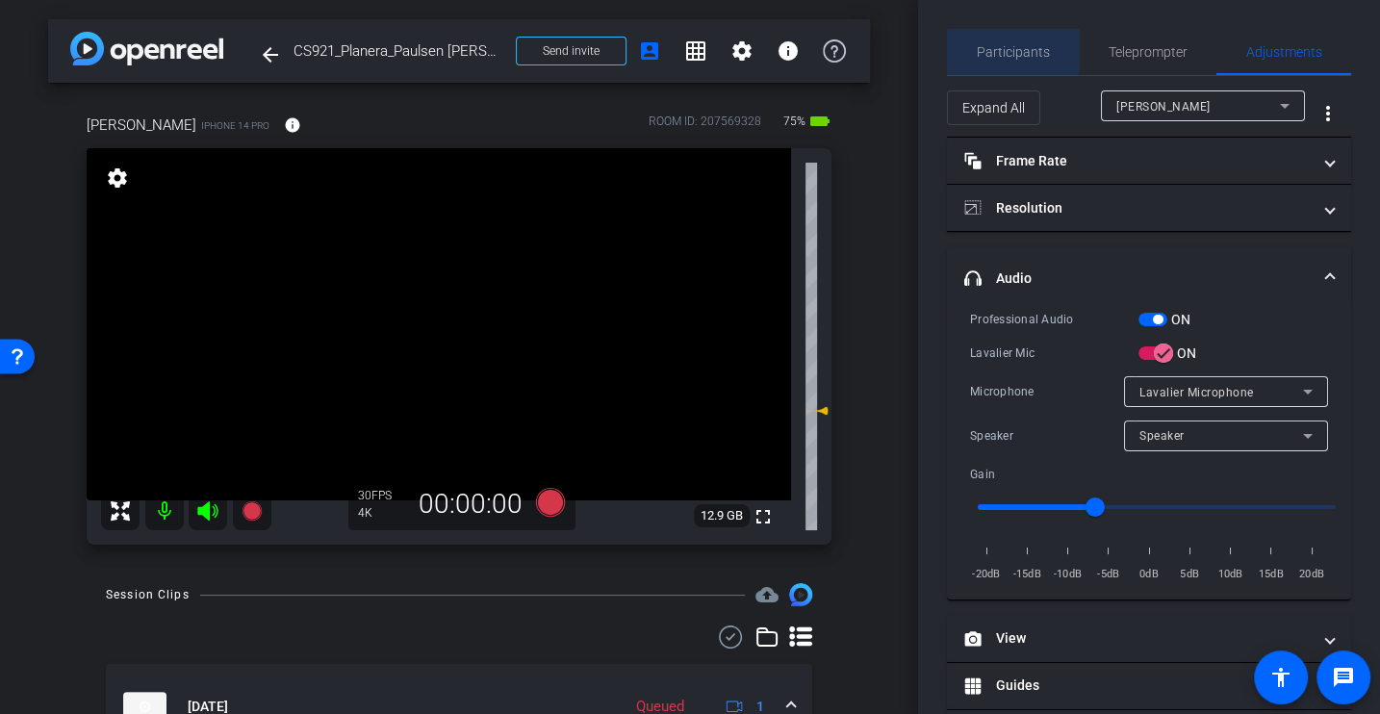
click at [1009, 39] on span "Participants" at bounding box center [1013, 52] width 73 height 46
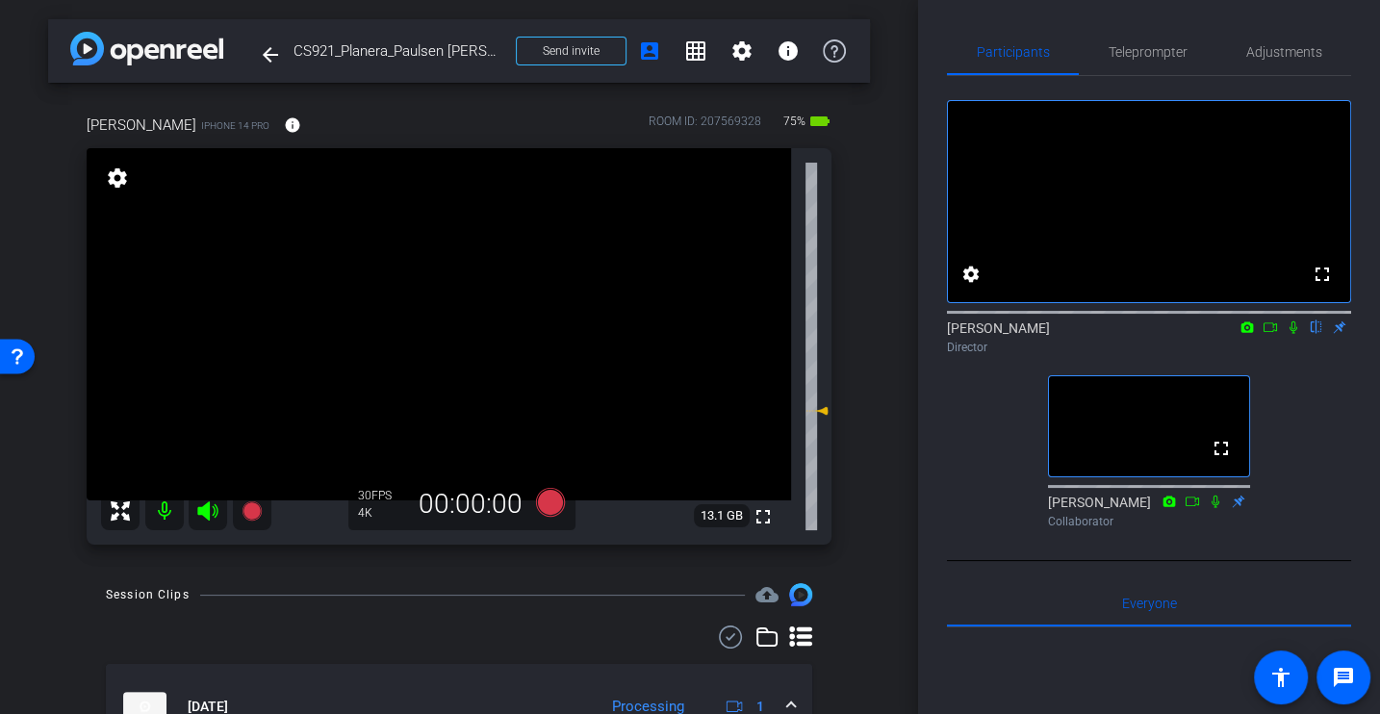
click at [1311, 453] on div "fullscreen settings Alex Ferguson flip Director fullscreen Samantha Collaborator" at bounding box center [1149, 306] width 404 height 460
click at [1270, 334] on icon at bounding box center [1270, 326] width 15 height 13
click at [1313, 334] on icon at bounding box center [1316, 326] width 15 height 13
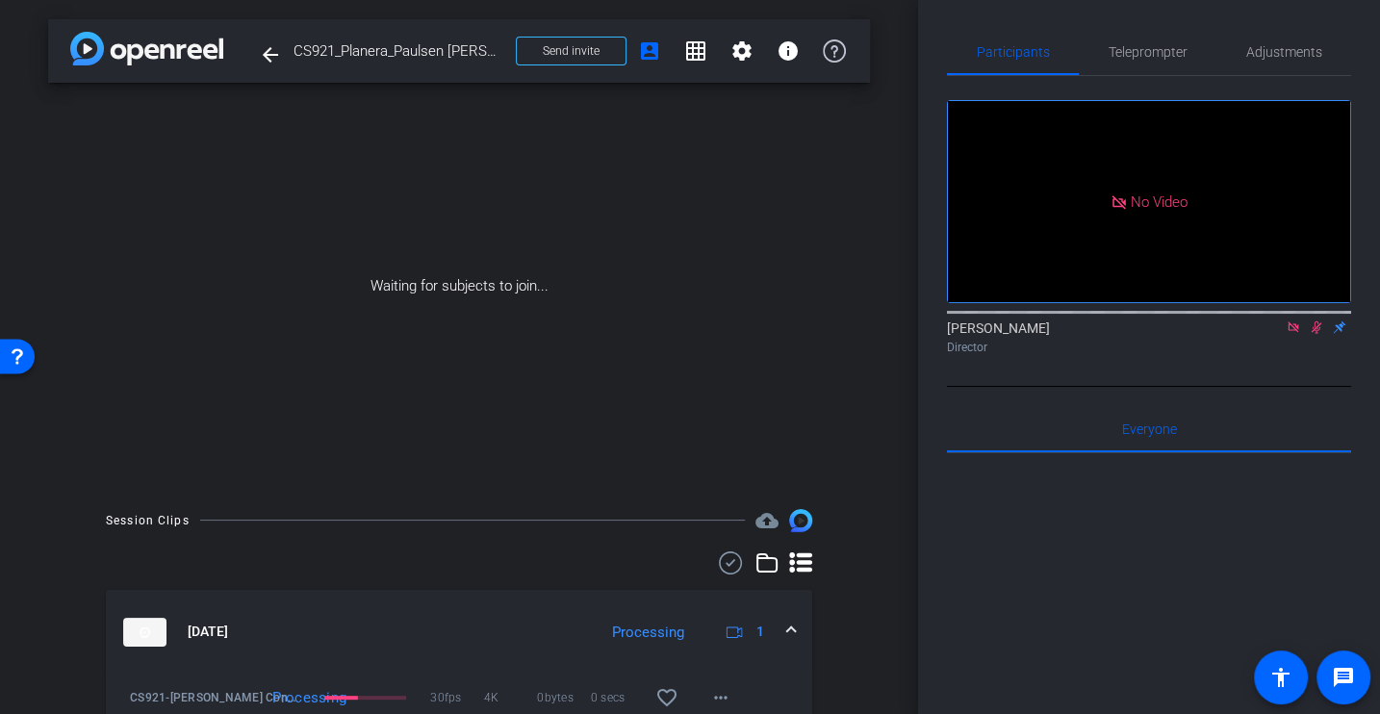
scroll to position [491, 0]
